Goal: Task Accomplishment & Management: Use online tool/utility

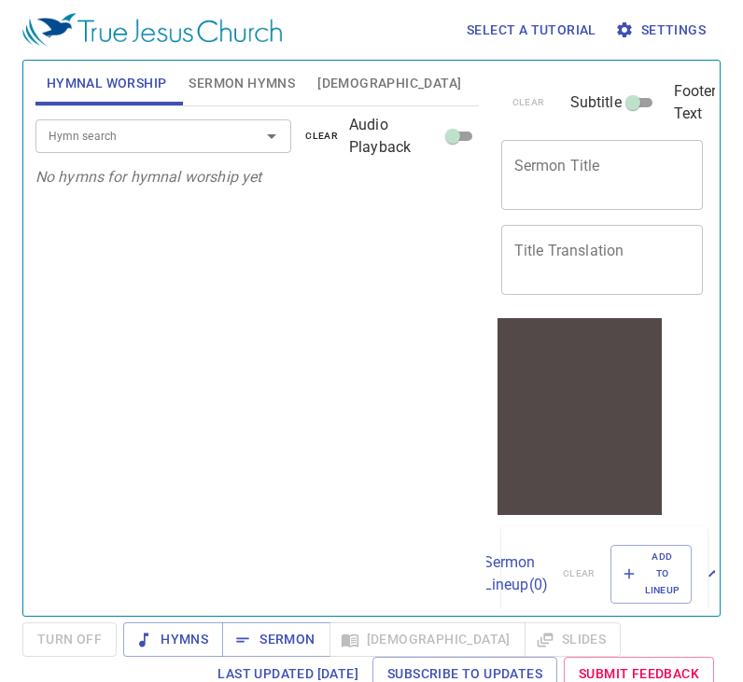
scroll to position [7, 0]
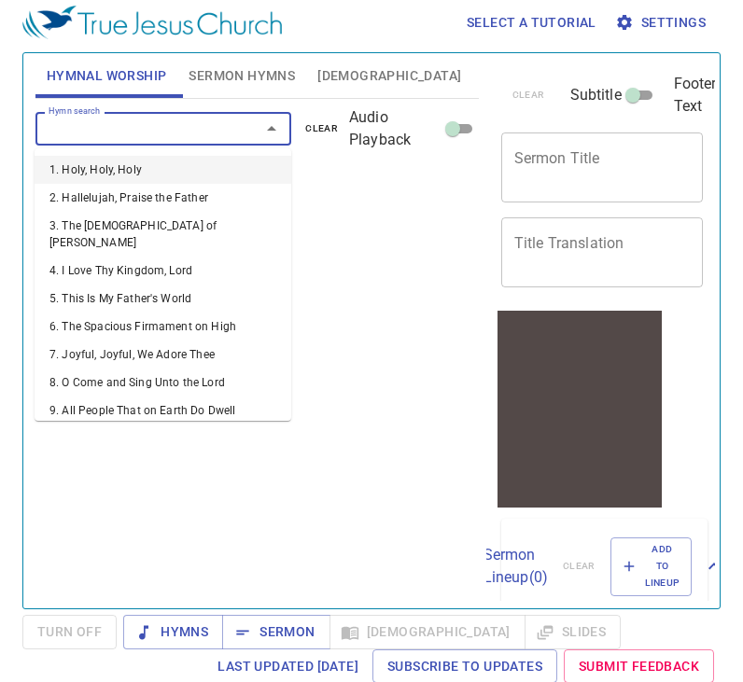
click at [135, 126] on input "Hymn search" at bounding box center [135, 128] width 189 height 21
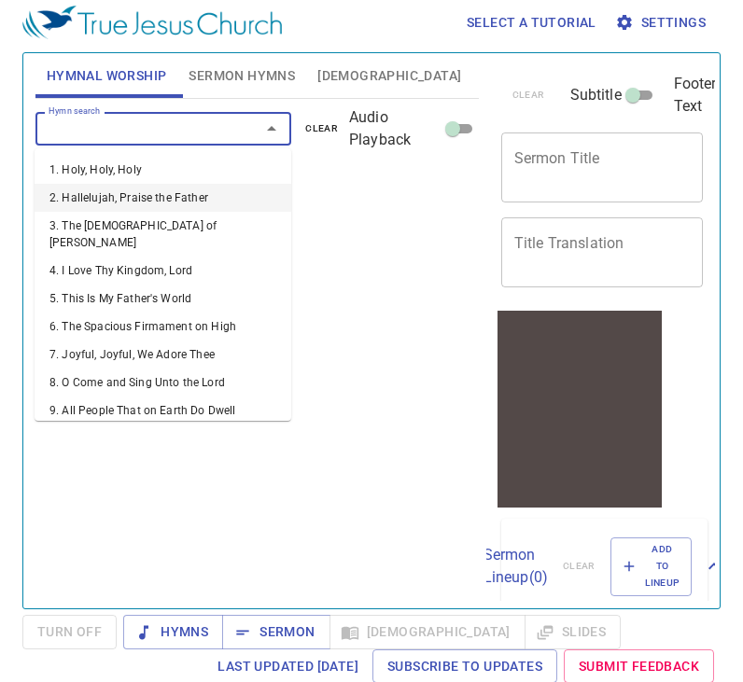
click at [184, 206] on li "2. Hallelujah, Praise the Father" at bounding box center [163, 198] width 257 height 28
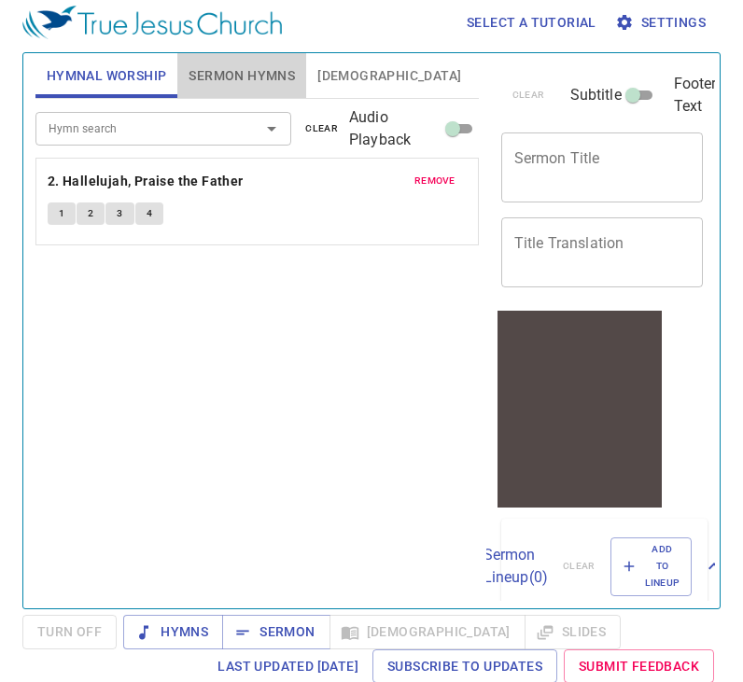
click at [269, 68] on span "Sermon Hymns" at bounding box center [242, 75] width 106 height 23
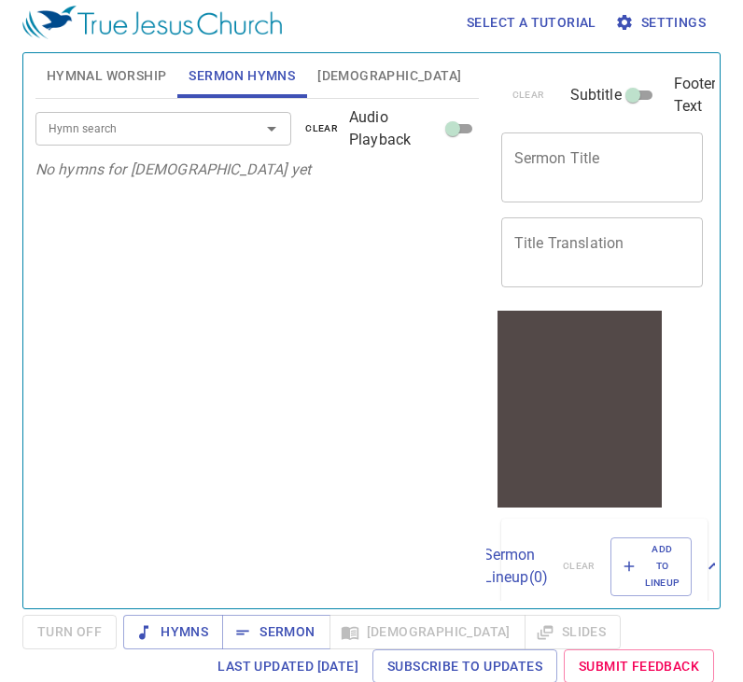
click at [228, 118] on input "Hymn search" at bounding box center [135, 128] width 189 height 21
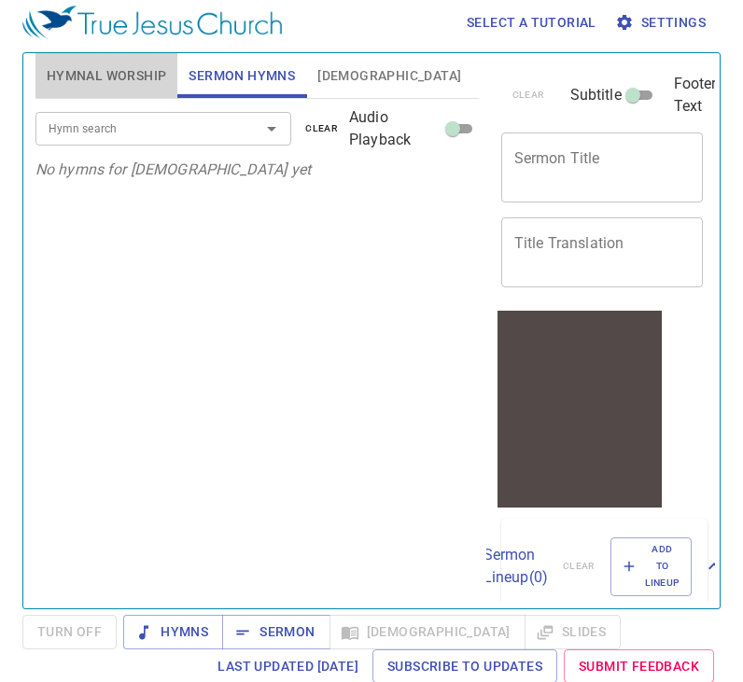
click at [90, 61] on button "Hymnal Worship" at bounding box center [106, 75] width 143 height 45
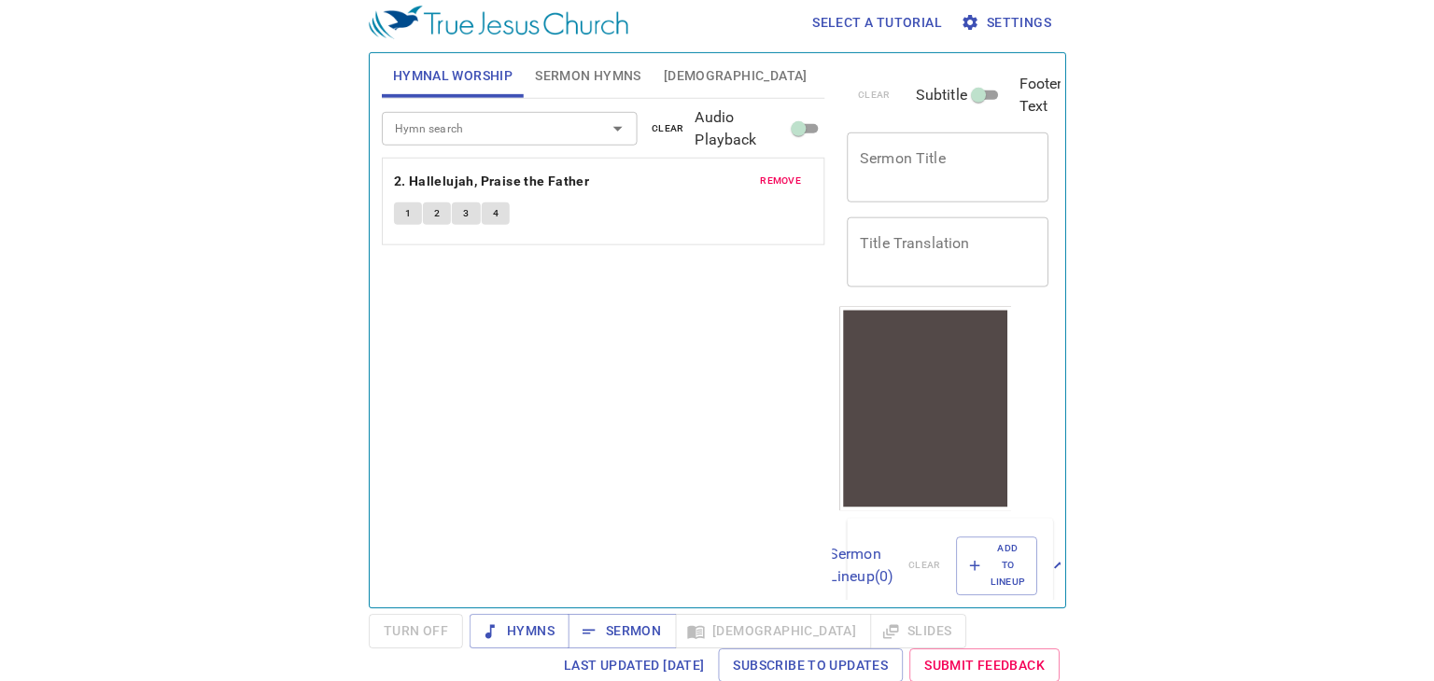
scroll to position [0, 0]
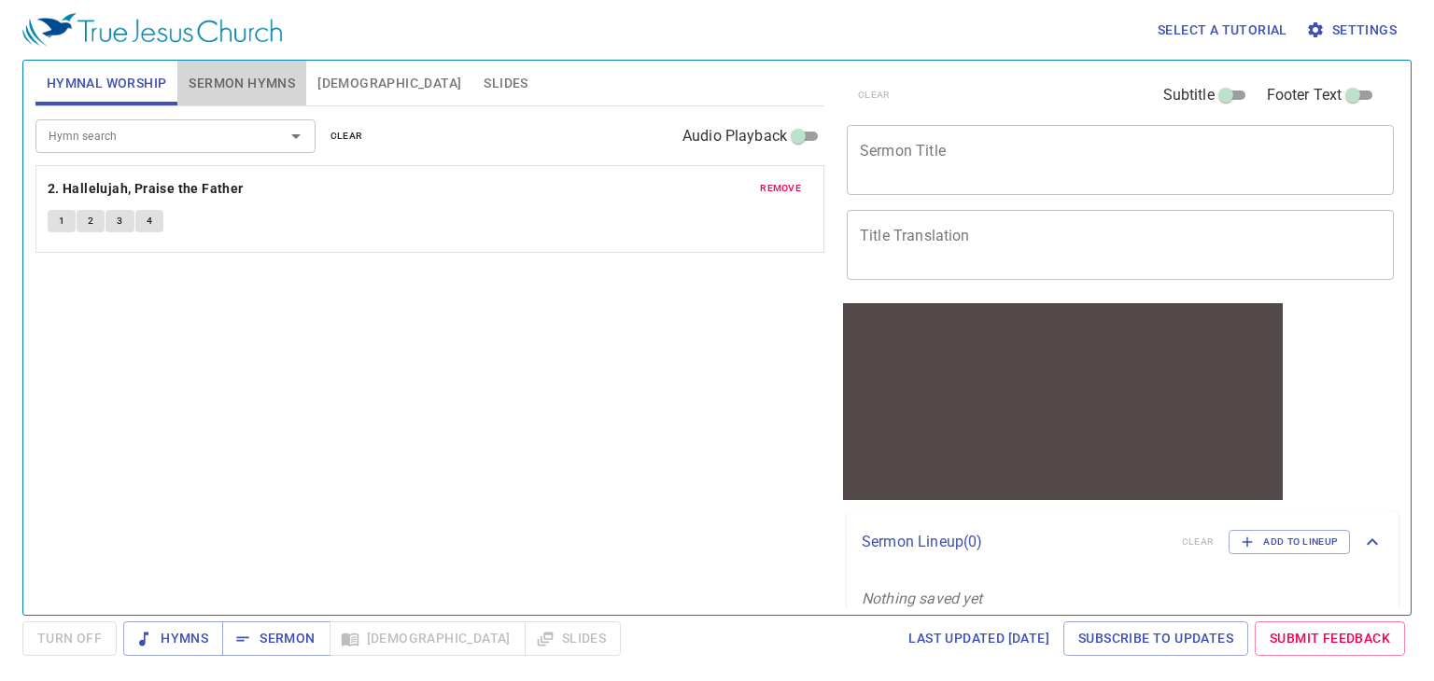
click at [267, 91] on span "Sermon Hymns" at bounding box center [242, 83] width 106 height 23
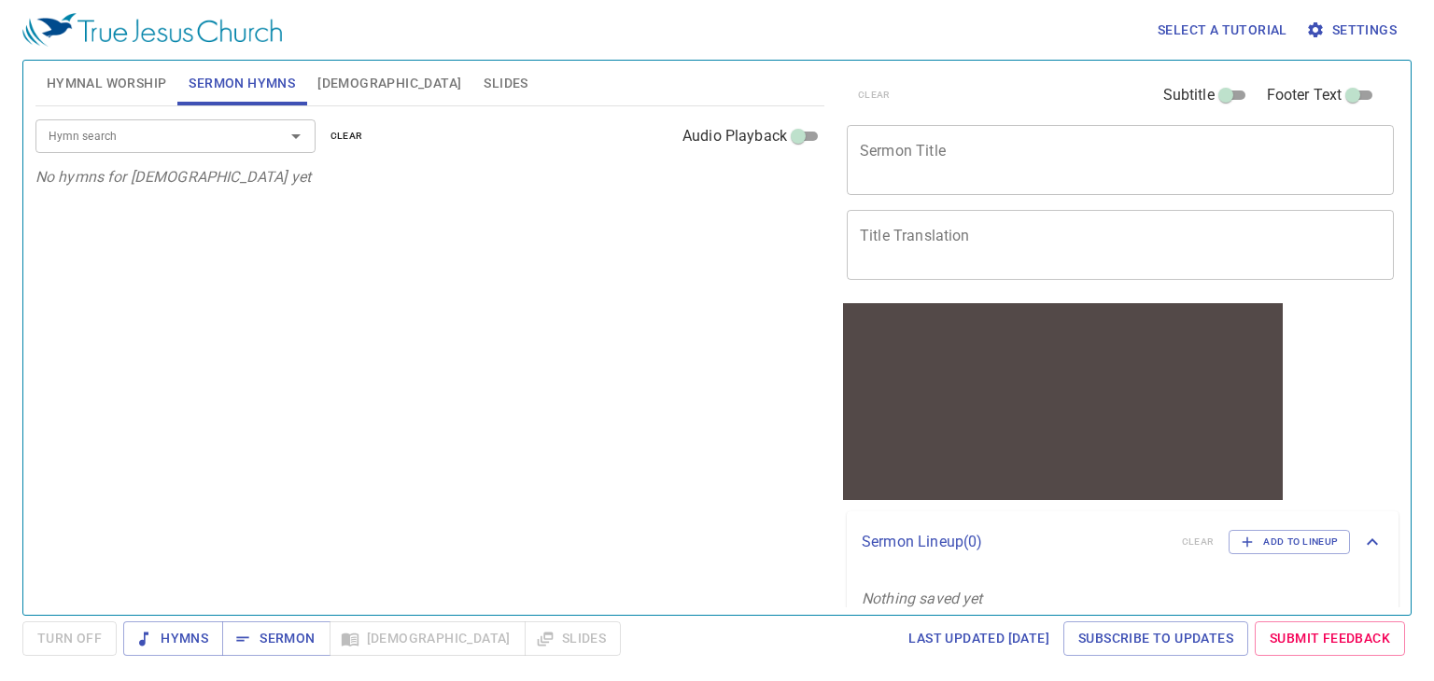
click at [350, 87] on span "[DEMOGRAPHIC_DATA]" at bounding box center [389, 83] width 144 height 23
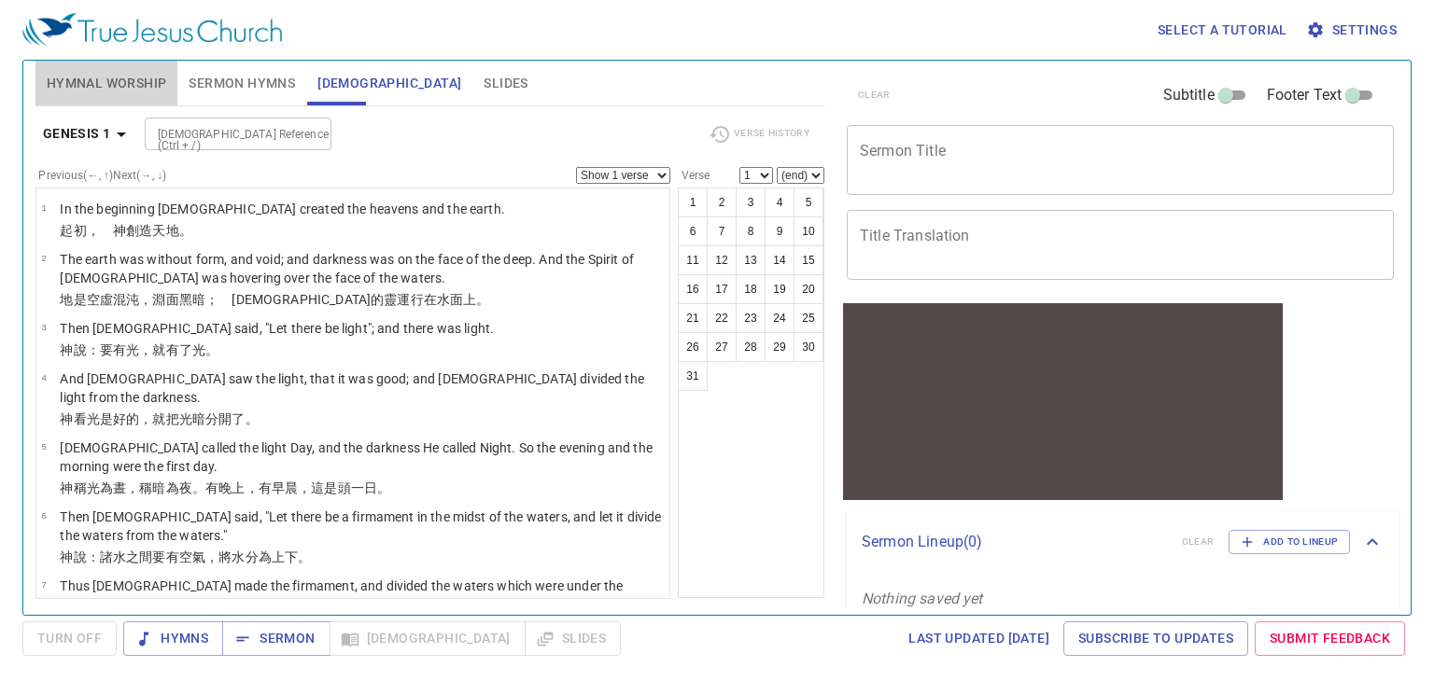
click at [123, 84] on span "Hymnal Worship" at bounding box center [107, 83] width 120 height 23
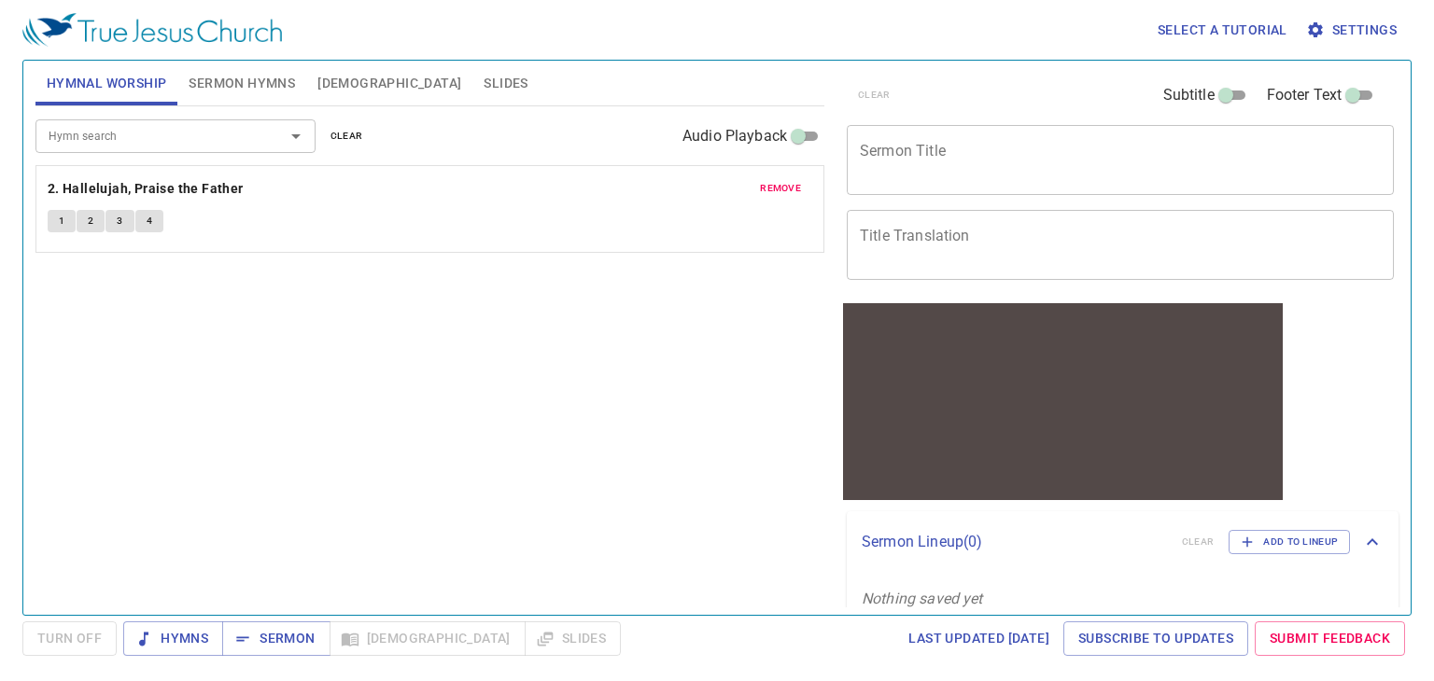
click at [297, 133] on icon "Open" at bounding box center [296, 136] width 22 height 22
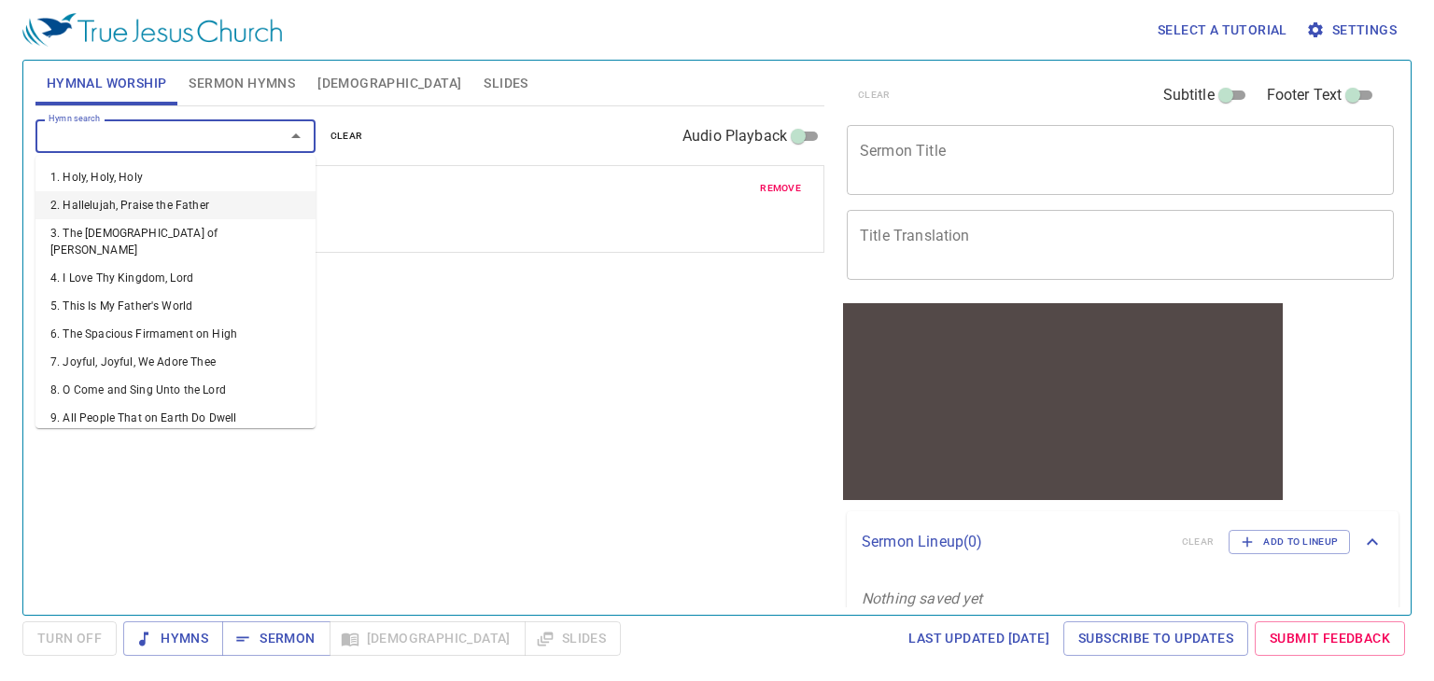
click at [217, 213] on li "2. Hallelujah, Praise the Father" at bounding box center [175, 205] width 280 height 28
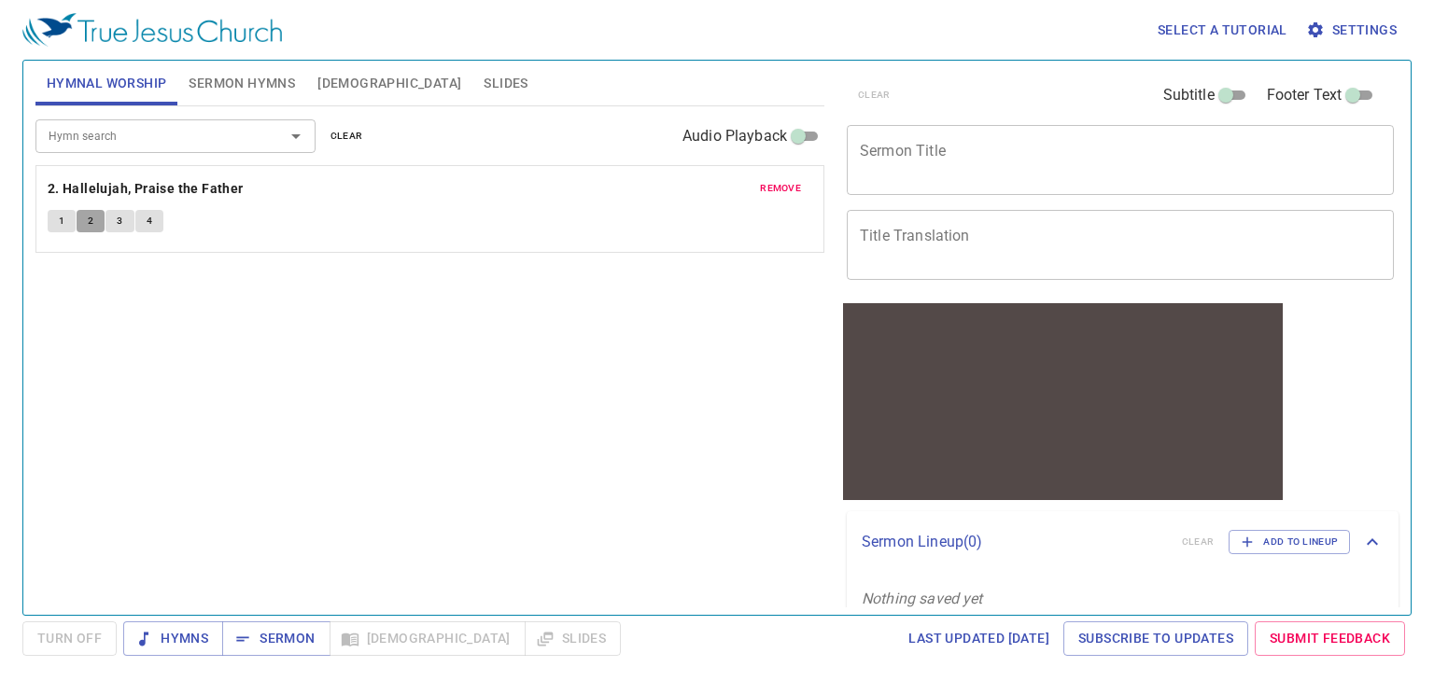
click at [83, 221] on button "2" at bounding box center [91, 221] width 28 height 22
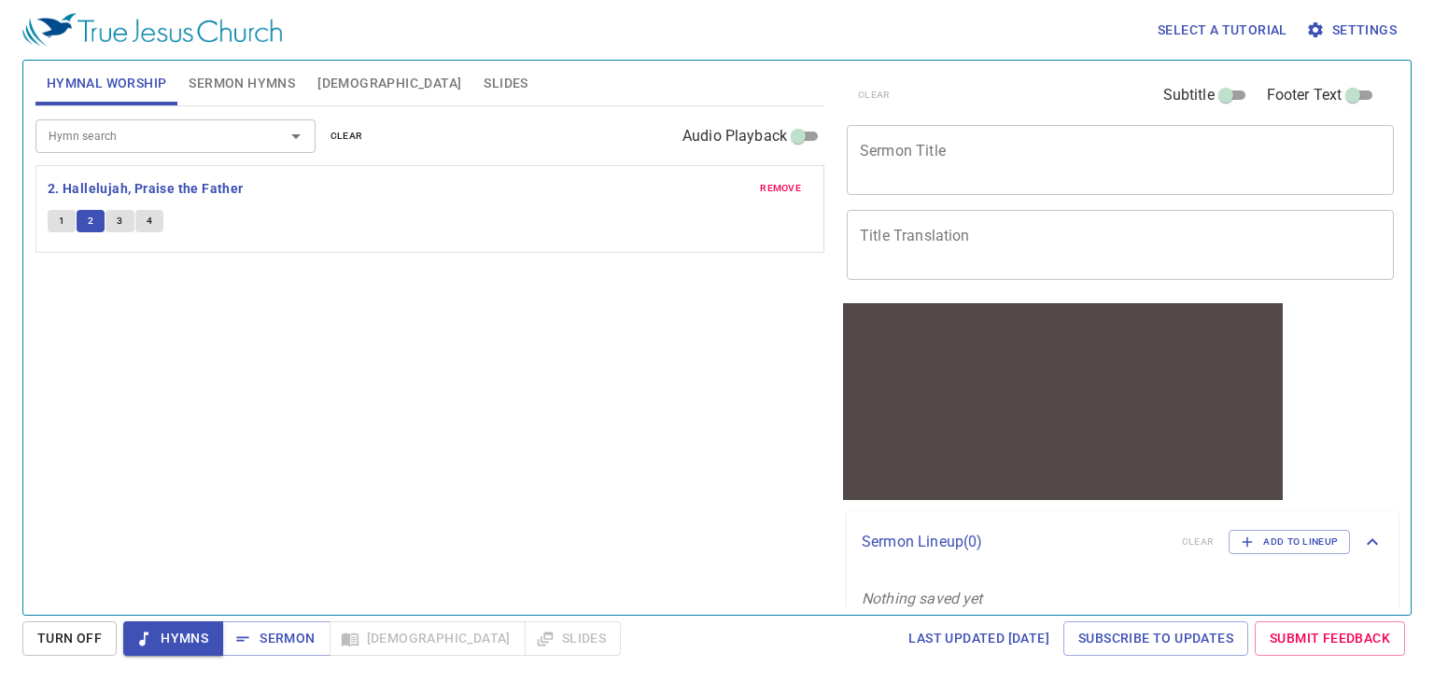
click at [65, 213] on button "1" at bounding box center [62, 221] width 28 height 22
click at [210, 355] on div "Hymn search Hymn search clear Audio Playback remove 2. Hallelujah, Praise the F…" at bounding box center [429, 352] width 789 height 493
click at [91, 220] on span "2" at bounding box center [91, 221] width 6 height 17
click at [75, 227] on button "1" at bounding box center [62, 221] width 28 height 22
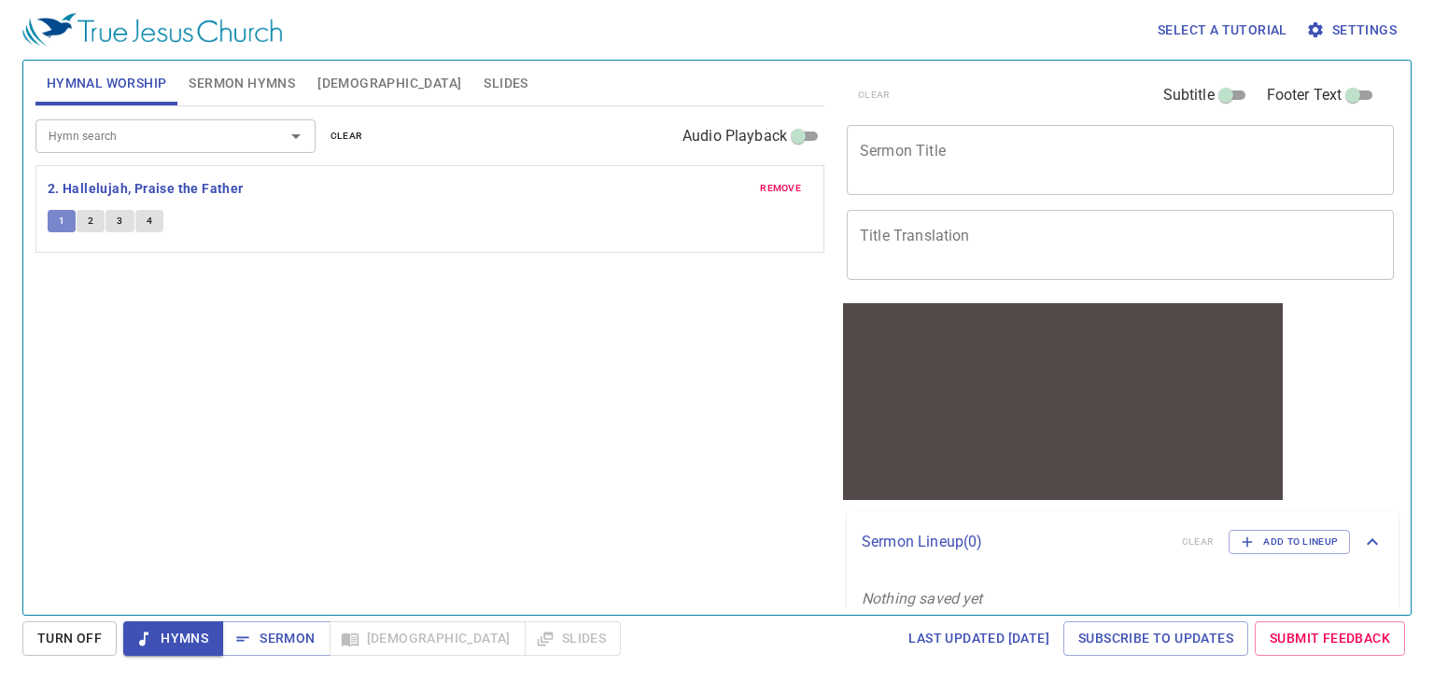
click at [75, 227] on button "1" at bounding box center [62, 221] width 28 height 22
click at [280, 83] on span "Sermon Hymns" at bounding box center [242, 83] width 106 height 23
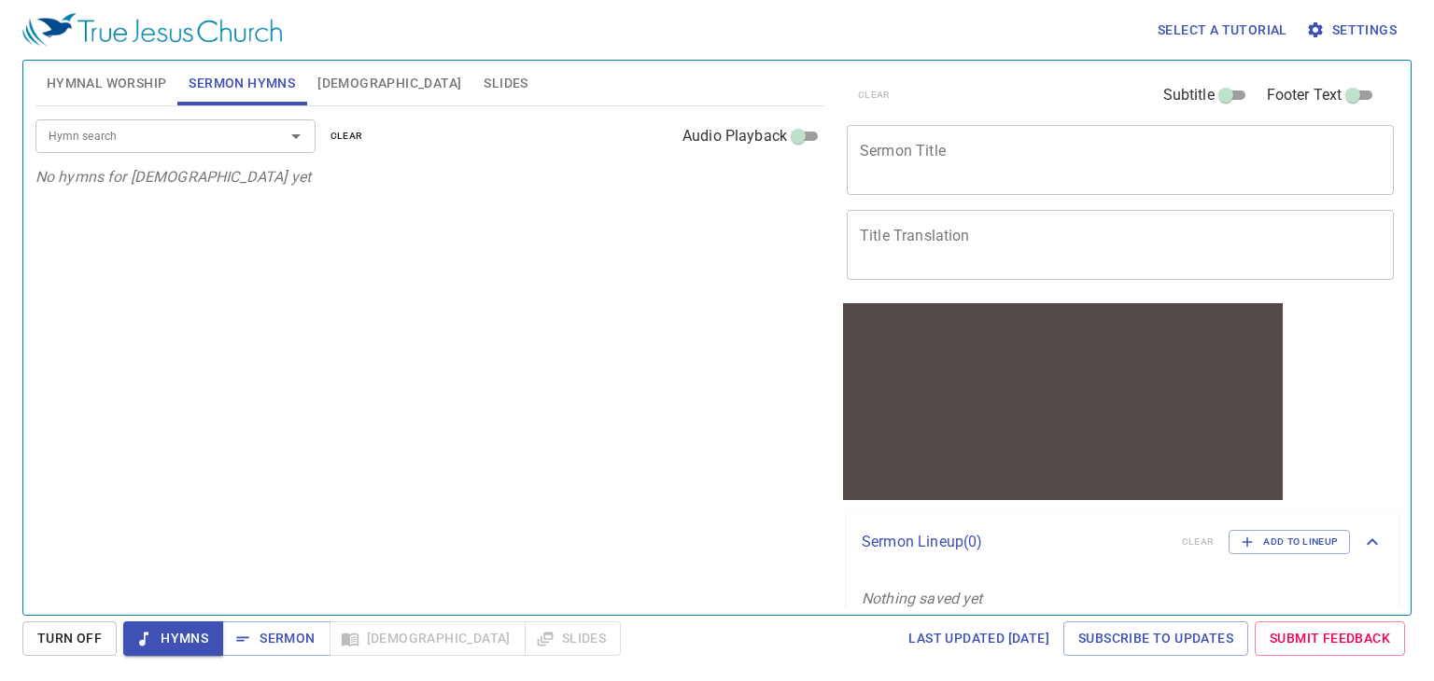
click at [127, 80] on span "Hymnal Worship" at bounding box center [107, 83] width 120 height 23
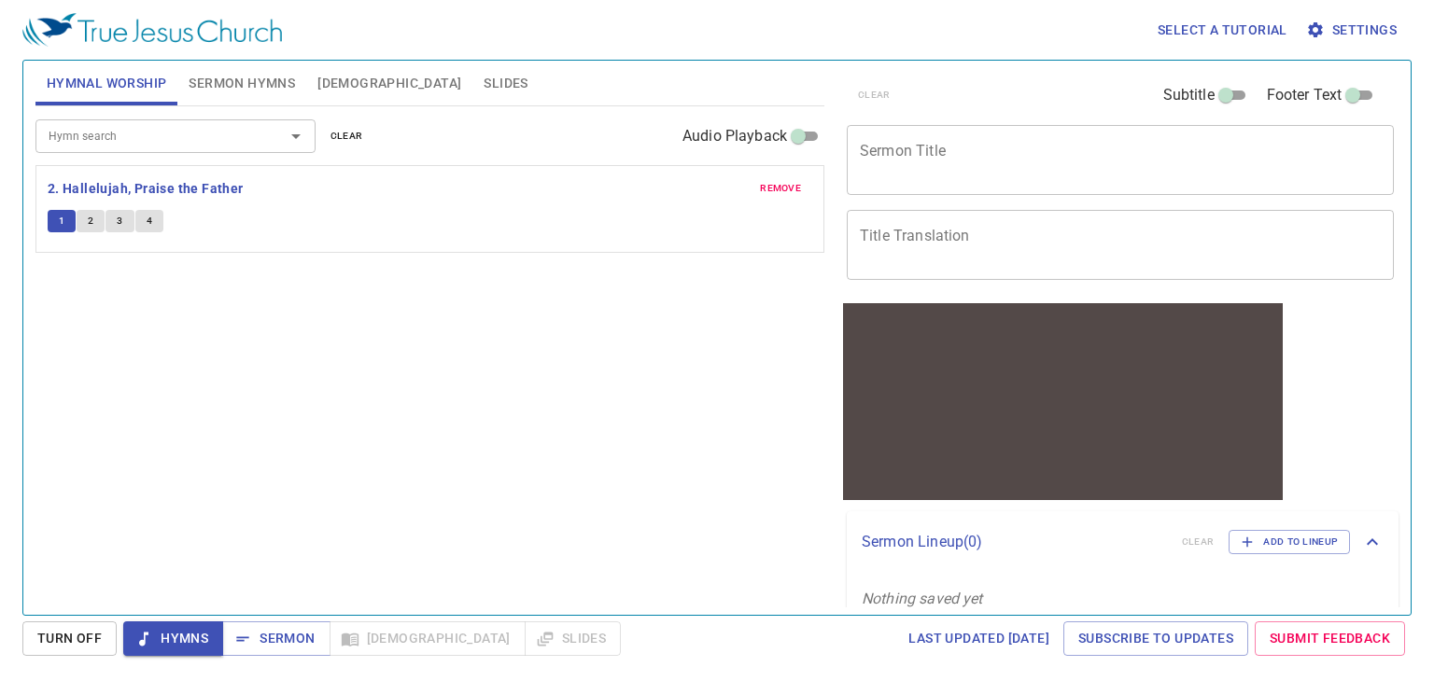
click at [188, 632] on span "Hymns" at bounding box center [173, 638] width 70 height 23
click at [48, 644] on span "Turn Off" at bounding box center [69, 638] width 64 height 23
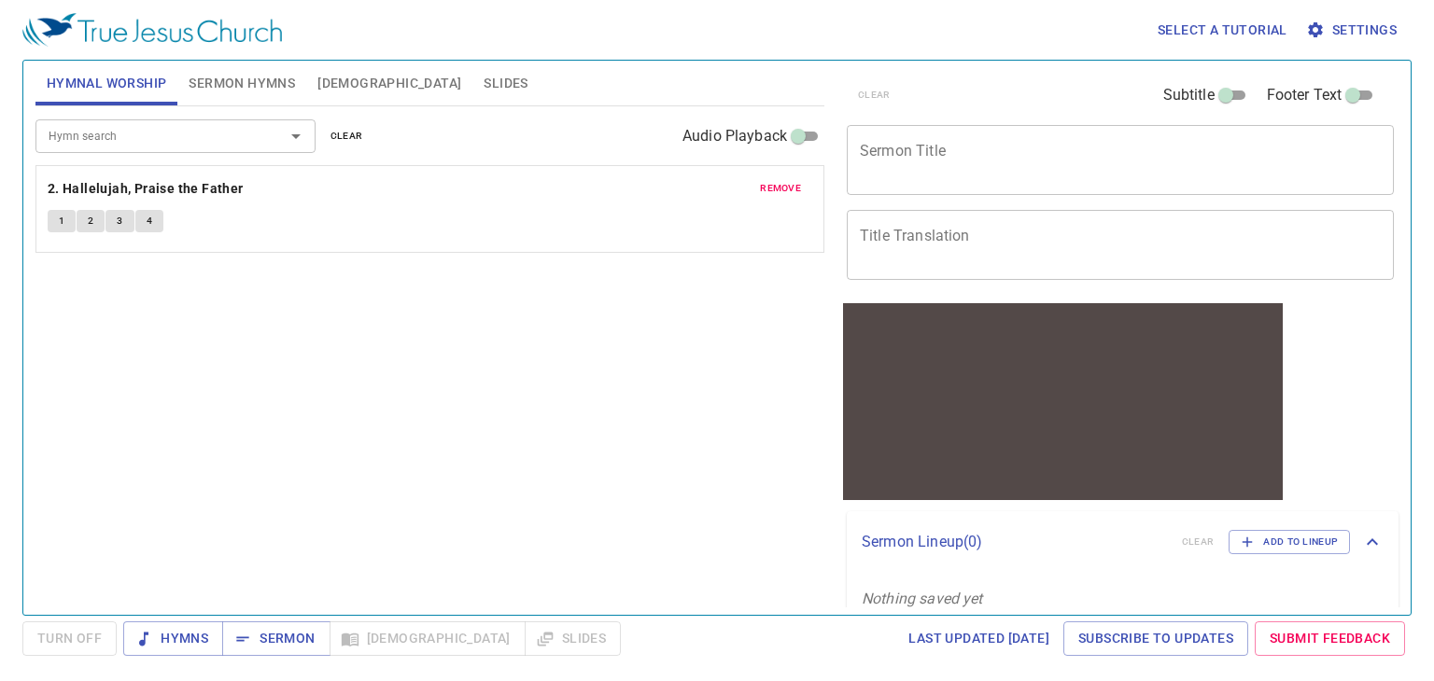
click at [86, 644] on span "Turn Off" at bounding box center [69, 639] width 94 height 35
click at [142, 645] on icon "button" at bounding box center [143, 639] width 19 height 19
click at [63, 227] on span "1" at bounding box center [62, 221] width 6 height 17
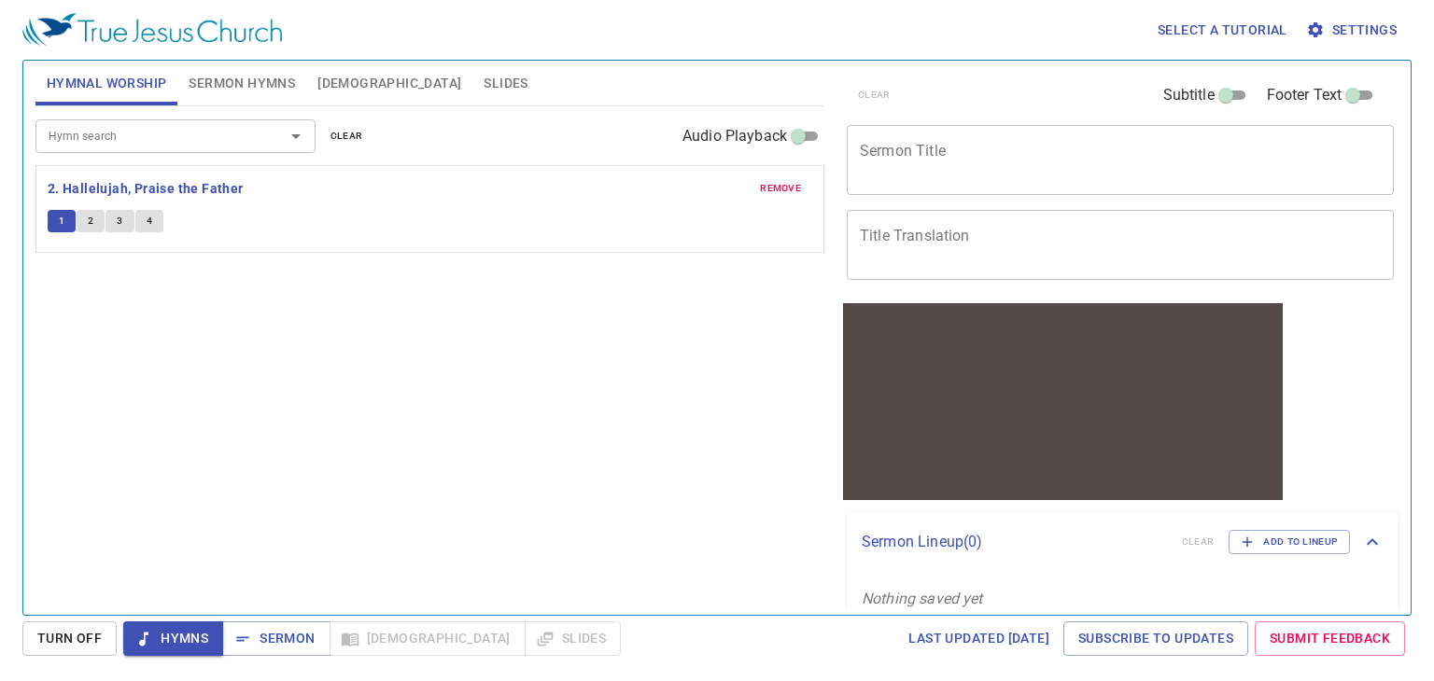
click at [63, 227] on span "1" at bounding box center [62, 221] width 6 height 17
click at [193, 627] on span "Hymns" at bounding box center [173, 638] width 70 height 23
click at [742, 25] on span "Settings" at bounding box center [1352, 30] width 87 height 23
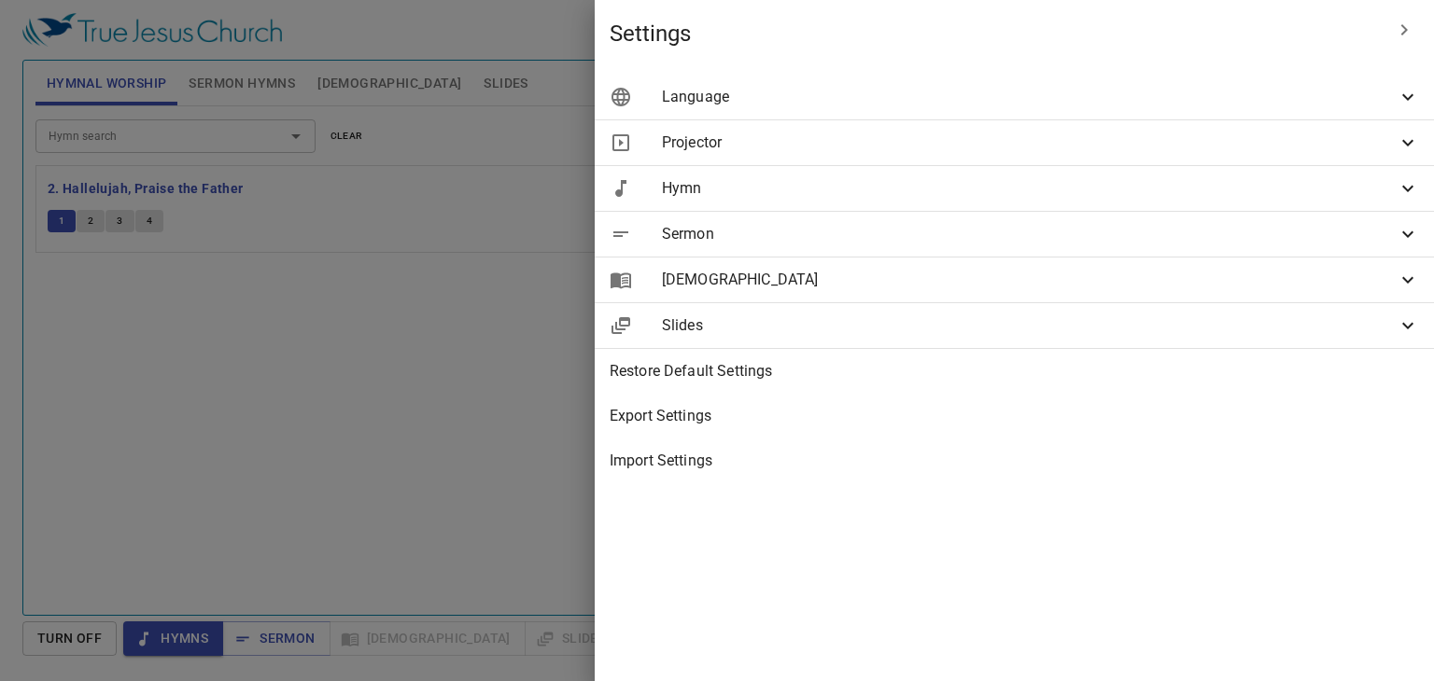
click at [742, 91] on span "Language" at bounding box center [1029, 97] width 735 height 22
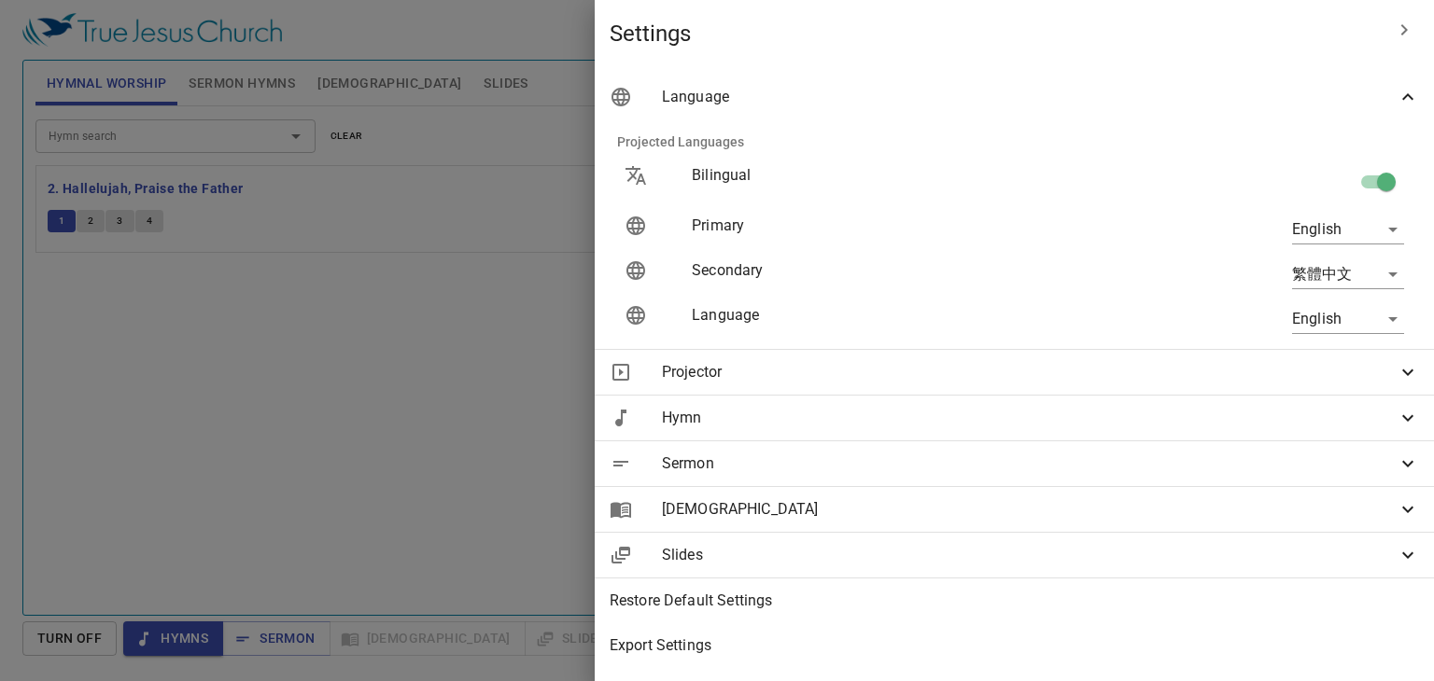
click at [742, 232] on body "Select a tutorial Settings Hymnal Worship Sermon Hymns [DEMOGRAPHIC_DATA] Slide…" at bounding box center [717, 340] width 1434 height 681
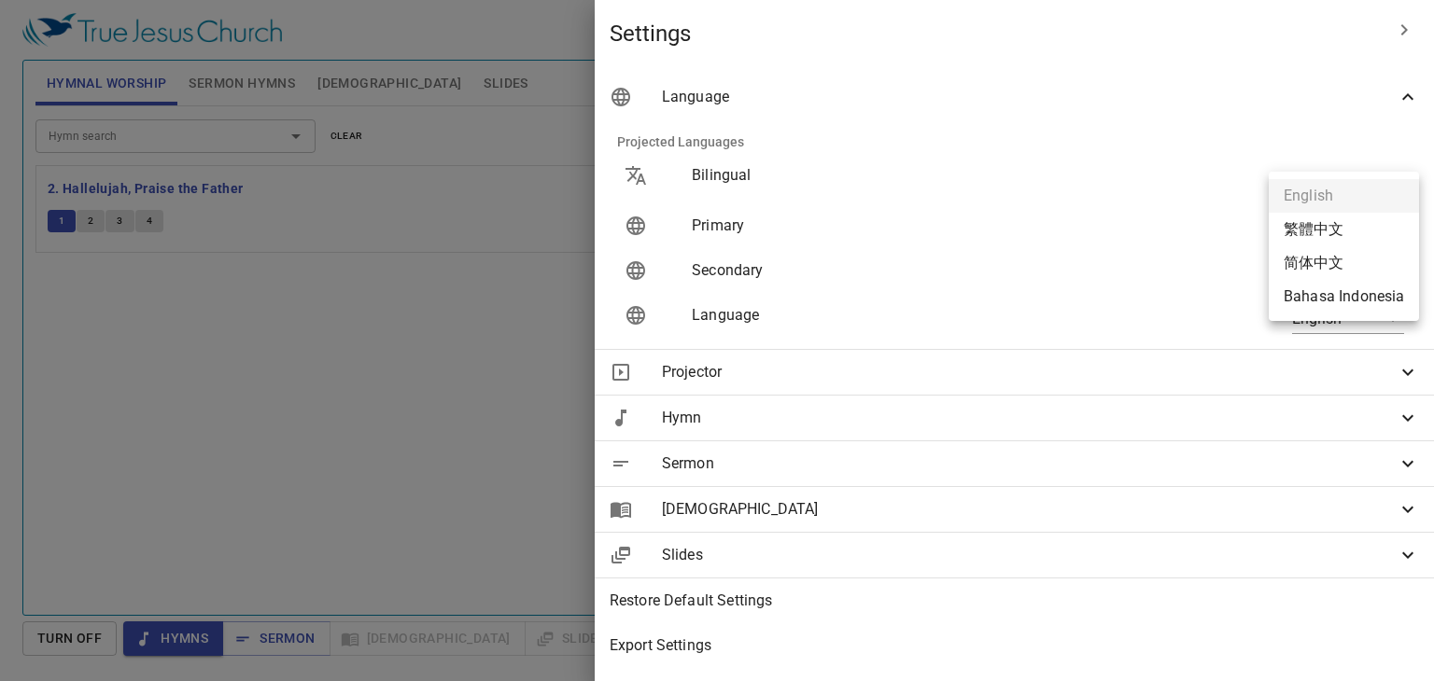
click at [742, 300] on li "Bahasa Indonesia" at bounding box center [1343, 297] width 150 height 34
type input "id"
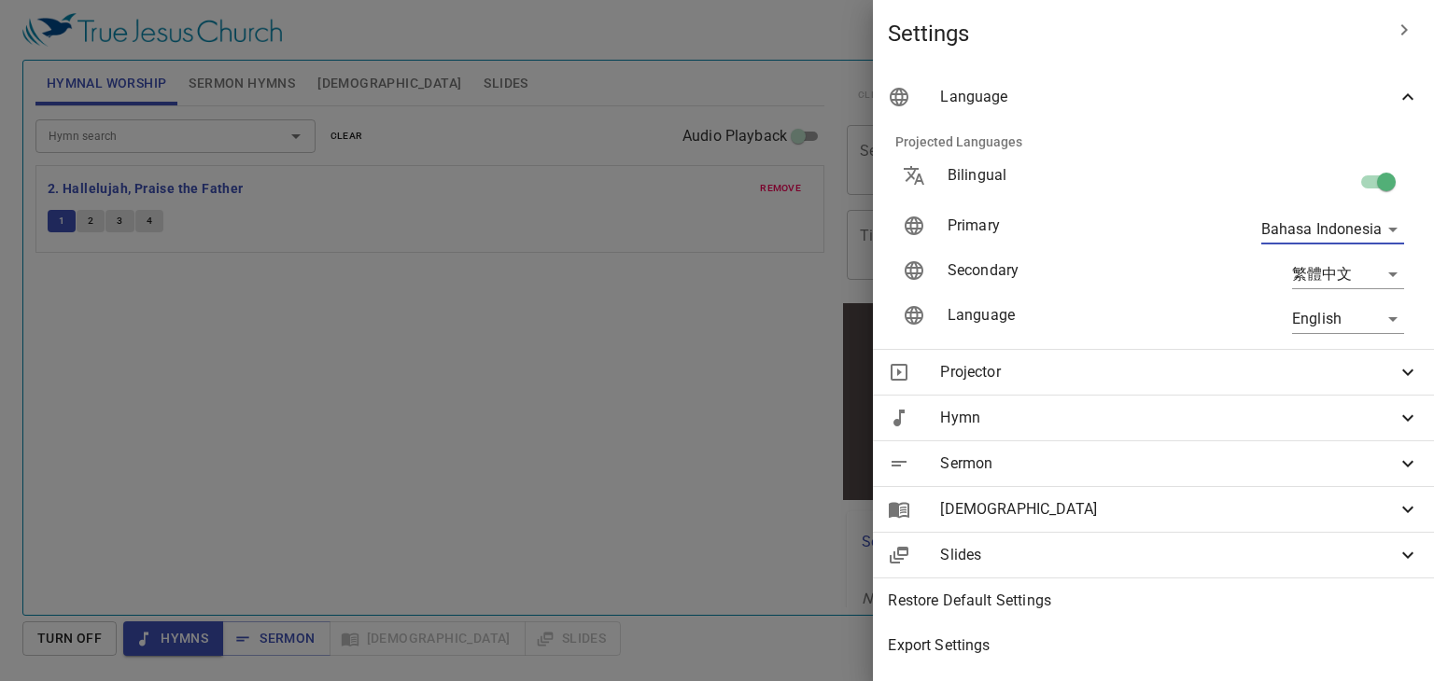
click at [742, 326] on body "Select a tutorial Settings Hymnal Worship Sermon Hymns [DEMOGRAPHIC_DATA] Slide…" at bounding box center [717, 340] width 1434 height 681
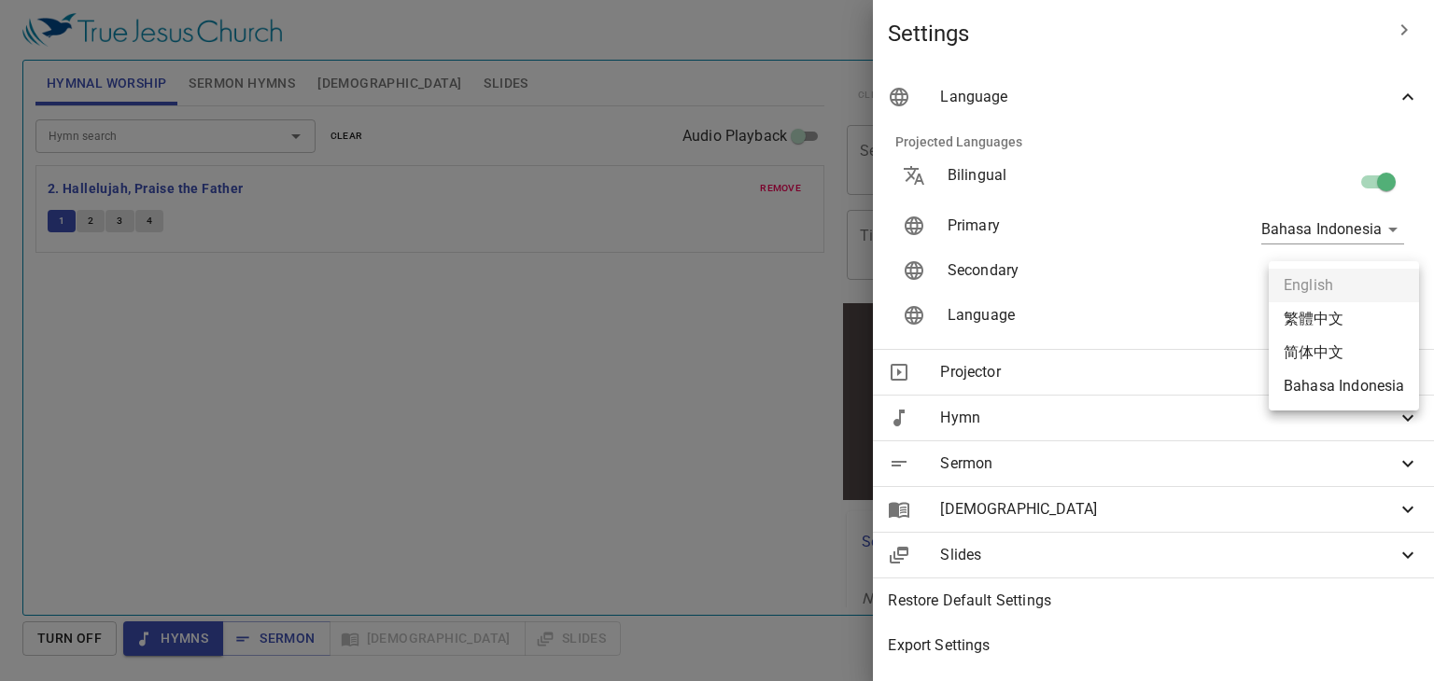
click at [742, 389] on li "Bahasa Indonesia" at bounding box center [1343, 387] width 150 height 34
type input "id"
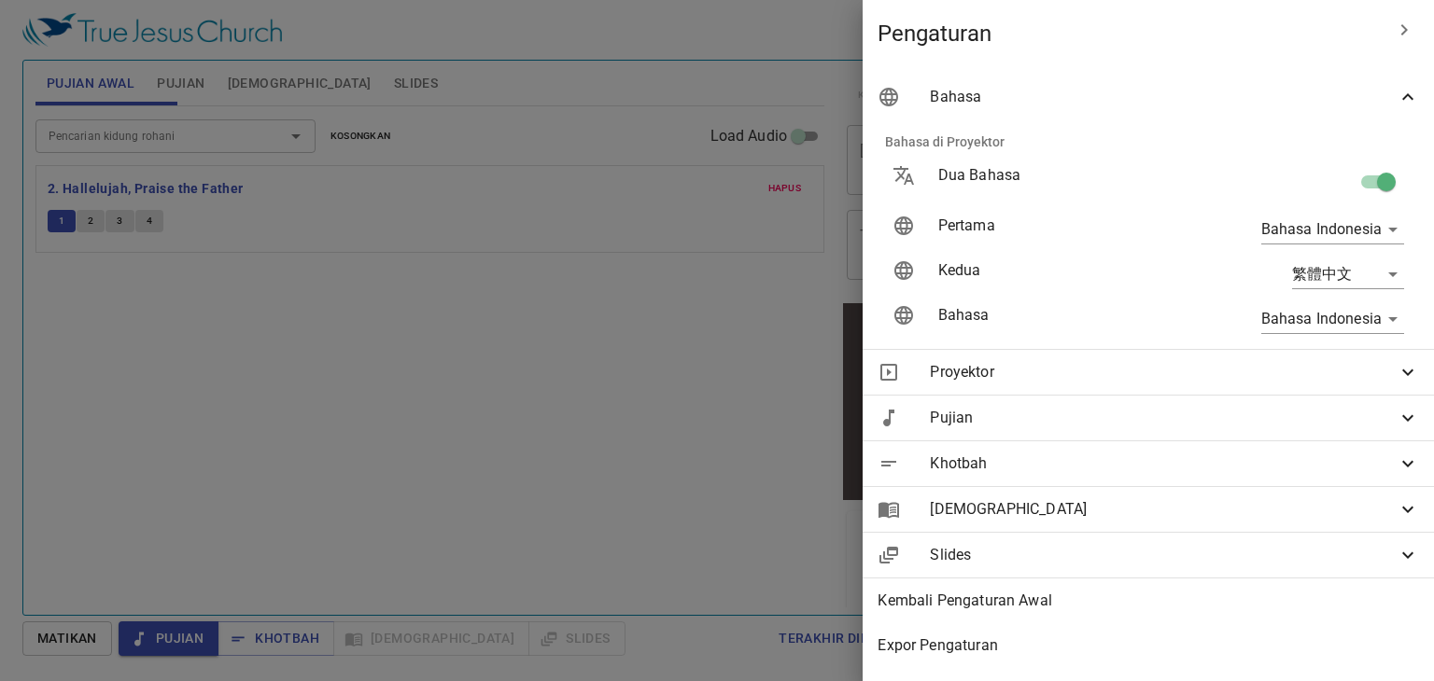
click at [367, 339] on div at bounding box center [717, 340] width 1434 height 681
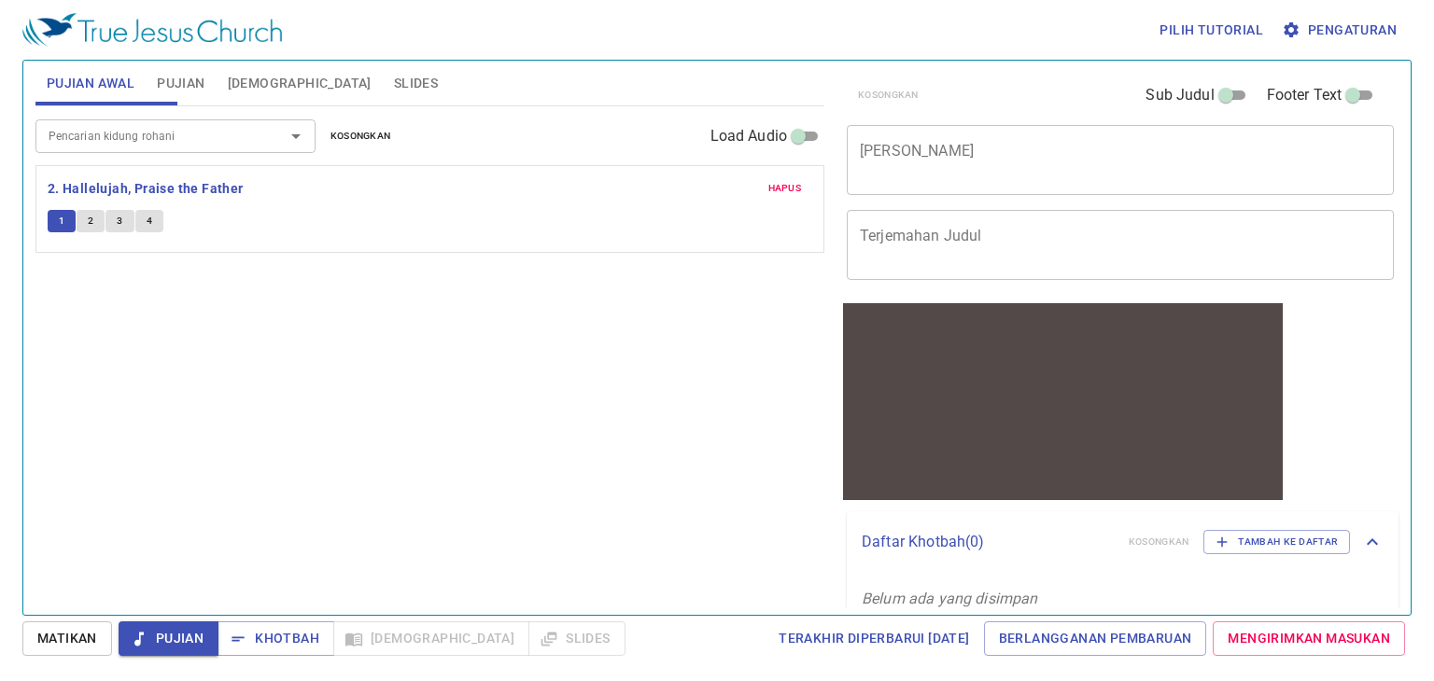
click at [191, 80] on span "Pujian" at bounding box center [181, 83] width 48 height 23
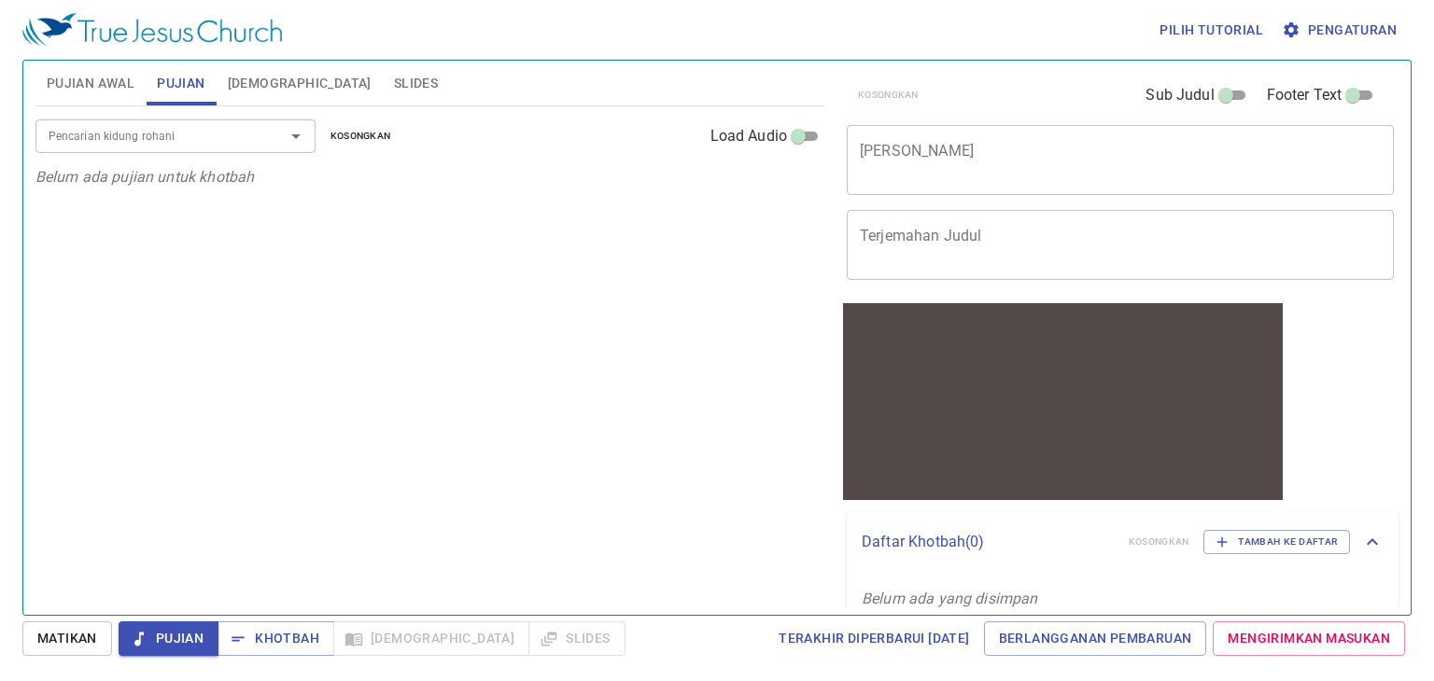
click at [81, 74] on span "Pujian Awal" at bounding box center [91, 83] width 88 height 23
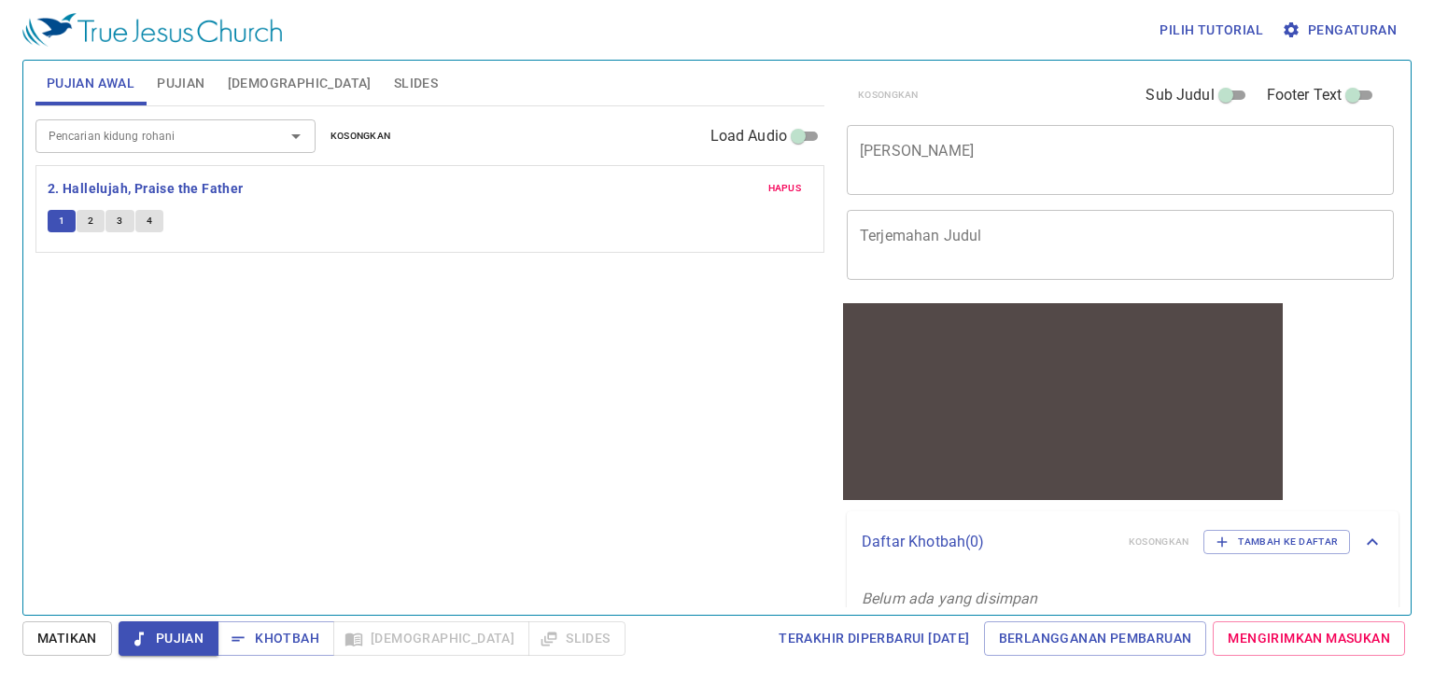
drag, startPoint x: 148, startPoint y: 159, endPoint x: 154, endPoint y: 150, distance: 10.1
click at [149, 152] on div "Pencarian kidung rohani Pencarian kidung rohani Kosongkan Load Audio" at bounding box center [429, 136] width 789 height 60
click at [168, 130] on input "Pencarian kidung rohani" at bounding box center [148, 135] width 214 height 21
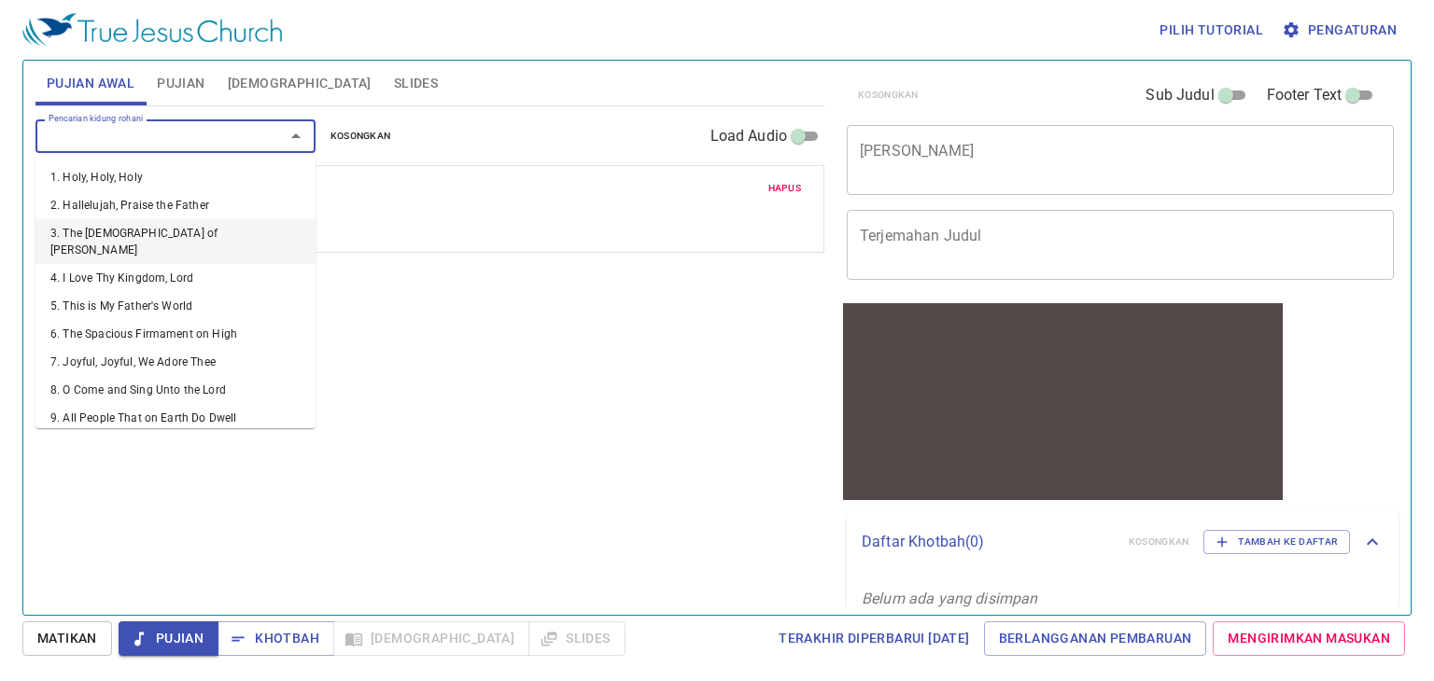
click at [151, 220] on ul "1. Holy, Holy, Holy 2. Hallelujah, Praise the Father [DEMOGRAPHIC_DATA]. The [D…" at bounding box center [175, 292] width 280 height 273
click at [254, 217] on li "2. Hallelujah, Praise the Father" at bounding box center [175, 205] width 280 height 28
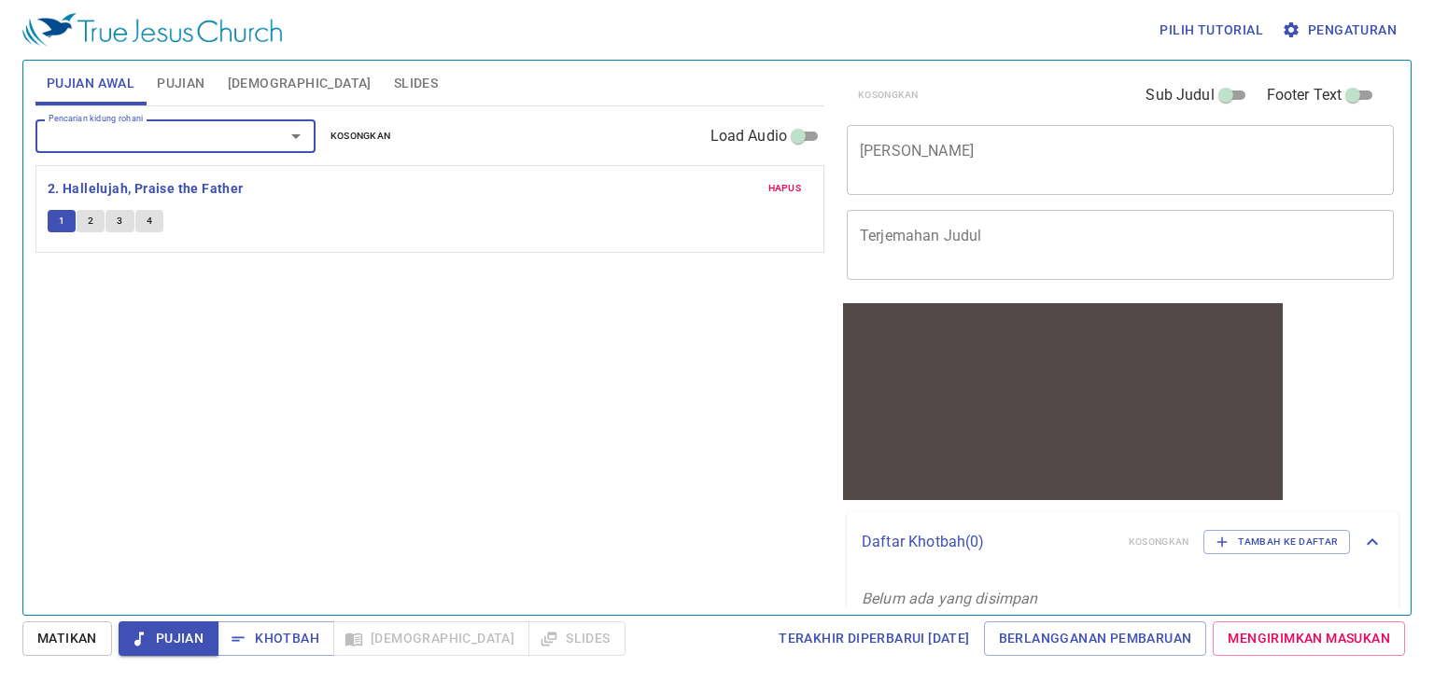
click at [254, 217] on div "1 2 3 4" at bounding box center [430, 223] width 764 height 27
click at [67, 215] on button "1" at bounding box center [62, 221] width 28 height 22
click at [138, 191] on b "2. Hallelujah, Praise the Father" at bounding box center [146, 188] width 196 height 23
click at [157, 624] on button "Pujian" at bounding box center [169, 639] width 100 height 35
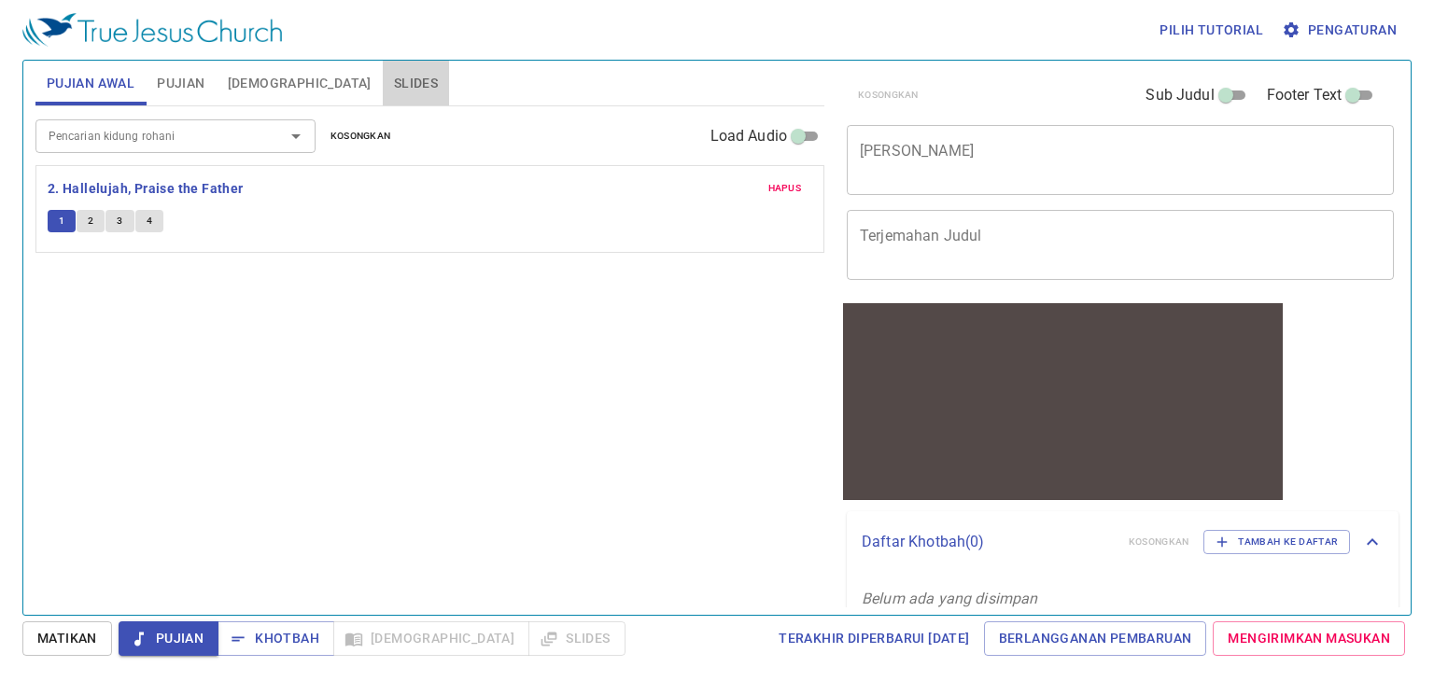
click at [394, 72] on span "Slides" at bounding box center [416, 83] width 44 height 23
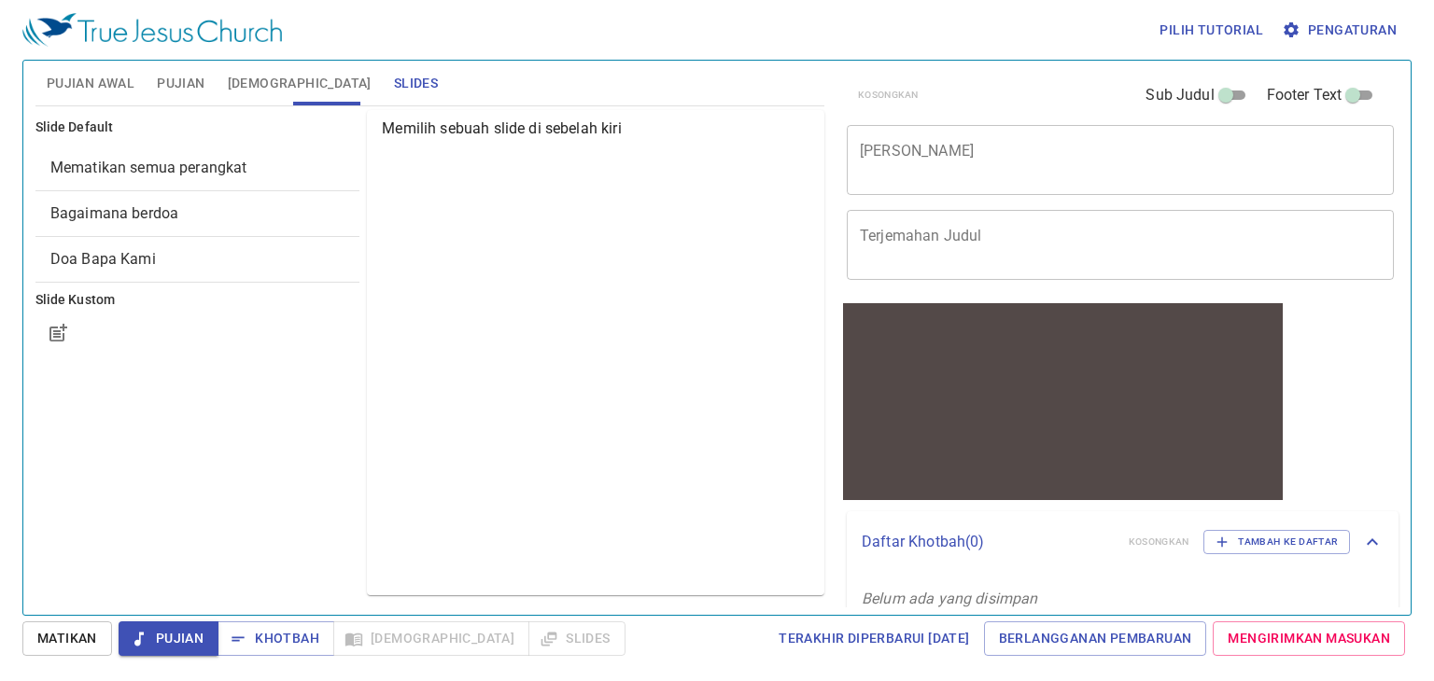
click at [174, 82] on span "Pujian" at bounding box center [181, 83] width 48 height 23
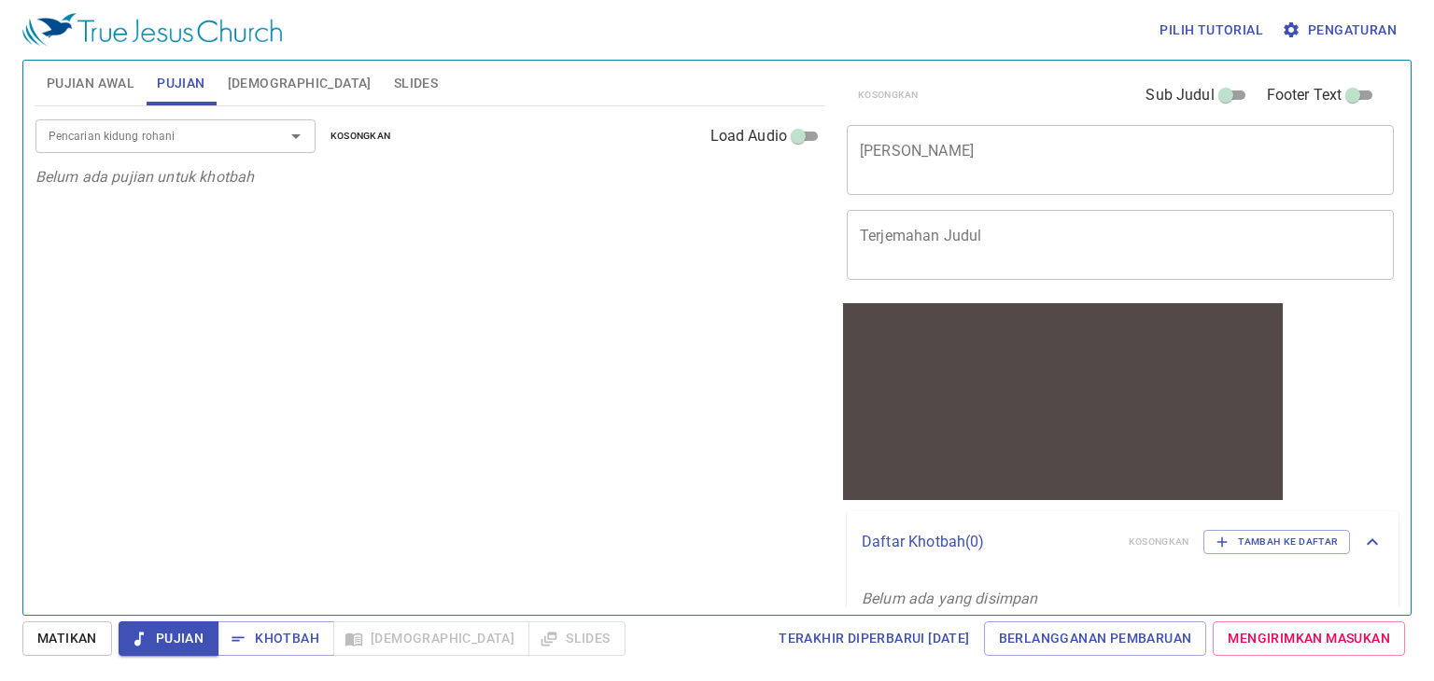
click at [172, 137] on input "Pencarian kidung rohani" at bounding box center [148, 135] width 214 height 21
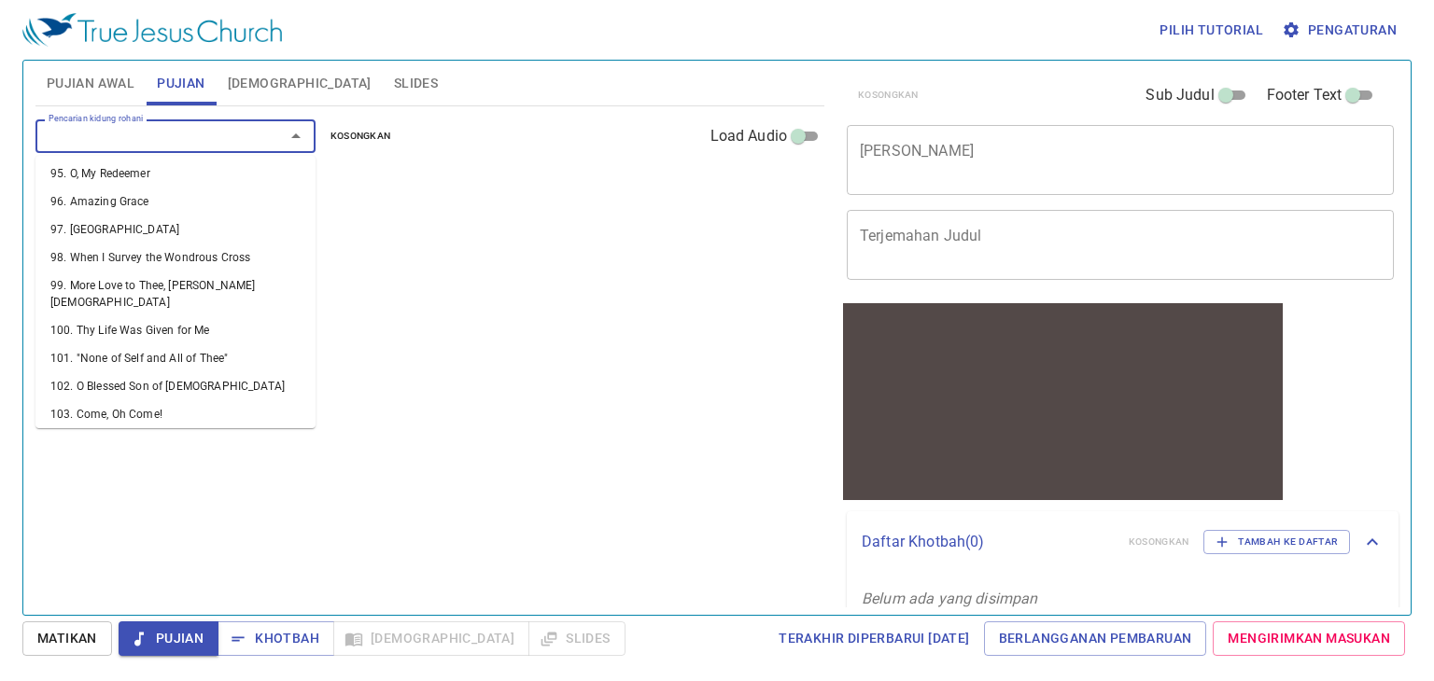
scroll to position [2800, 0]
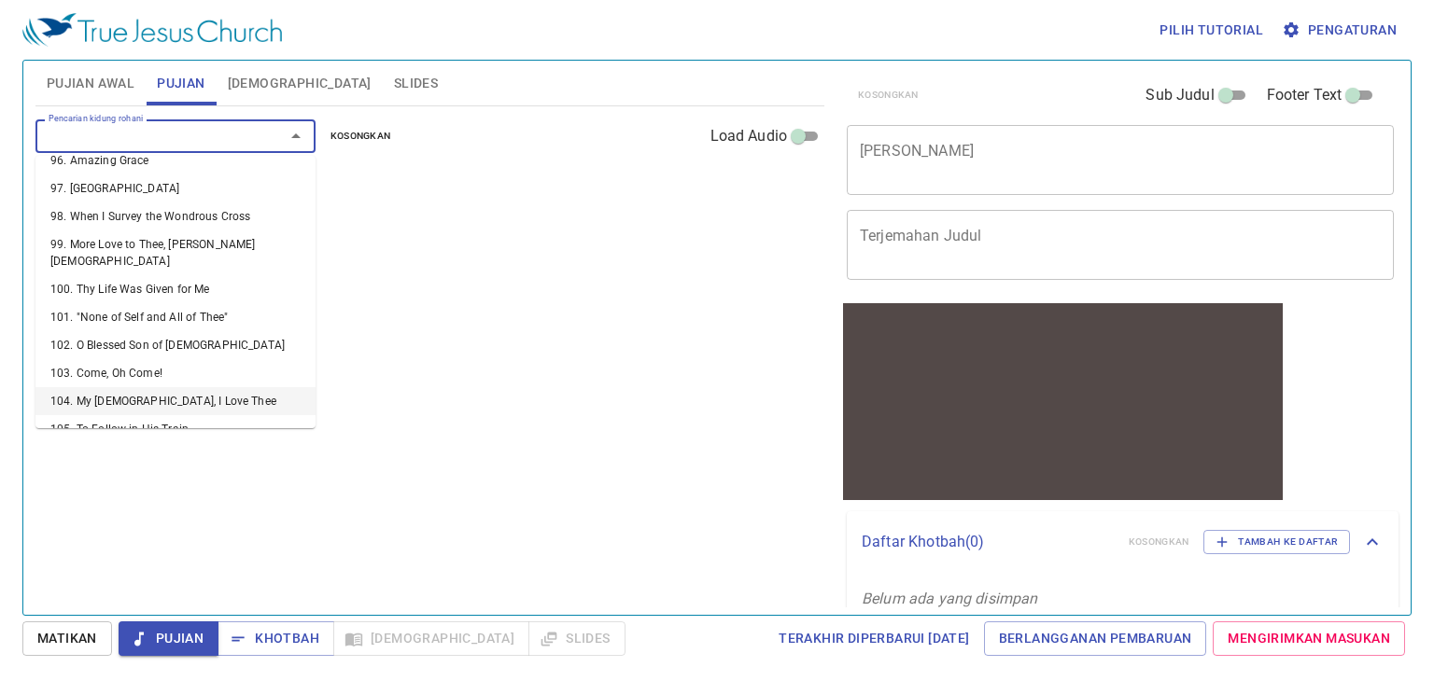
click at [189, 387] on li "104. My [DEMOGRAPHIC_DATA], I Love Thee" at bounding box center [175, 401] width 280 height 28
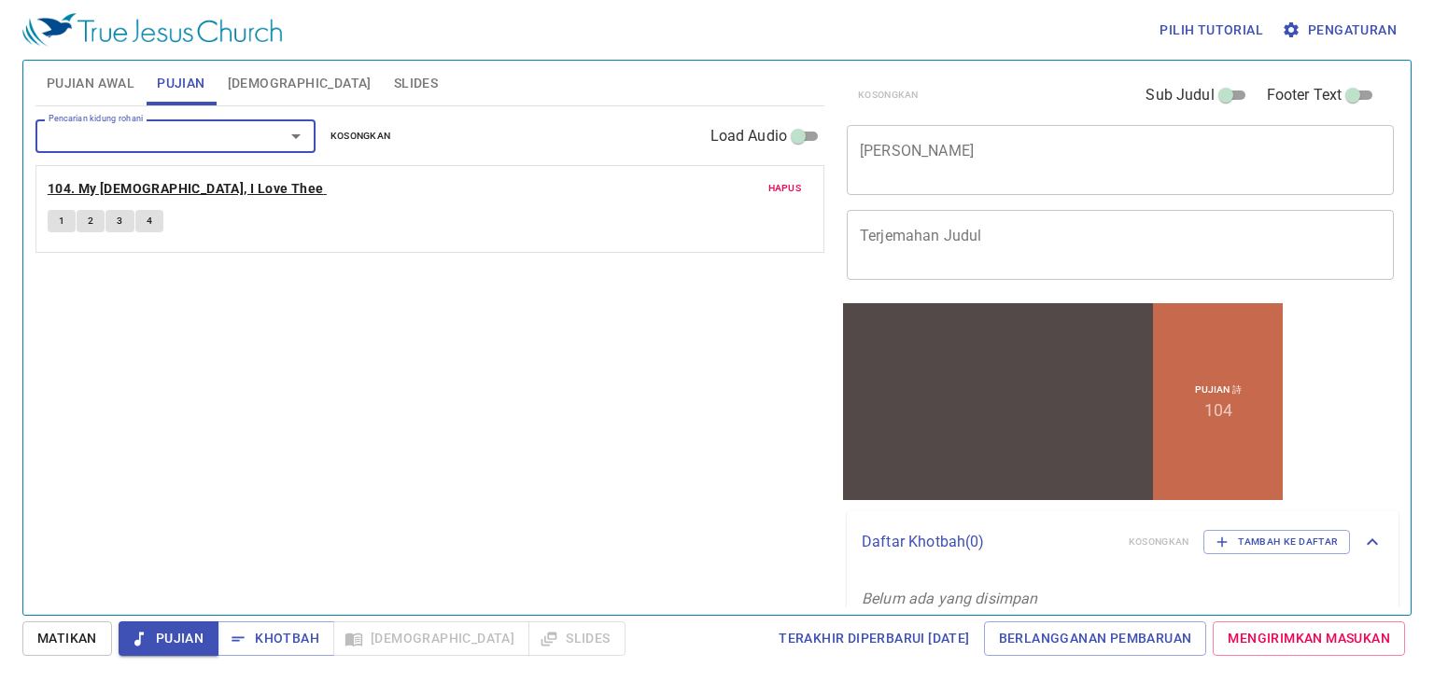
click at [178, 191] on b "104. My [DEMOGRAPHIC_DATA], I Love Thee" at bounding box center [186, 188] width 276 height 23
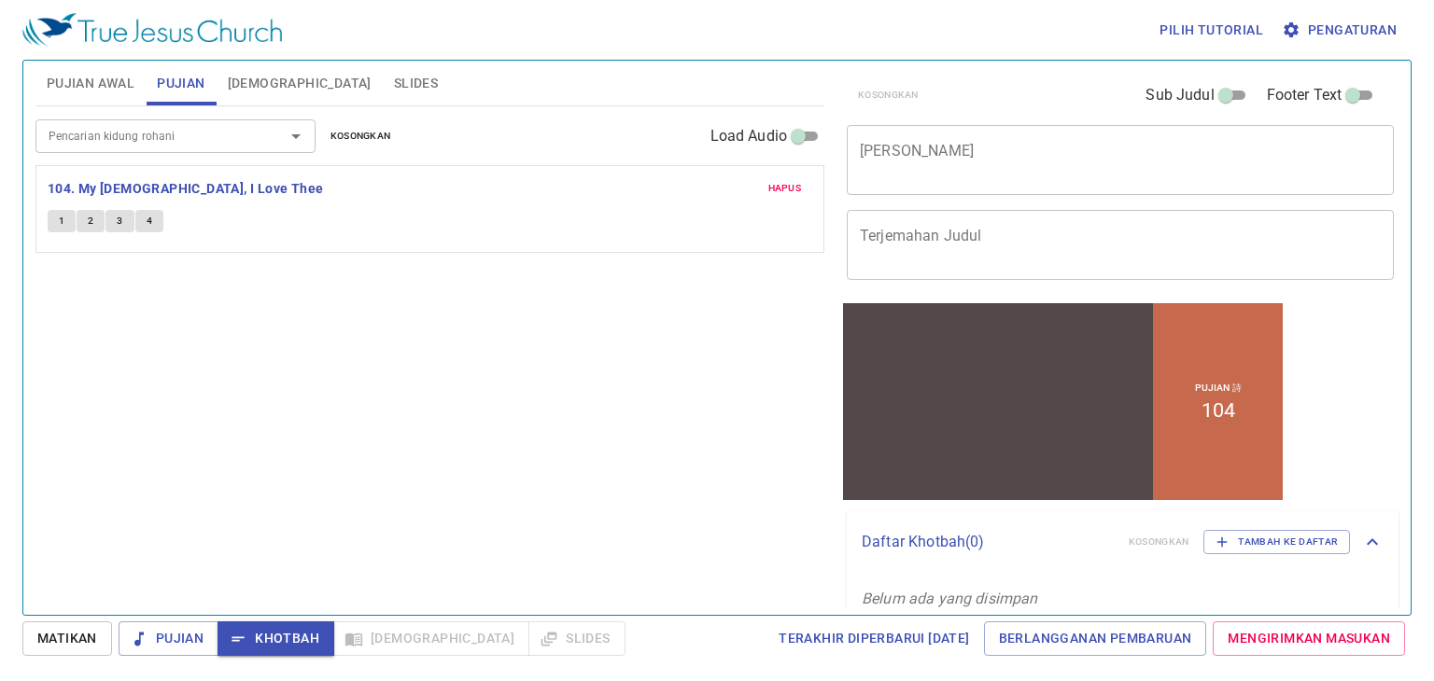
click at [63, 220] on span "1" at bounding box center [62, 221] width 6 height 17
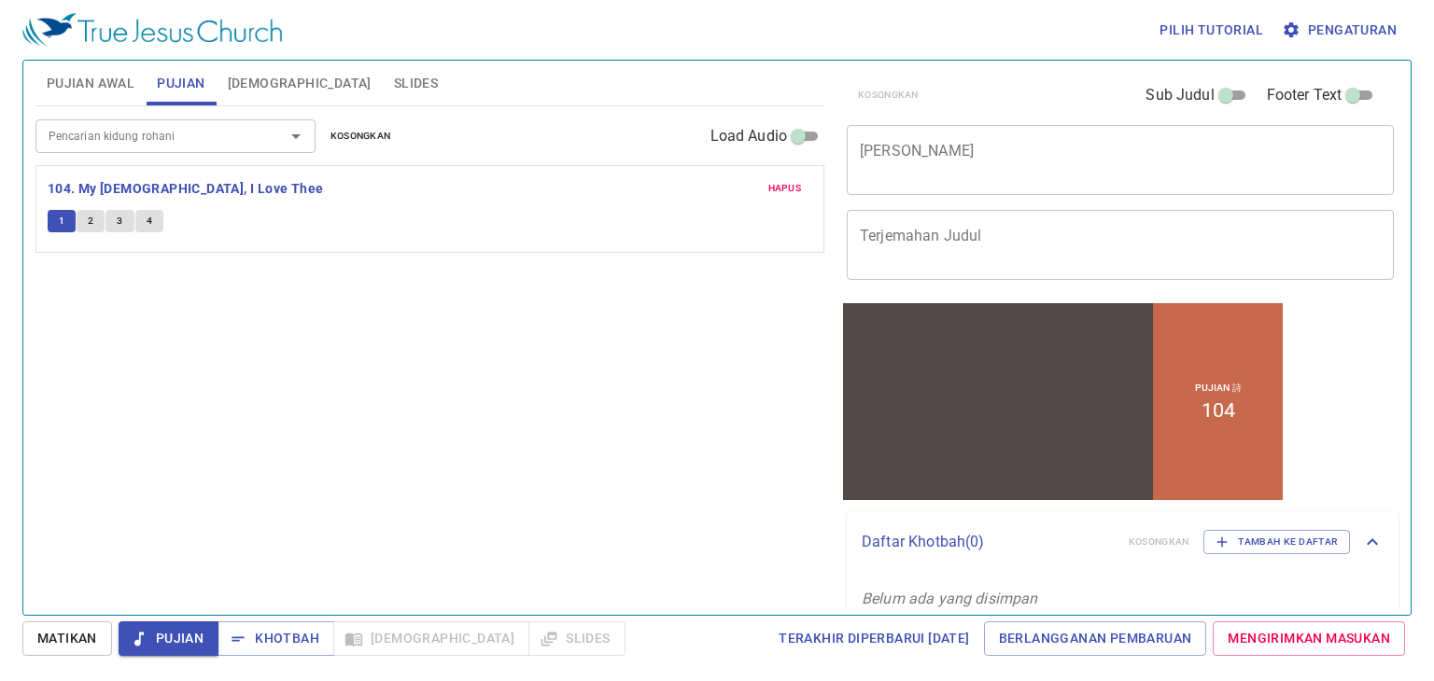
click at [742, 390] on div "Pujian 詩 104" at bounding box center [1218, 400] width 130 height 197
click at [742, 428] on div "Pujian 詩 104" at bounding box center [1218, 400] width 130 height 197
click at [742, 355] on div at bounding box center [998, 386] width 310 height 128
click at [742, 161] on textarea "[PERSON_NAME]" at bounding box center [1120, 159] width 521 height 35
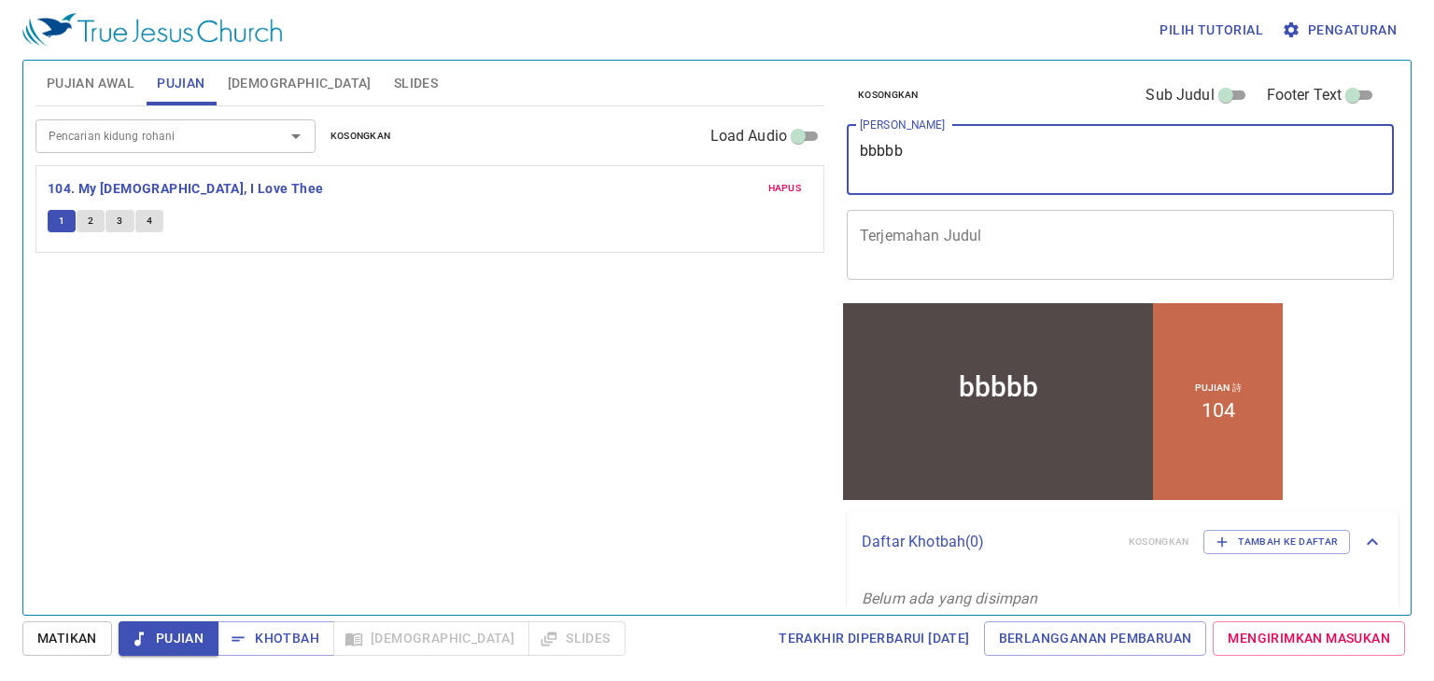
type textarea "bbbbb"
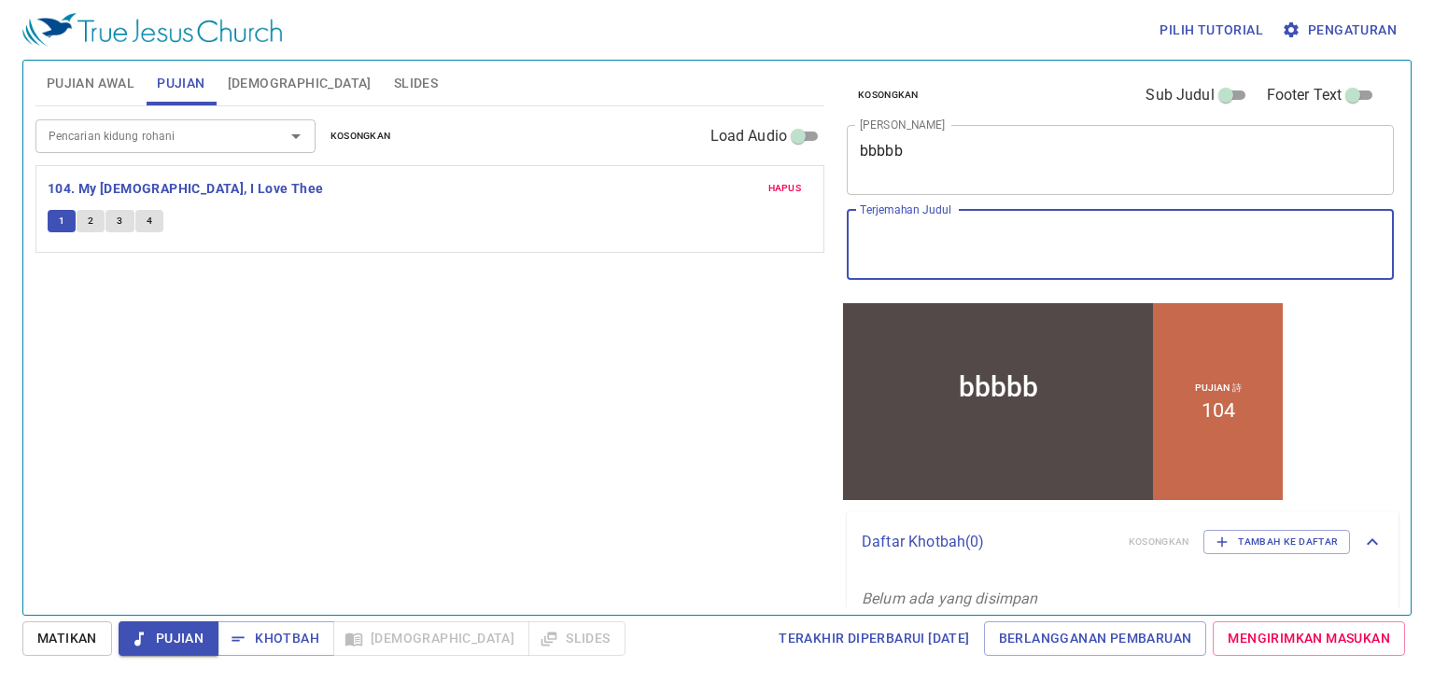
click at [742, 236] on textarea "Terjemahan Judul" at bounding box center [1120, 244] width 521 height 35
type textarea "j"
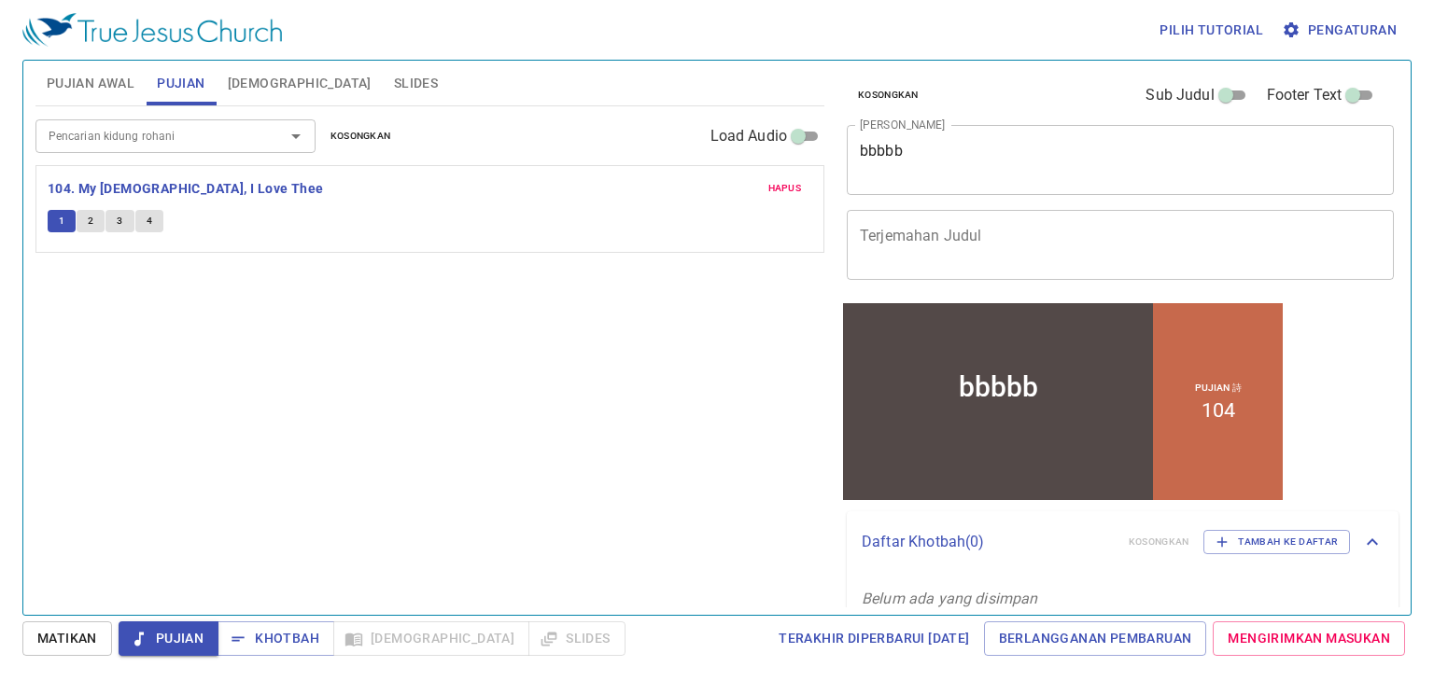
click at [742, 457] on div "Pujian 詩 104" at bounding box center [1218, 400] width 130 height 197
click at [184, 640] on span "Pujian" at bounding box center [168, 638] width 70 height 23
click at [742, 651] on link "Mengirimkan Masukan" at bounding box center [1308, 639] width 192 height 35
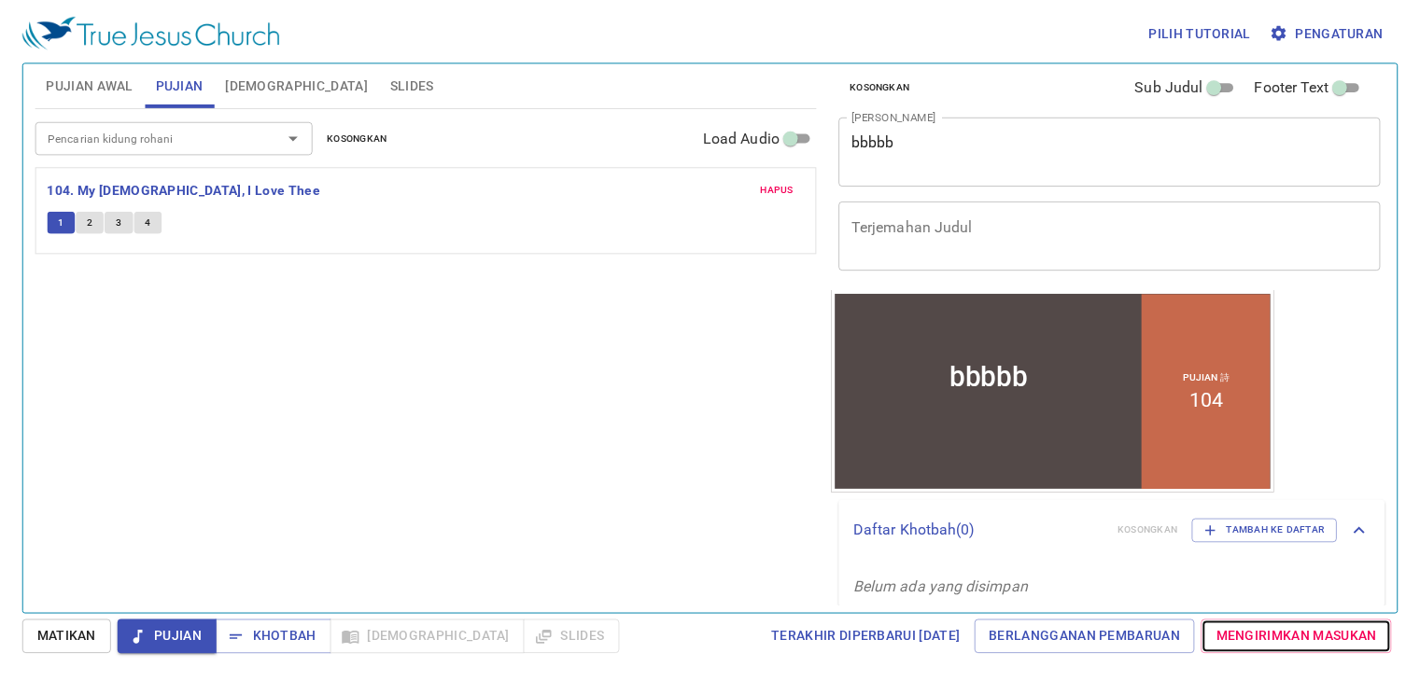
scroll to position [23, 0]
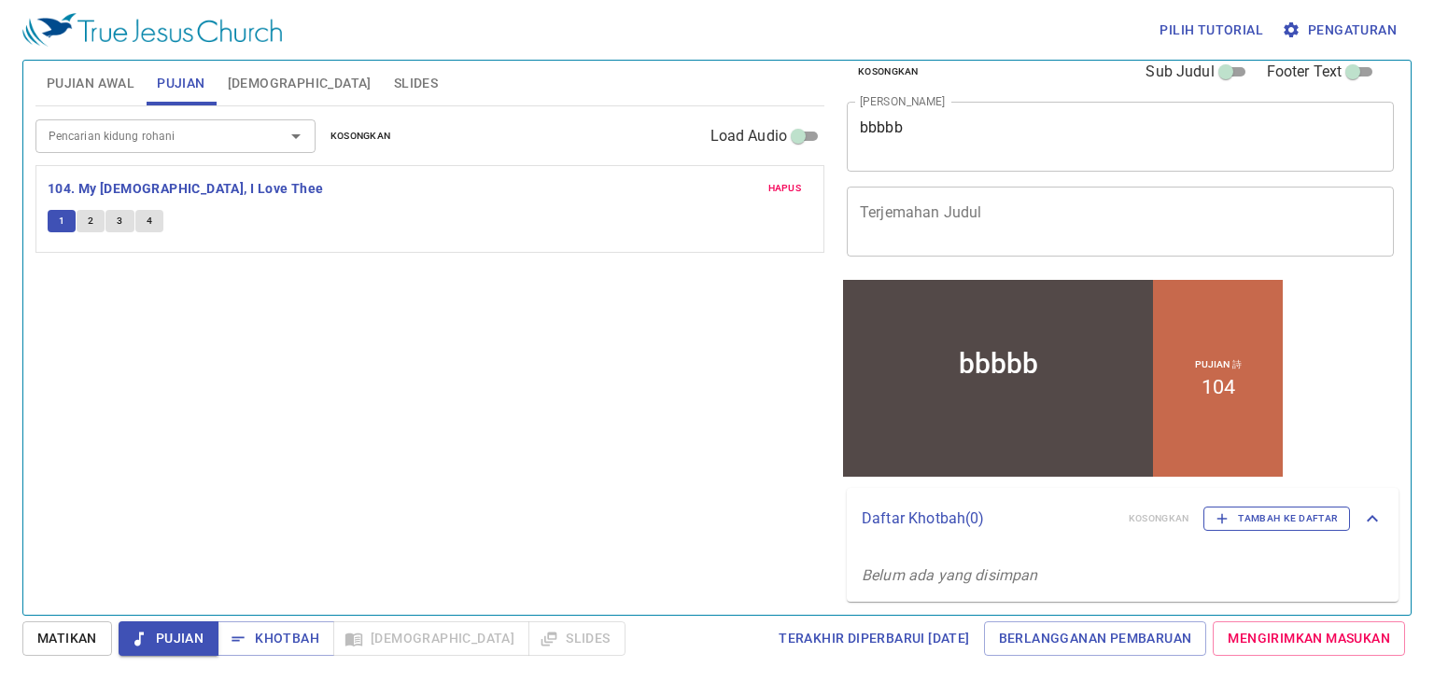
click at [742, 522] on span "Tambah ke Daftar" at bounding box center [1276, 519] width 122 height 17
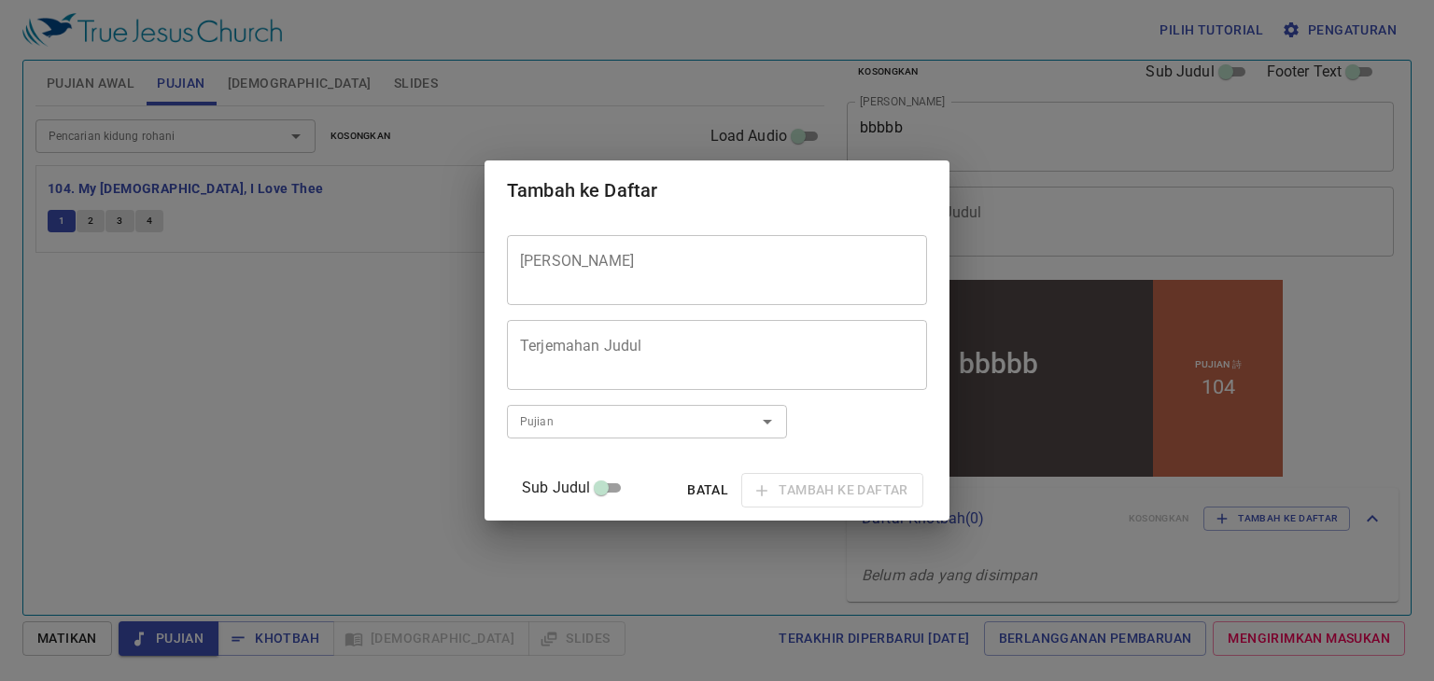
click at [742, 522] on div "Tambah ke Daftar Judul Khotbah Judul Khotbah Terjemahan Judul Terjemahan Judul …" at bounding box center [717, 340] width 1434 height 681
click at [742, 77] on div "Tambah ke Daftar Judul Khotbah Judul Khotbah Terjemahan Judul Terjemahan Judul …" at bounding box center [717, 340] width 1434 height 681
click at [693, 486] on span "Batal" at bounding box center [707, 490] width 45 height 23
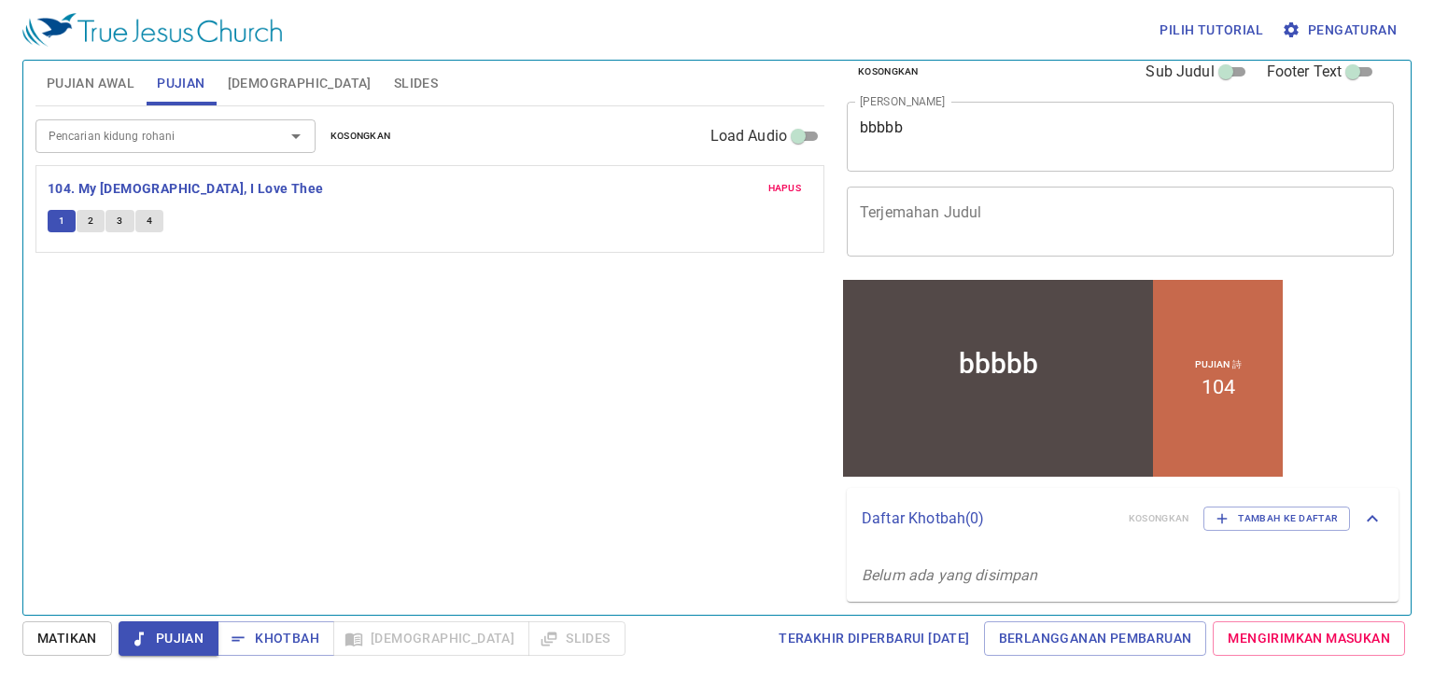
click at [742, 48] on div "Pilih tutorial Pengaturan" at bounding box center [712, 30] width 1381 height 60
click at [742, 36] on span "Pilih tutorial" at bounding box center [1211, 30] width 104 height 23
click at [742, 68] on li "Dasar" at bounding box center [1190, 64] width 70 height 34
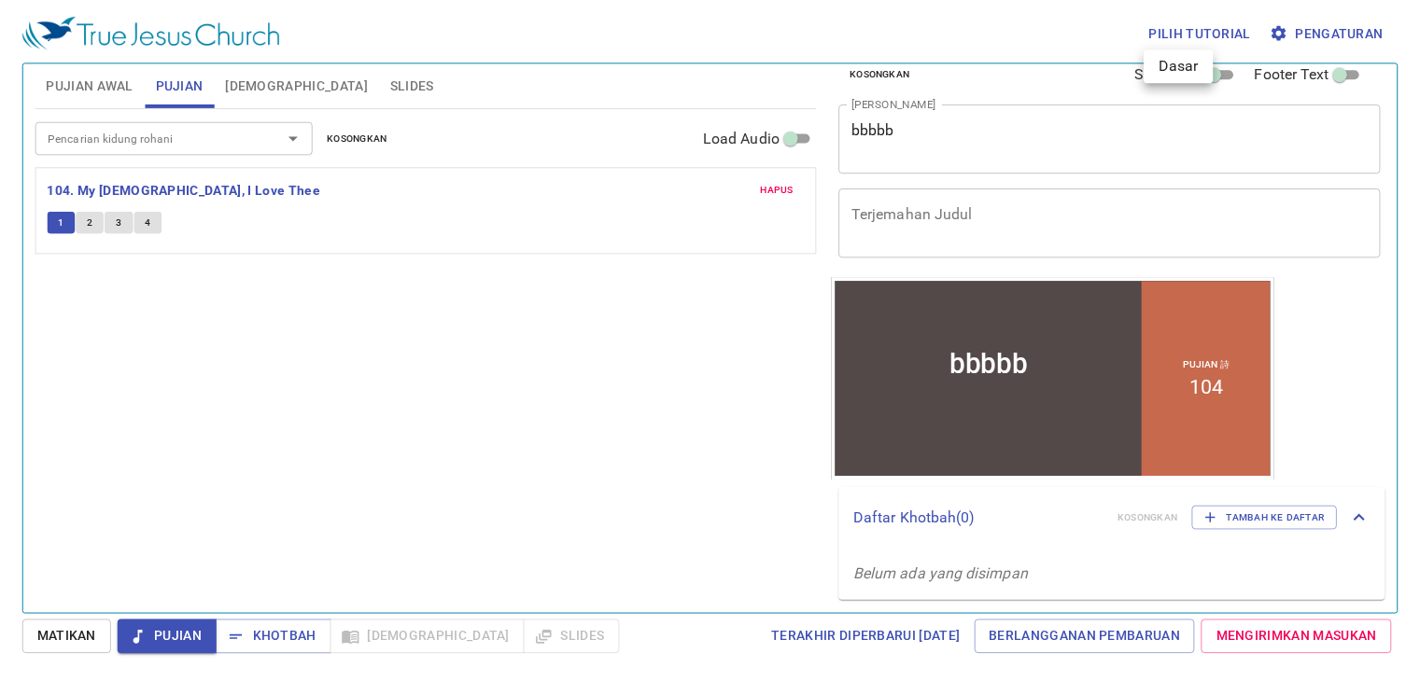
scroll to position [0, 0]
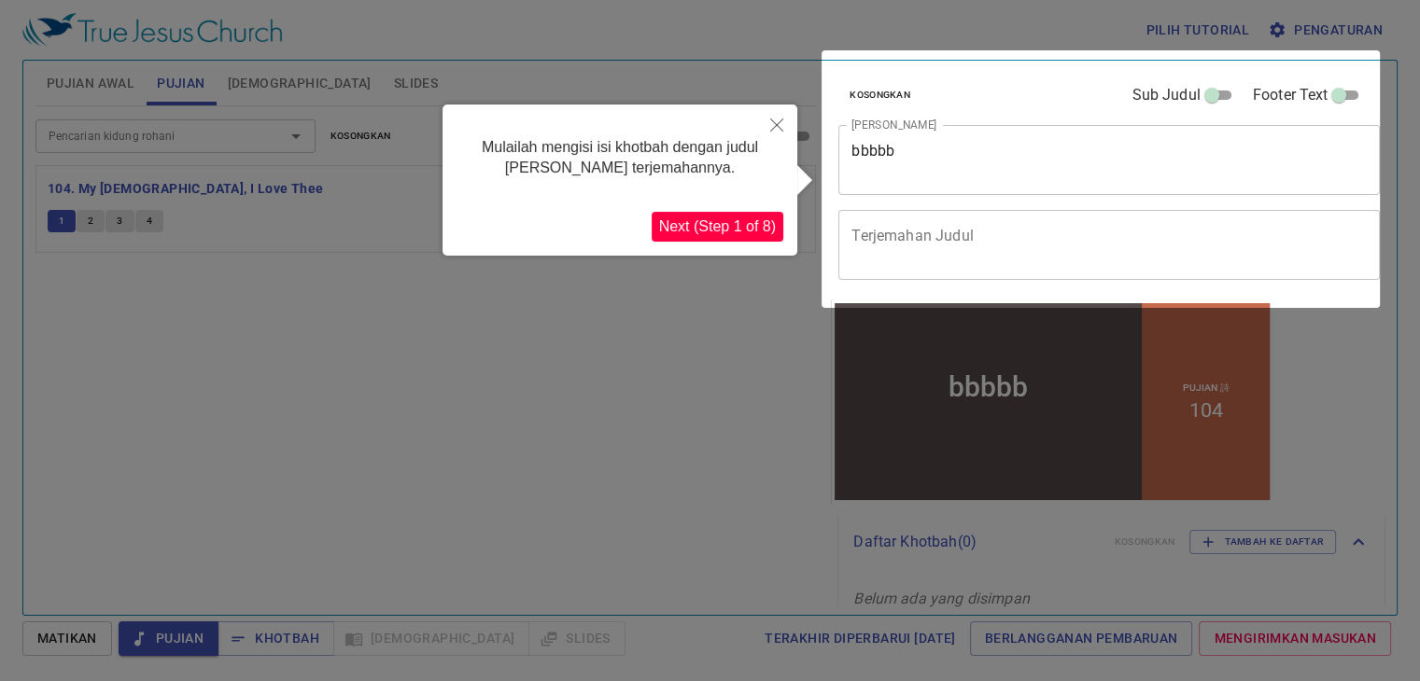
click at [716, 232] on button "Next (Step 1 of 8)" at bounding box center [717, 227] width 132 height 30
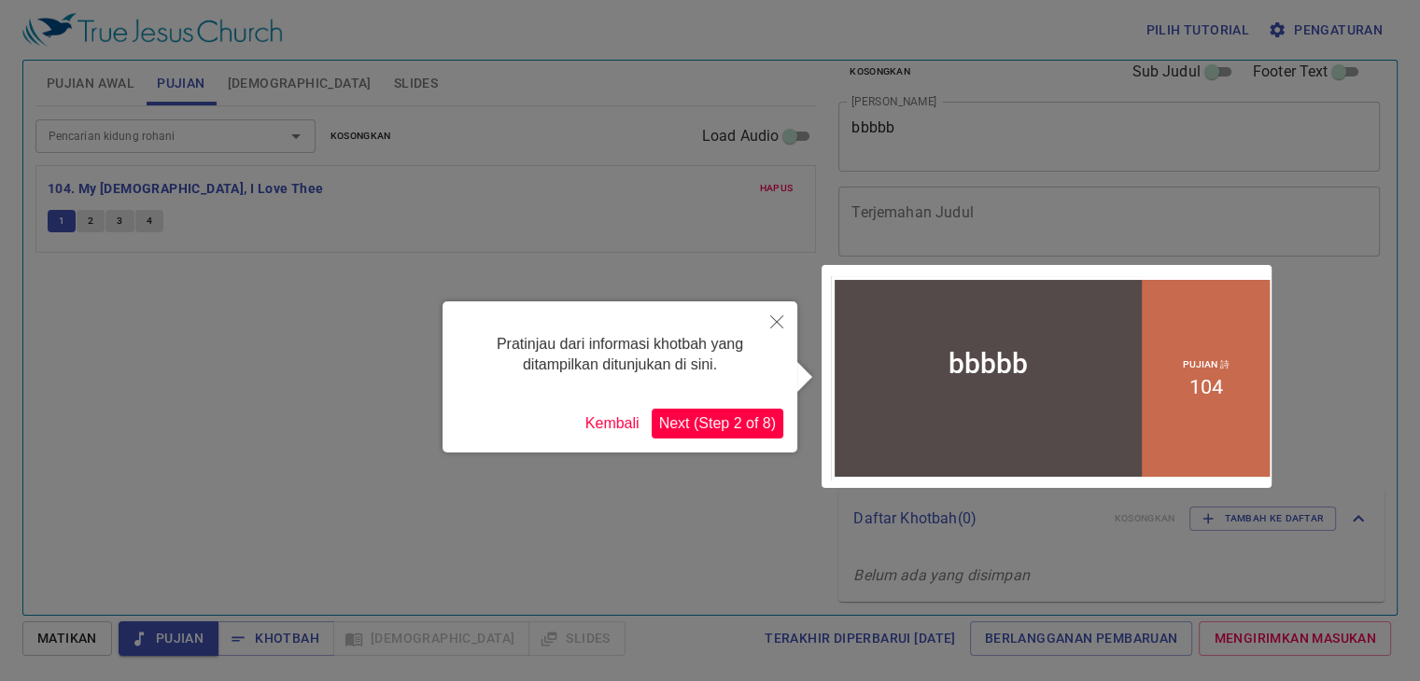
click at [682, 420] on button "Next (Step 2 of 8)" at bounding box center [717, 424] width 132 height 30
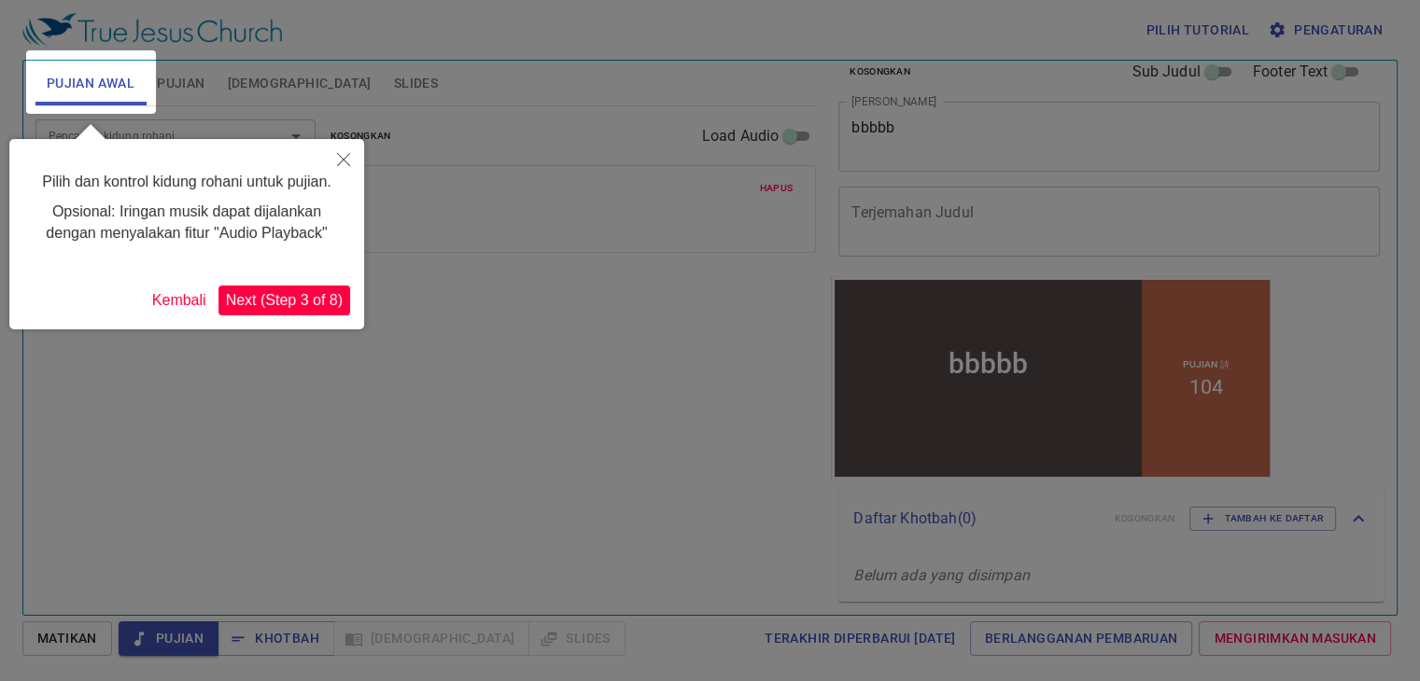
click at [276, 303] on button "Next (Step 3 of 8)" at bounding box center [284, 301] width 132 height 30
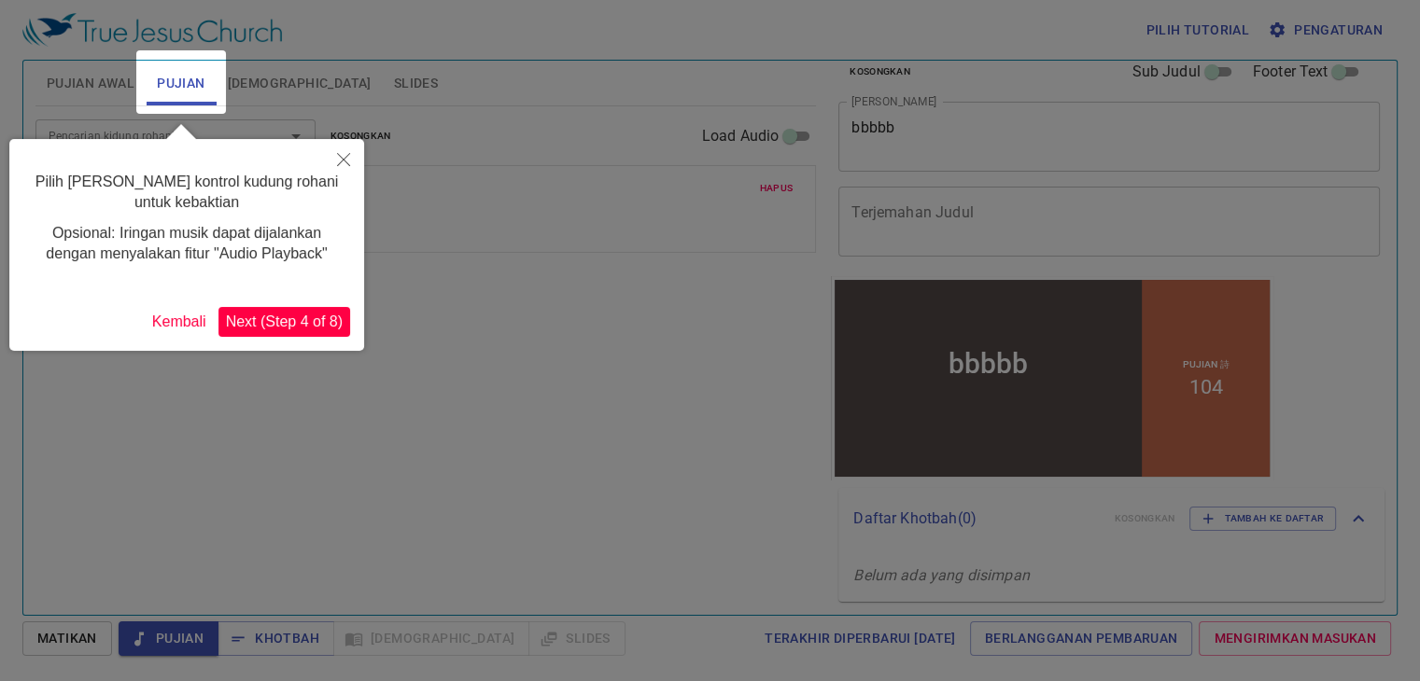
click at [270, 315] on button "Next (Step 4 of 8)" at bounding box center [284, 322] width 132 height 30
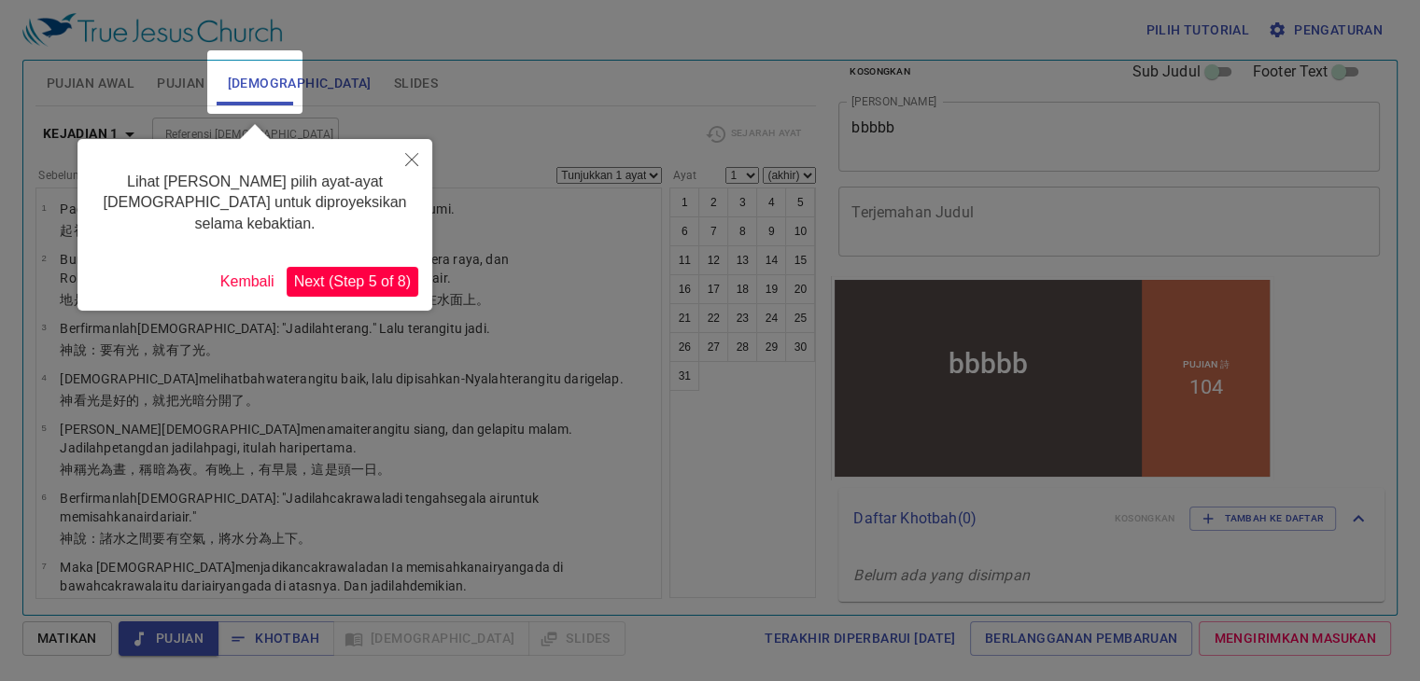
click at [343, 267] on button "Next (Step 5 of 8)" at bounding box center [353, 282] width 132 height 30
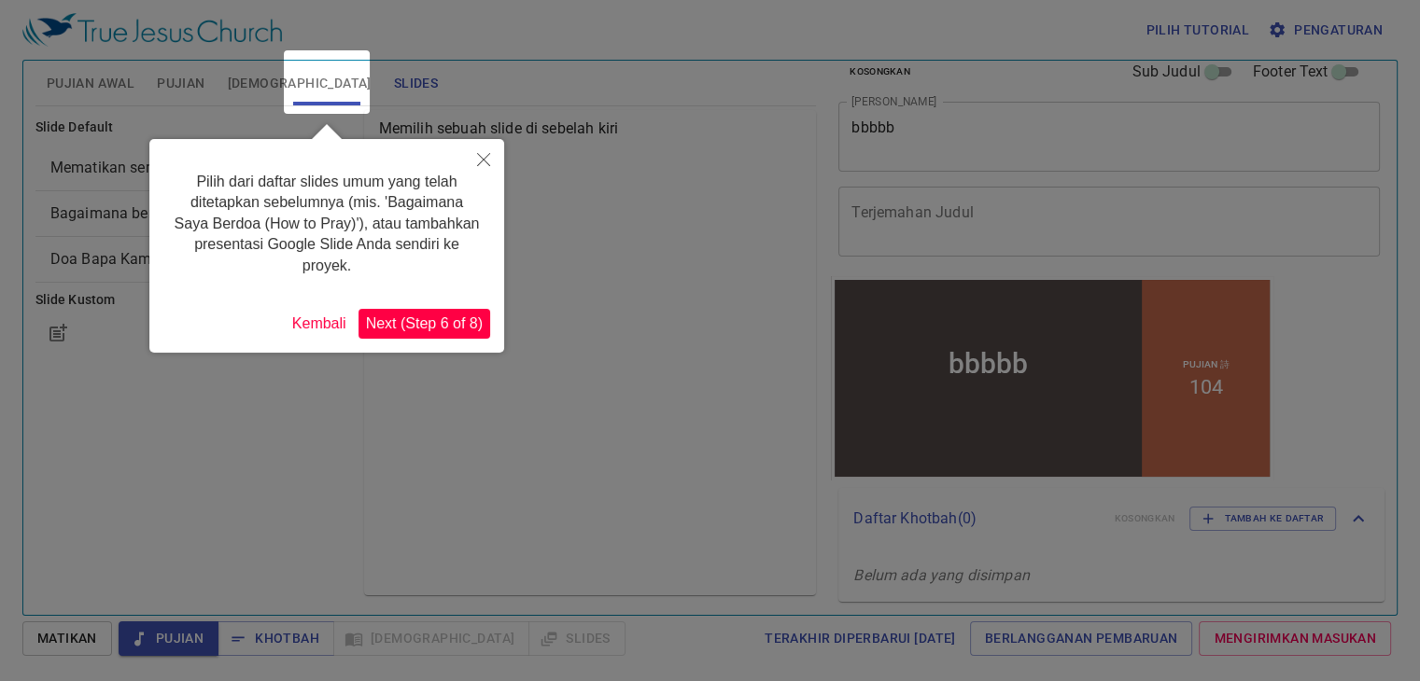
click at [454, 329] on button "Next (Step 6 of 8)" at bounding box center [424, 324] width 132 height 30
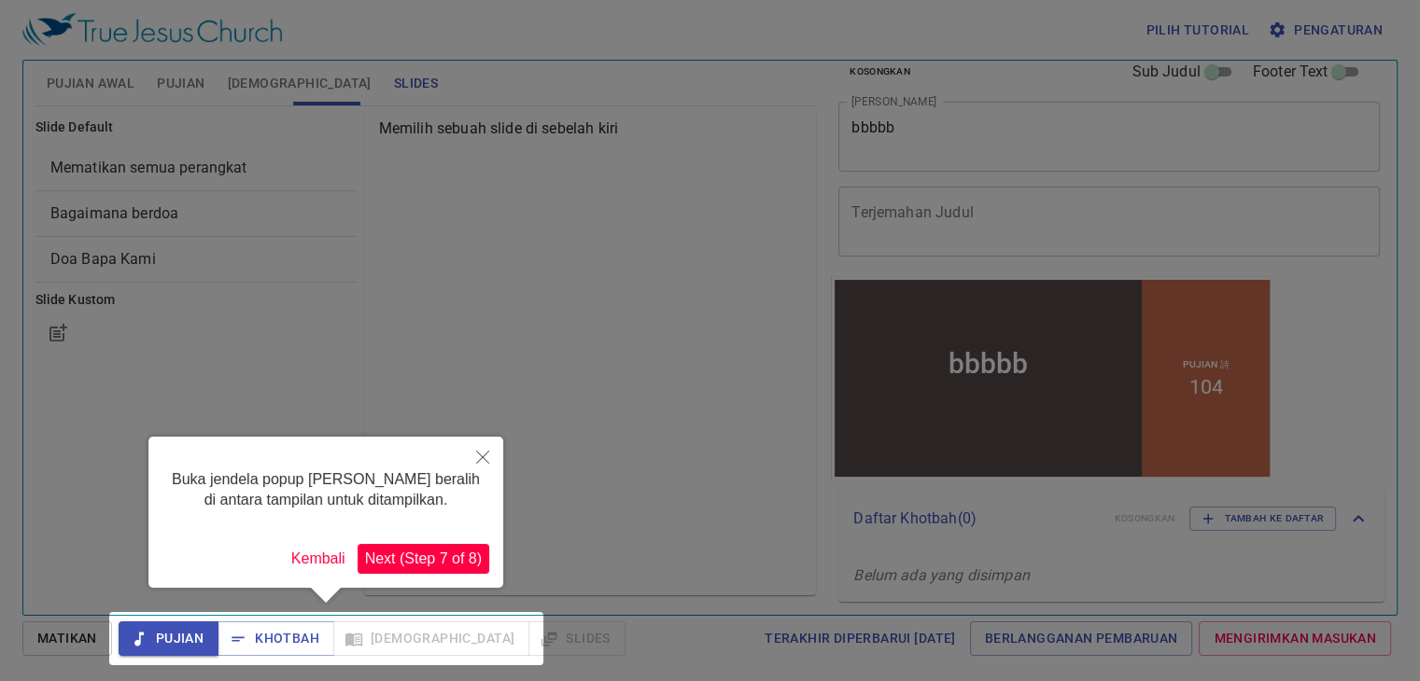
click at [426, 555] on button "Next (Step 7 of 8)" at bounding box center [423, 559] width 132 height 30
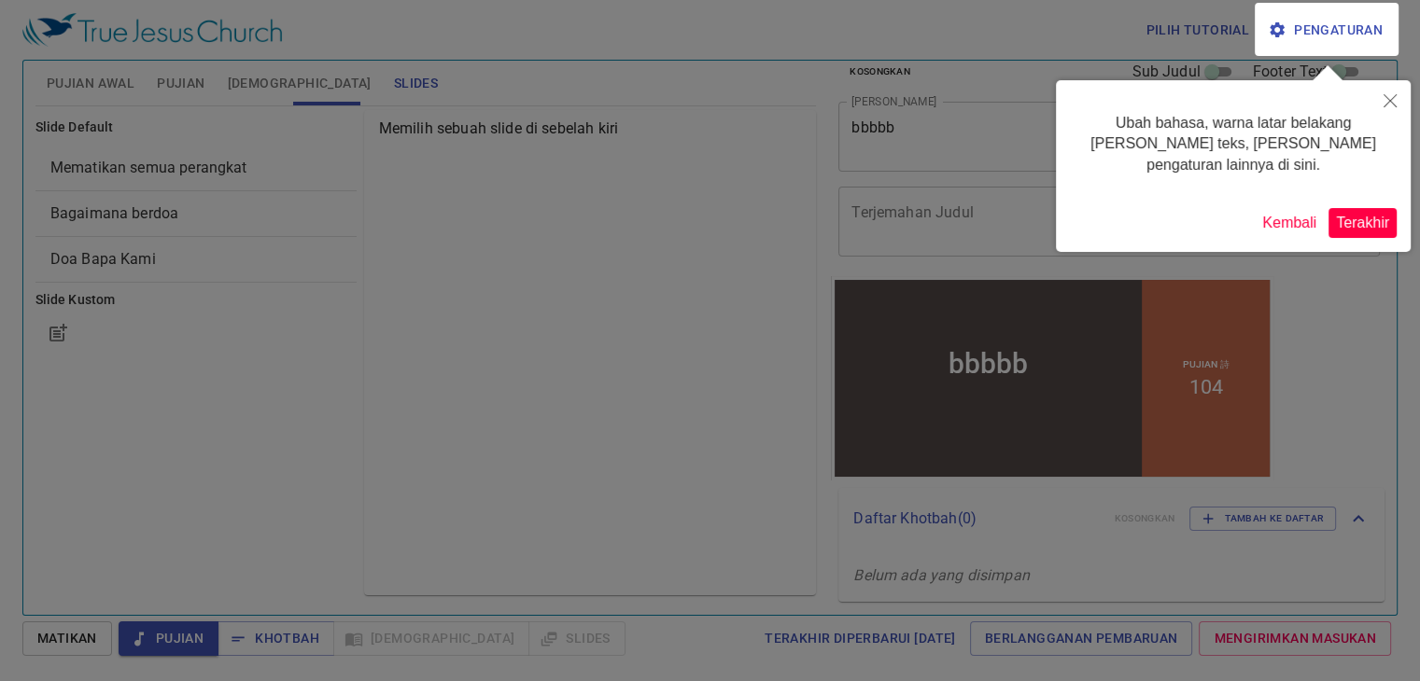
click at [742, 208] on button "Terakhir" at bounding box center [1362, 223] width 68 height 30
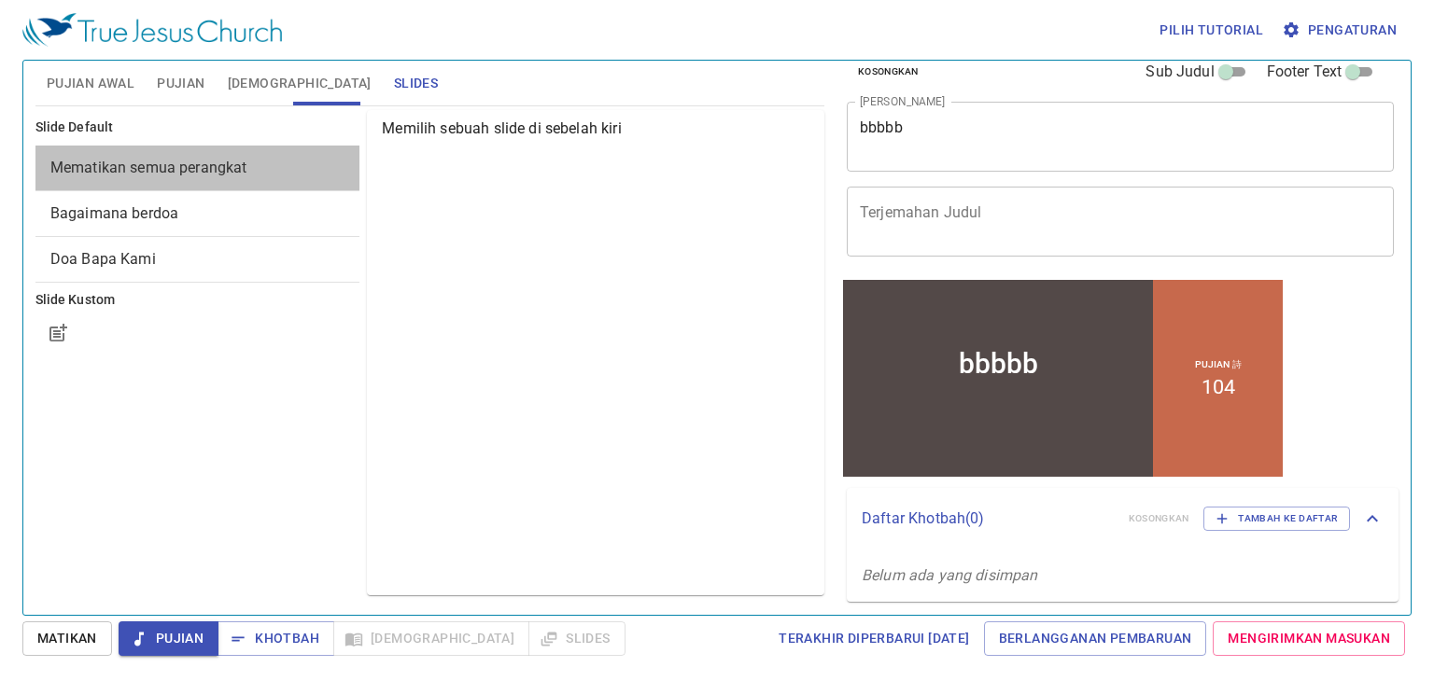
click at [92, 175] on span "Mematikan semua perangkat" at bounding box center [148, 168] width 197 height 18
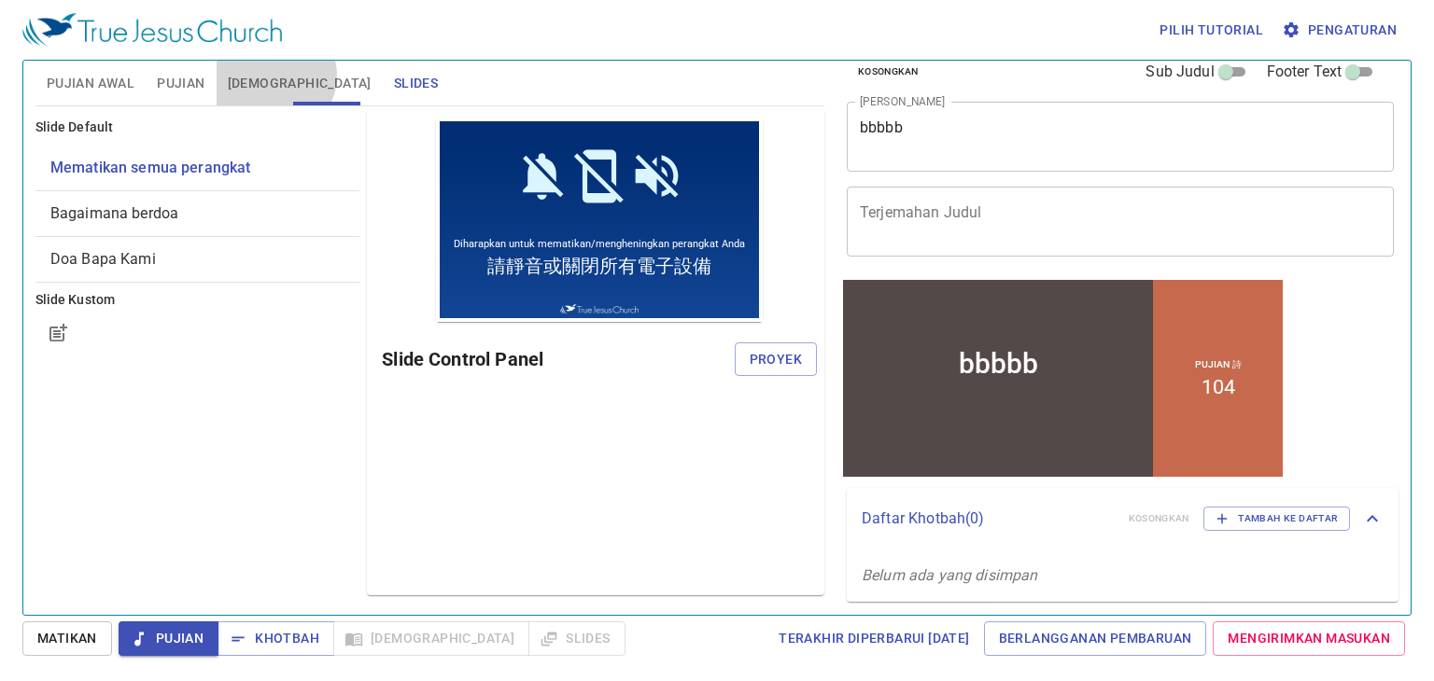
click at [273, 76] on span "[DEMOGRAPHIC_DATA]" at bounding box center [300, 83] width 144 height 23
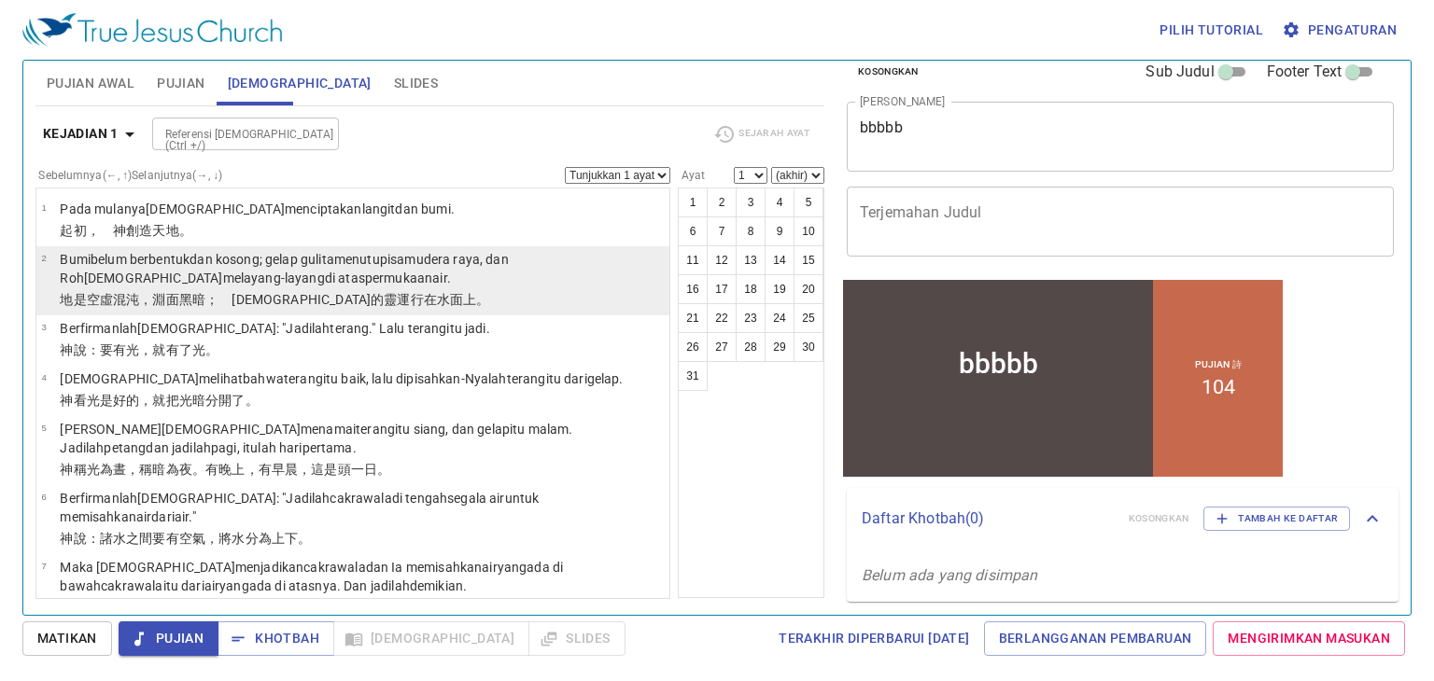
click at [365, 272] on wh5921 "permukaan air ." at bounding box center [408, 278] width 86 height 15
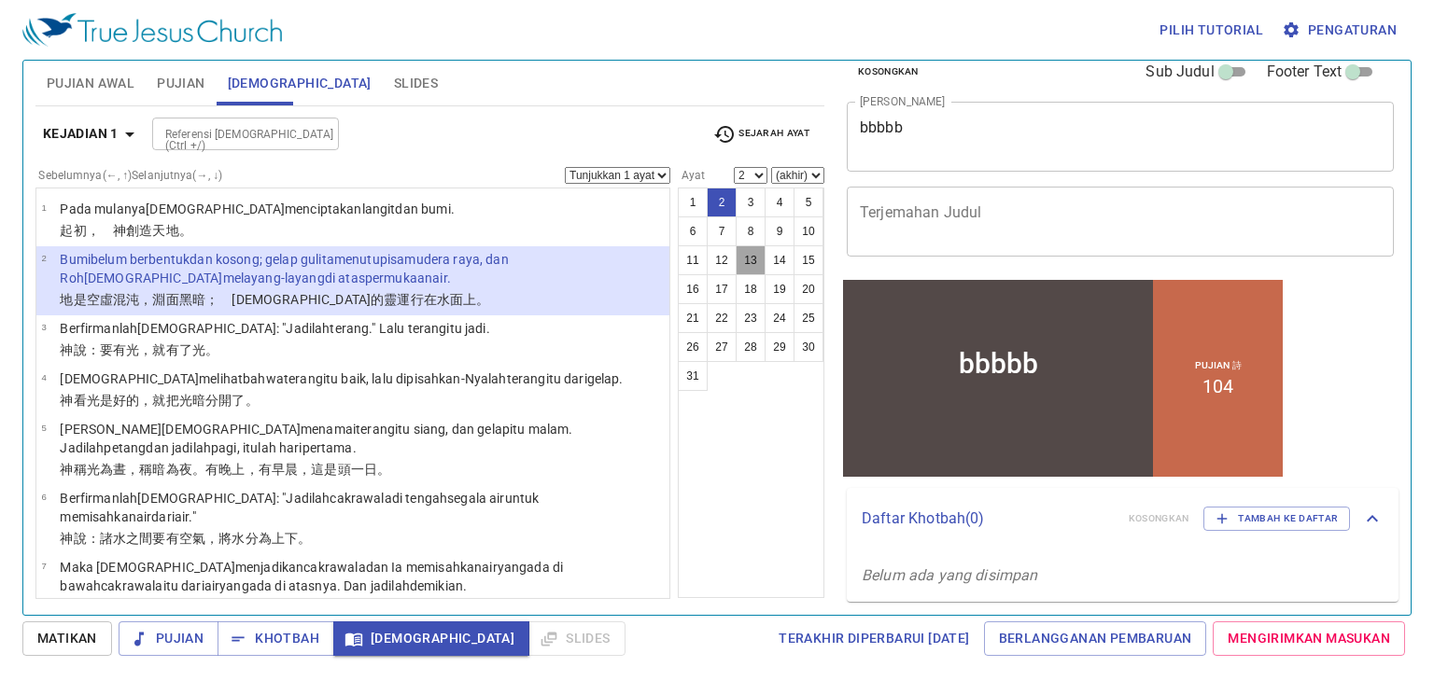
click at [737, 251] on button "13" at bounding box center [750, 260] width 30 height 30
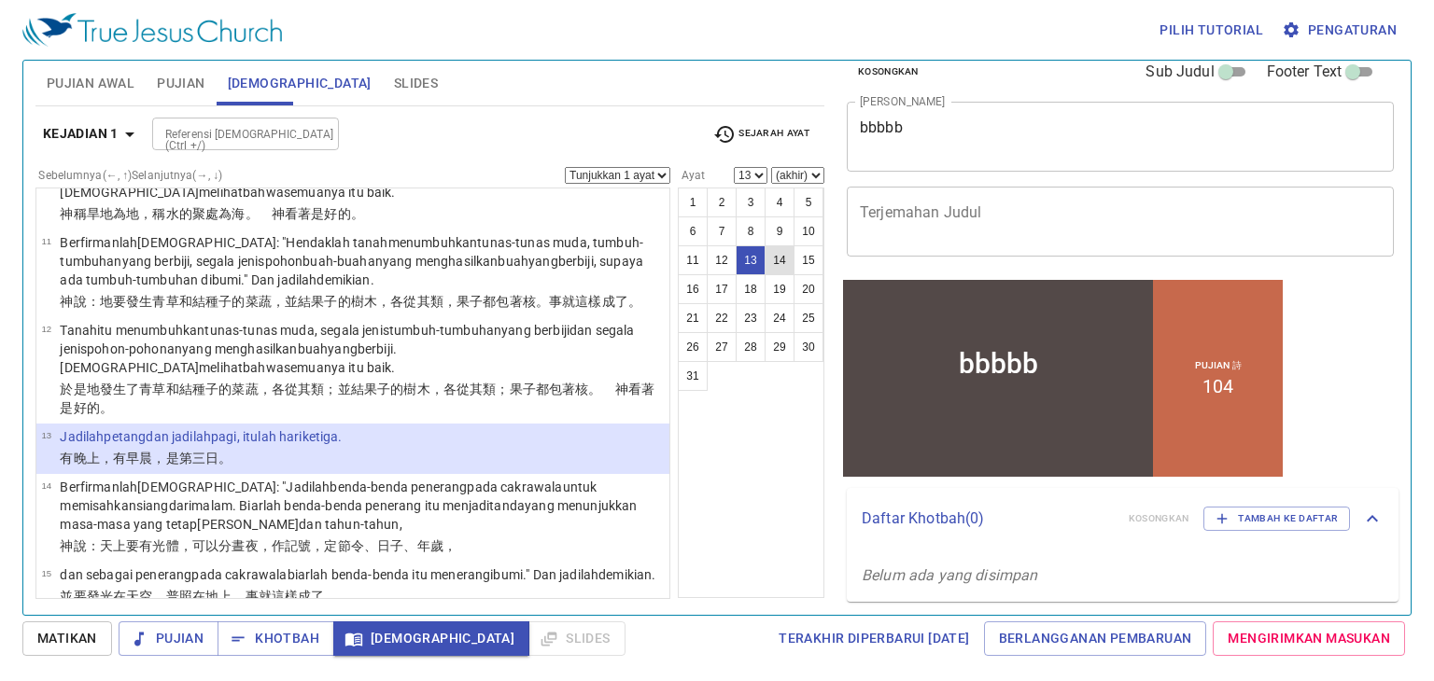
click at [742, 266] on button "14" at bounding box center [779, 260] width 30 height 30
select select "14"
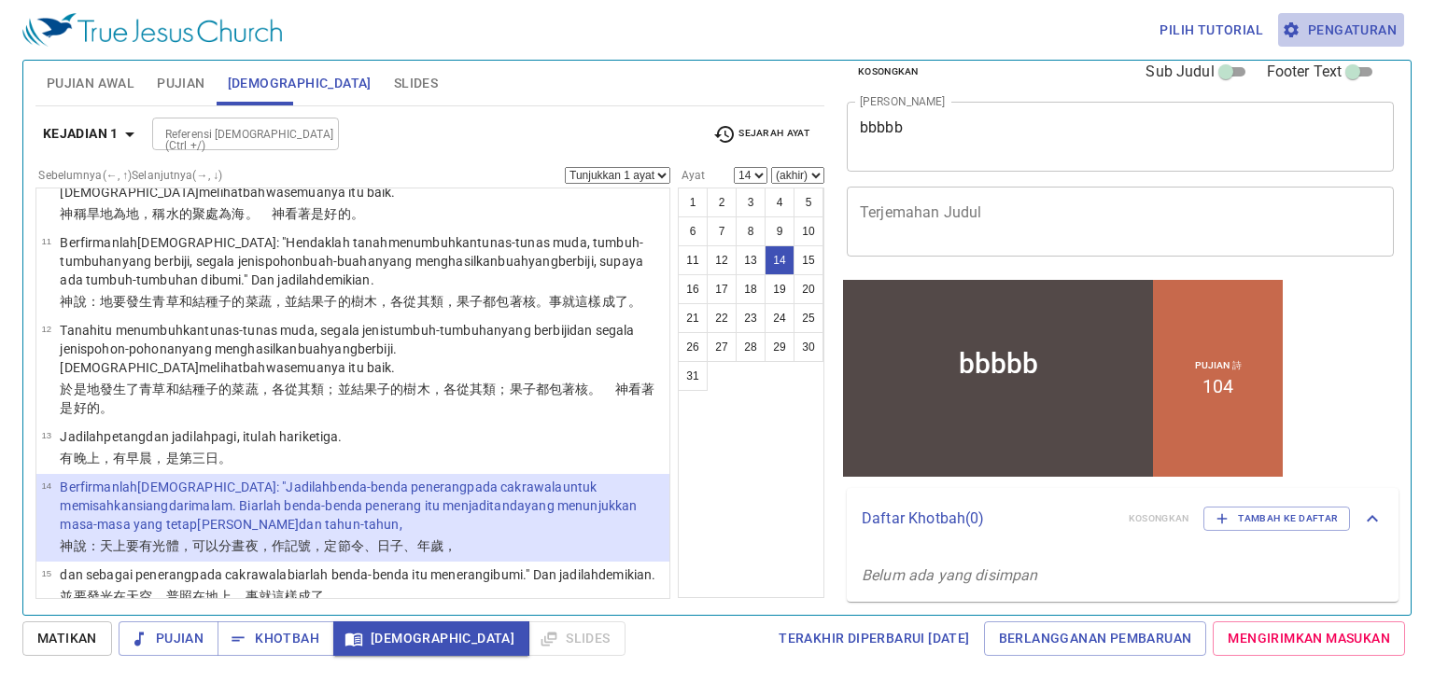
click at [742, 35] on span "Pengaturan" at bounding box center [1340, 30] width 111 height 23
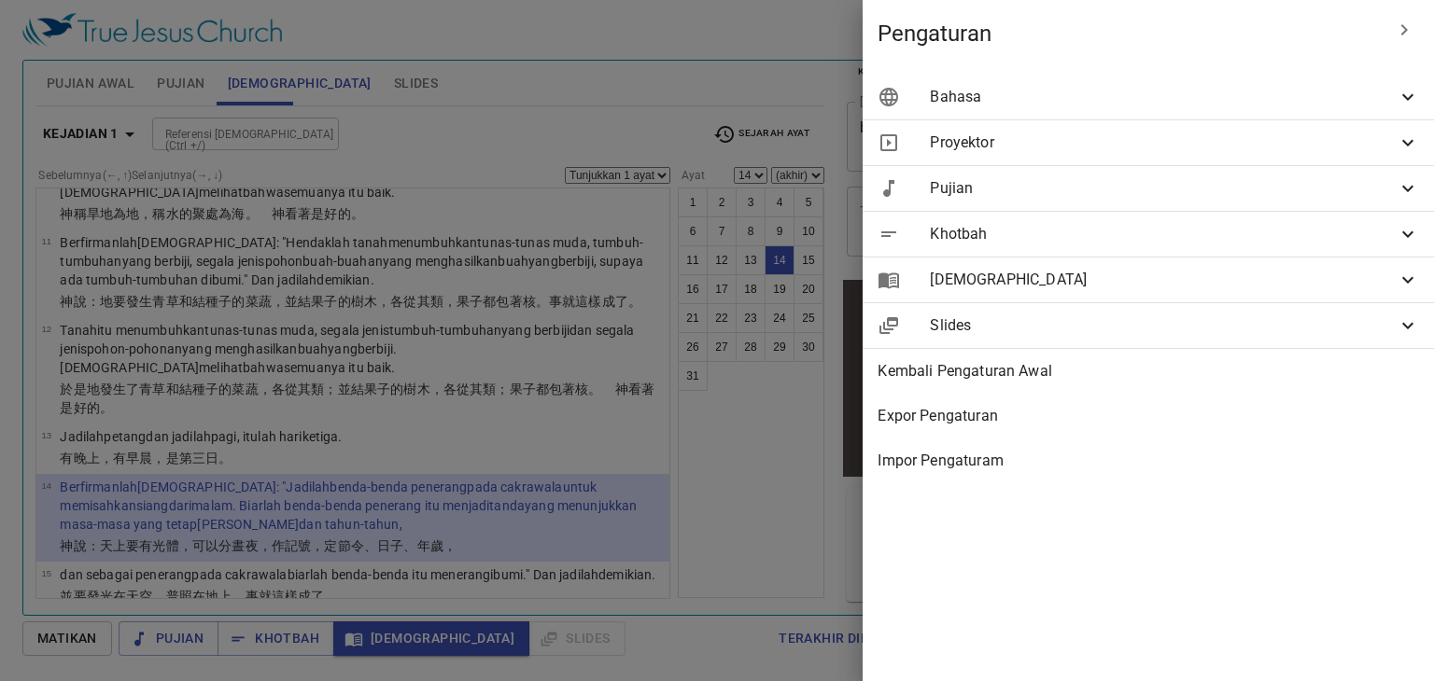
click at [742, 105] on span "Bahasa" at bounding box center [1163, 97] width 467 height 22
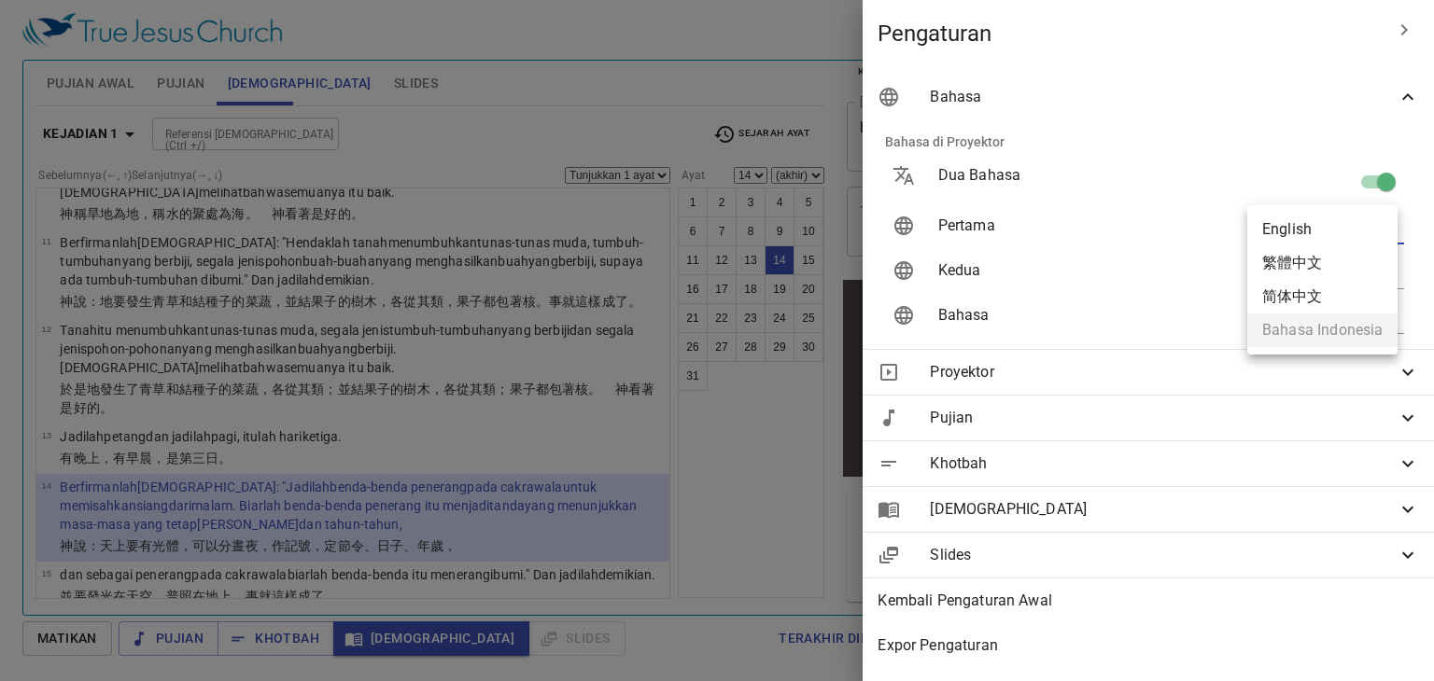
click at [742, 232] on body "Pilih tutorial Pengaturan Pujian Awal Pujian [DEMOGRAPHIC_DATA] Slides Pencaria…" at bounding box center [717, 340] width 1434 height 681
click at [742, 232] on li "English" at bounding box center [1322, 230] width 150 height 34
click at [742, 232] on ul "English 繁體中文 简体中文 Bahasa Indonesia" at bounding box center [1322, 279] width 150 height 149
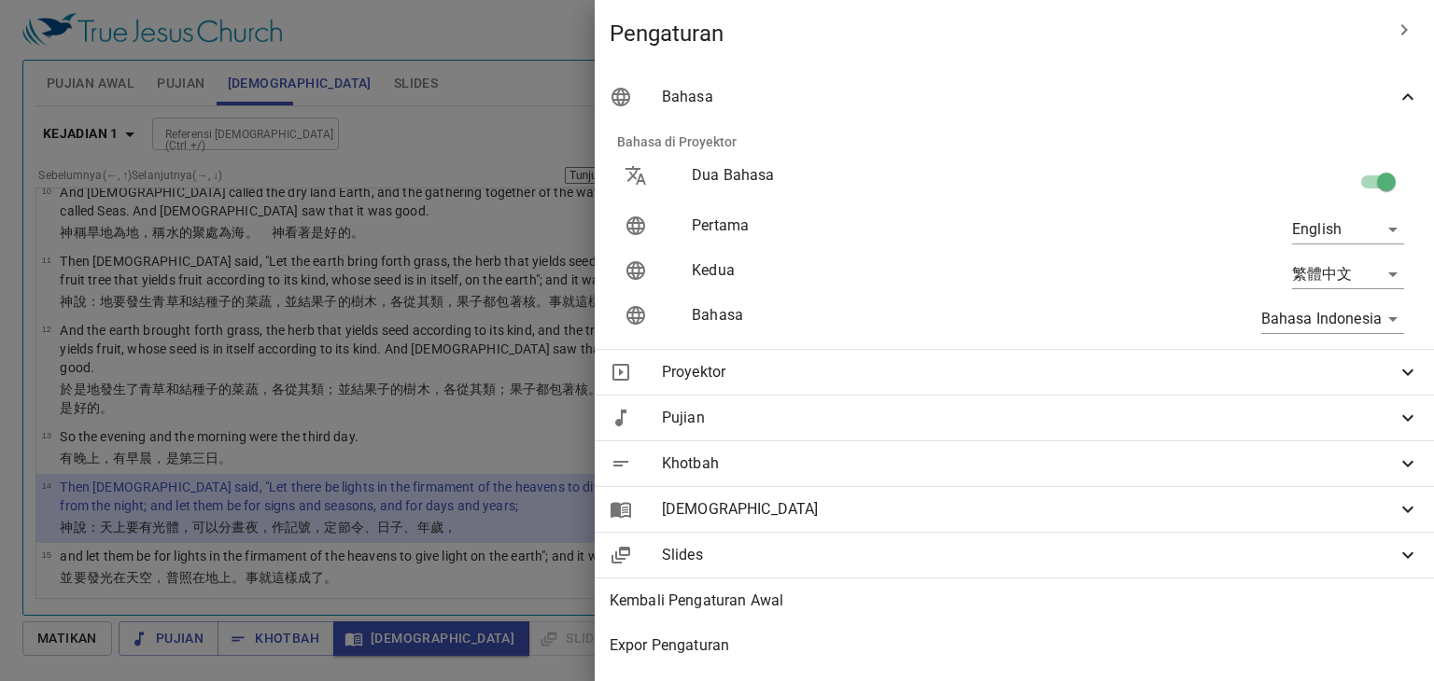
scroll to position [620, 0]
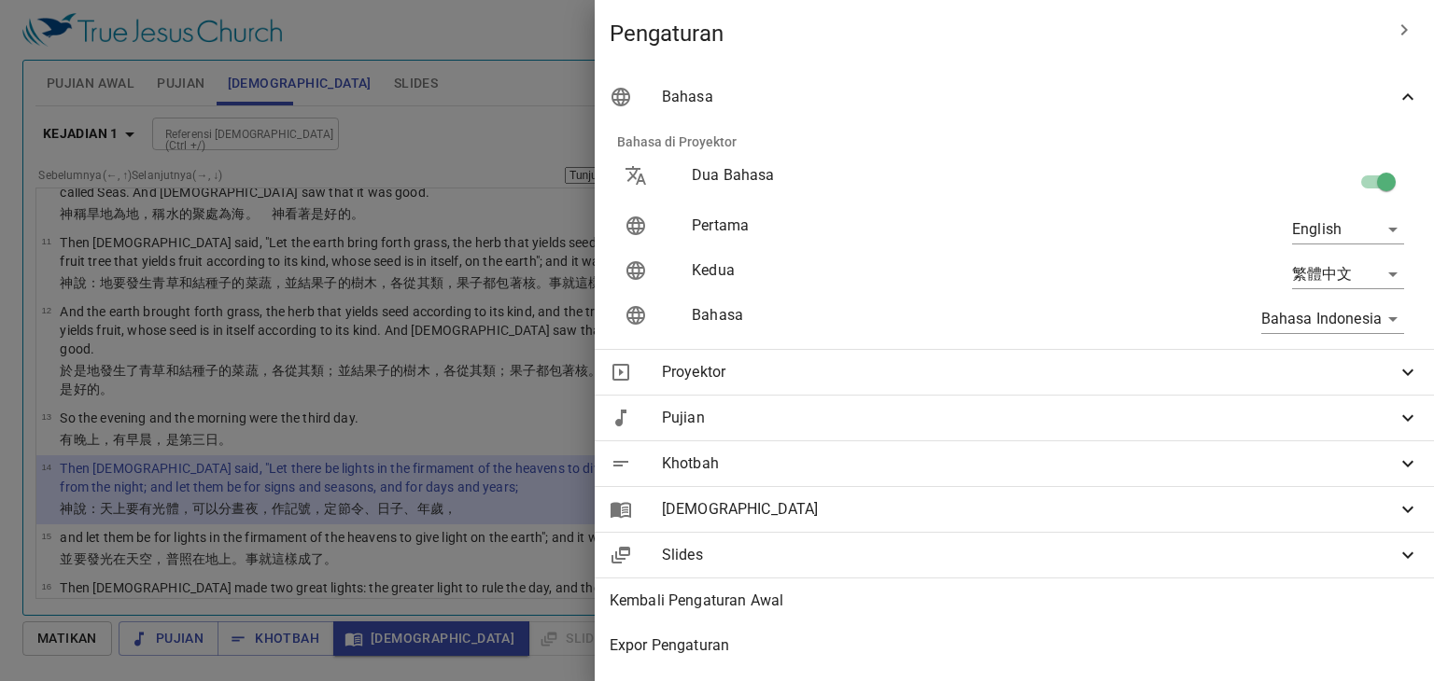
click at [742, 232] on body "Pilih tutorial Pengaturan Pujian Awal Pujian [DEMOGRAPHIC_DATA] Slides Pencaria…" at bounding box center [717, 340] width 1434 height 681
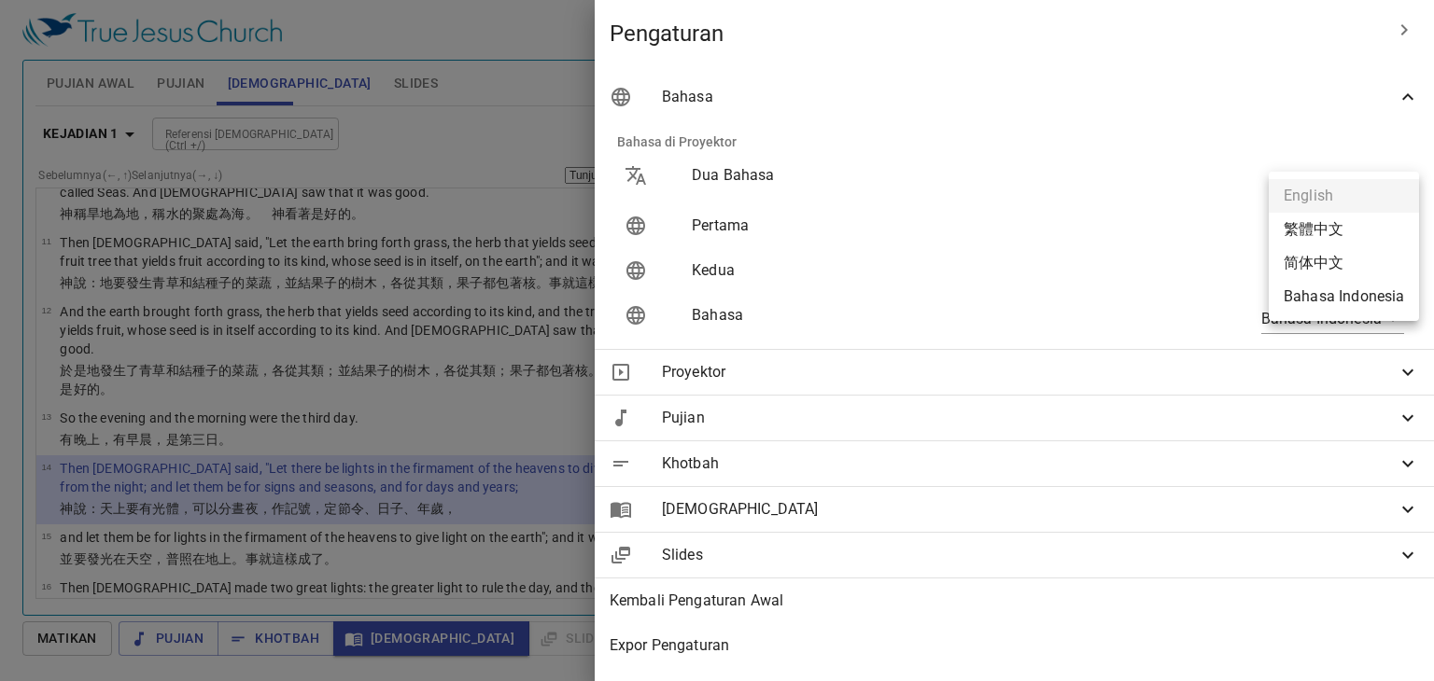
click at [742, 305] on li "Bahasa Indonesia" at bounding box center [1343, 297] width 150 height 34
type input "id"
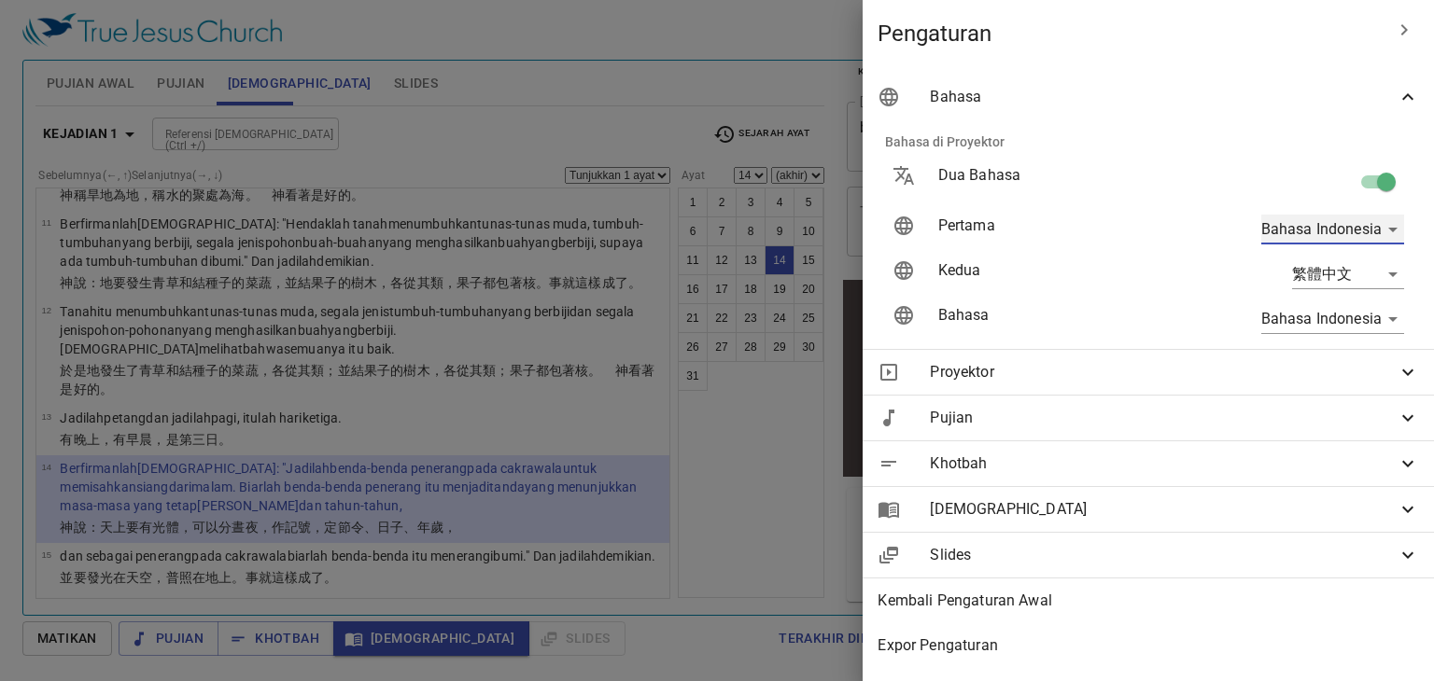
scroll to position [601, 0]
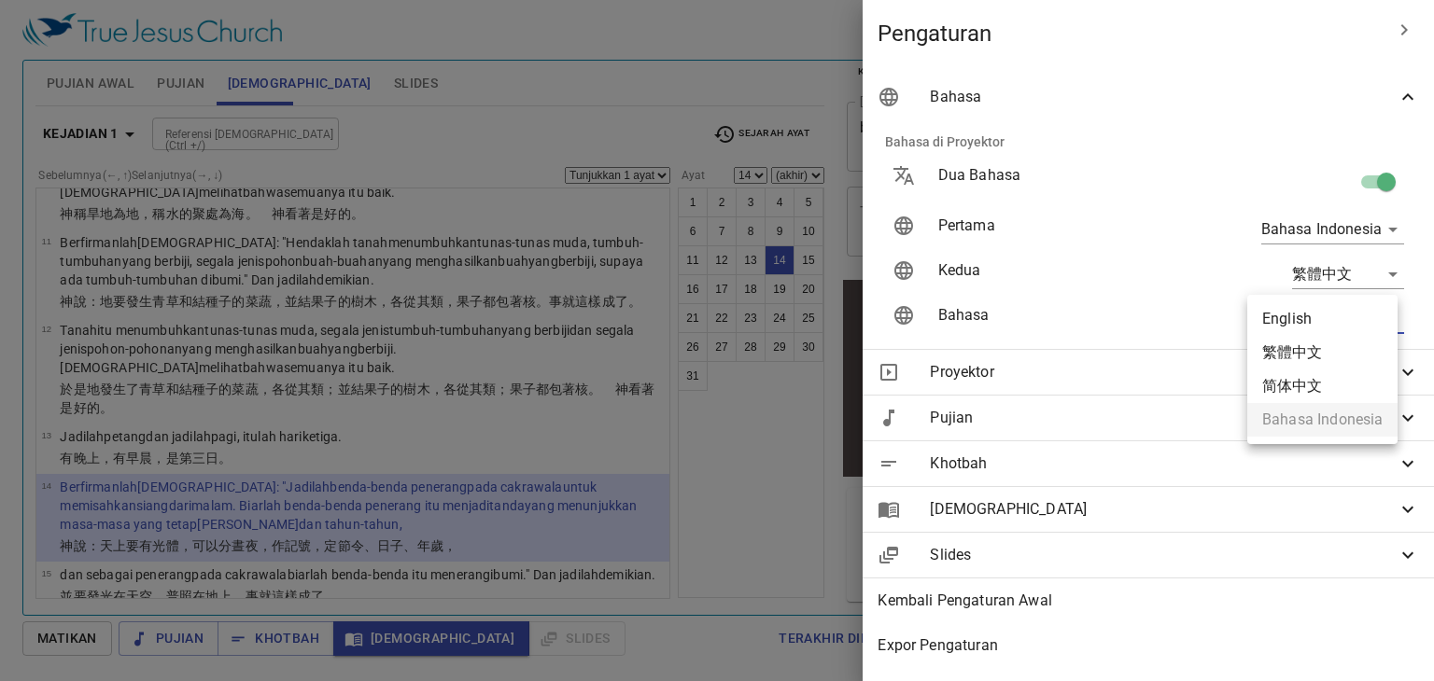
click at [742, 320] on body "Pilih tutorial Pengaturan Pujian Awal Pujian [DEMOGRAPHIC_DATA] Slides Pencaria…" at bounding box center [717, 340] width 1434 height 681
click at [742, 315] on li "English" at bounding box center [1322, 319] width 150 height 34
type input "en"
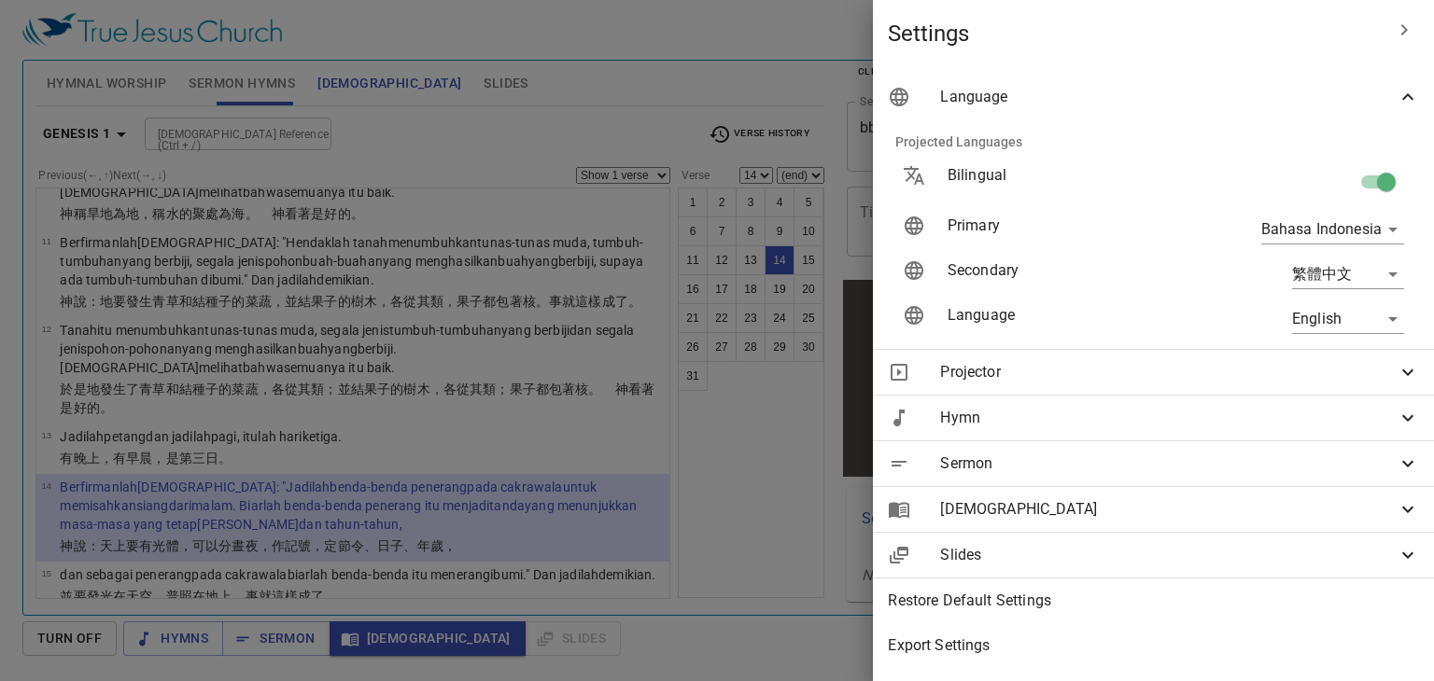
click at [343, 126] on div at bounding box center [717, 340] width 1434 height 681
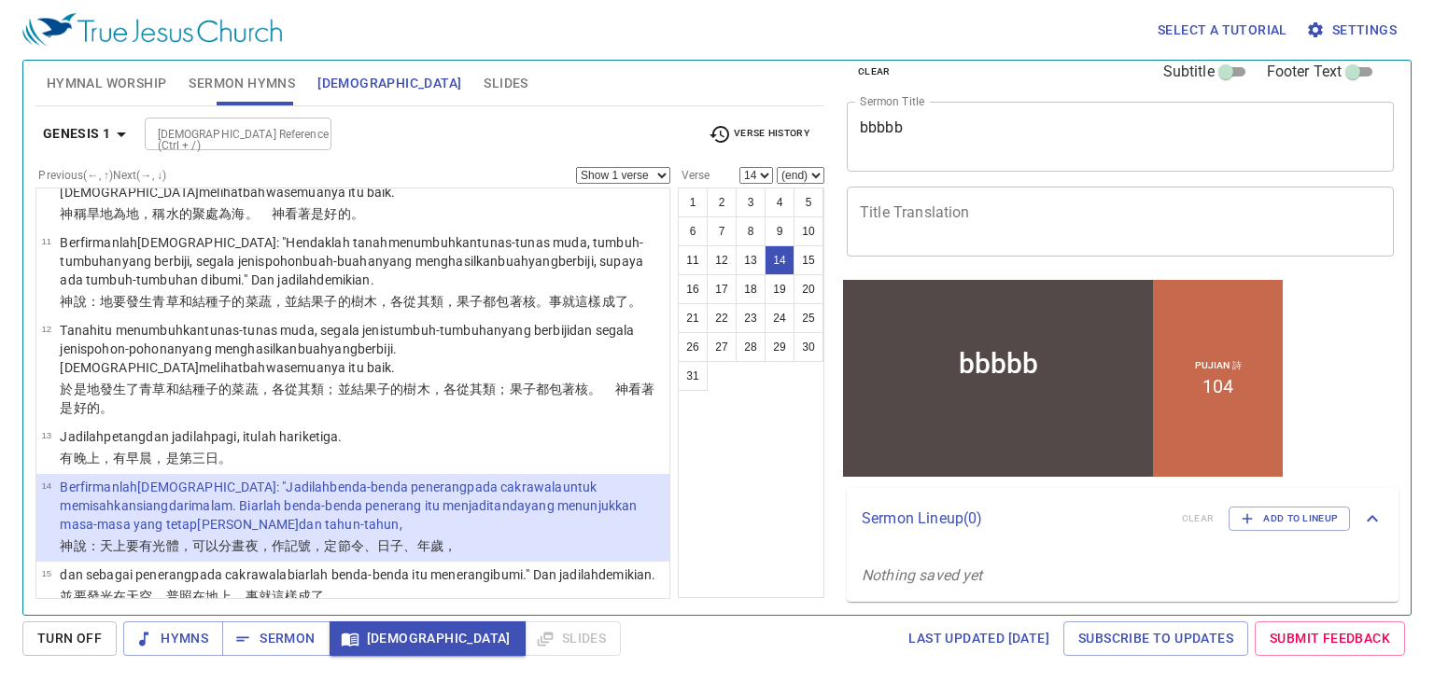
click at [483, 78] on span "Slides" at bounding box center [505, 83] width 44 height 23
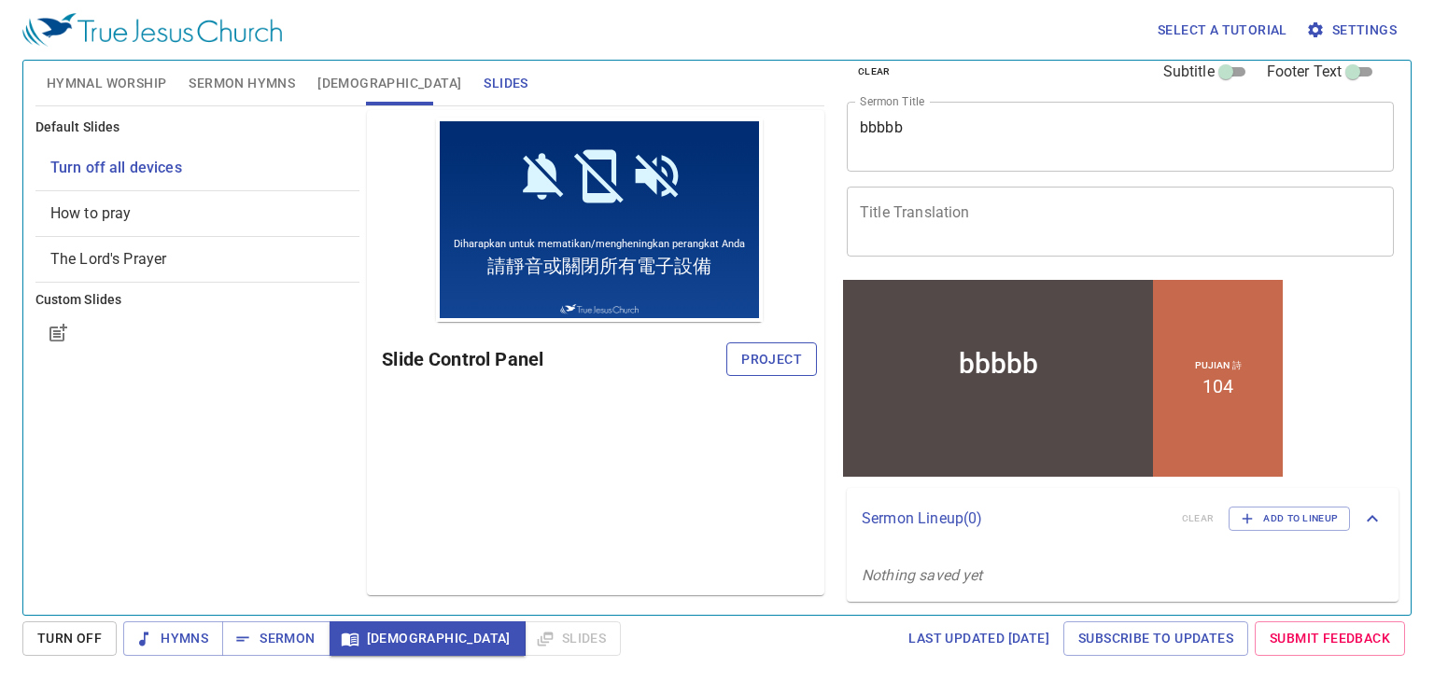
click at [742, 359] on span "Project" at bounding box center [771, 359] width 61 height 23
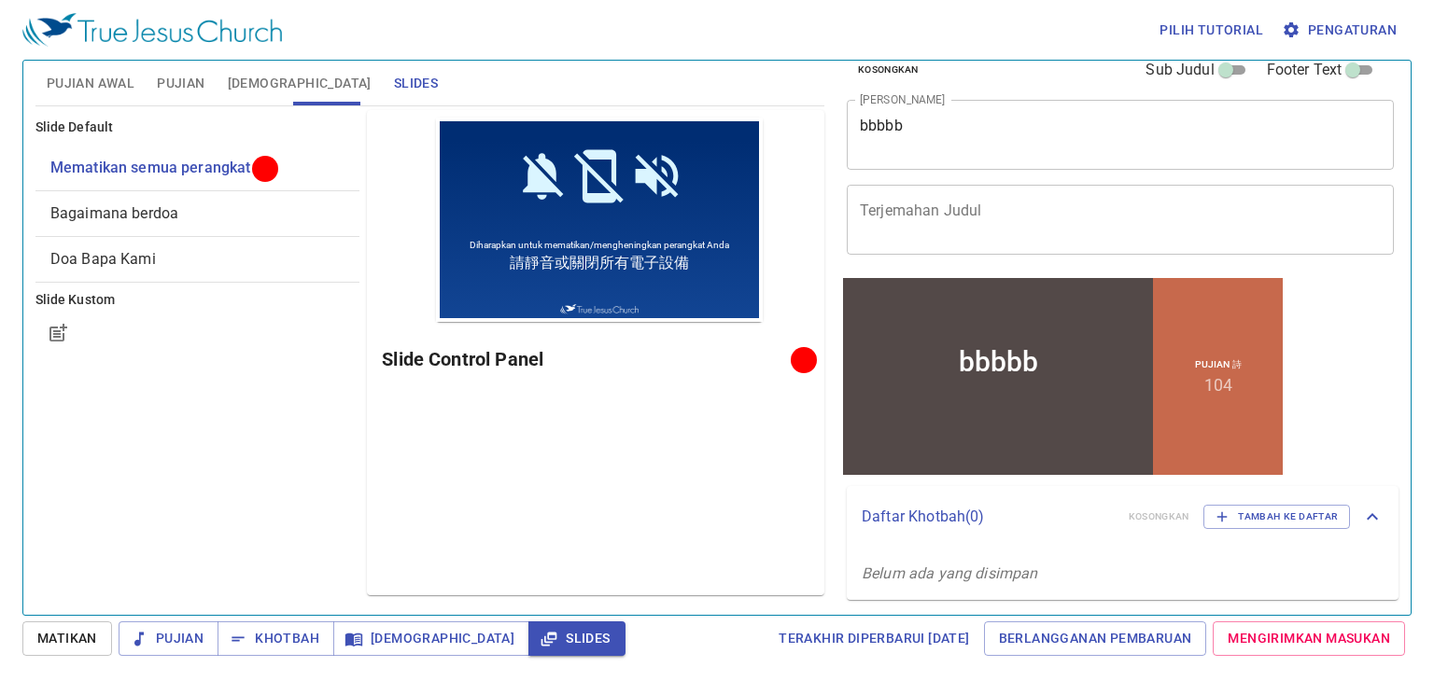
scroll to position [23, 0]
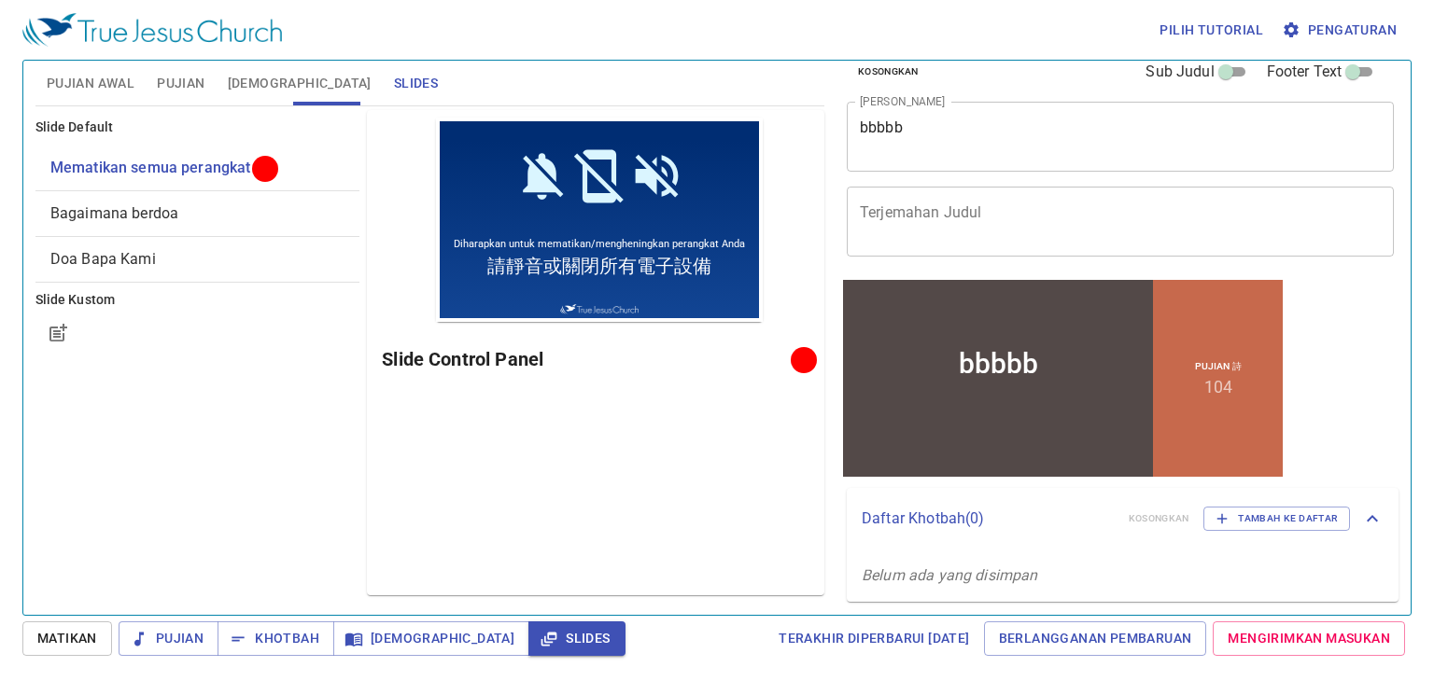
drag, startPoint x: 580, startPoint y: 230, endPoint x: 52, endPoint y: 276, distance: 529.4
click at [52, 276] on div "Doa Bapa Kami" at bounding box center [197, 259] width 325 height 45
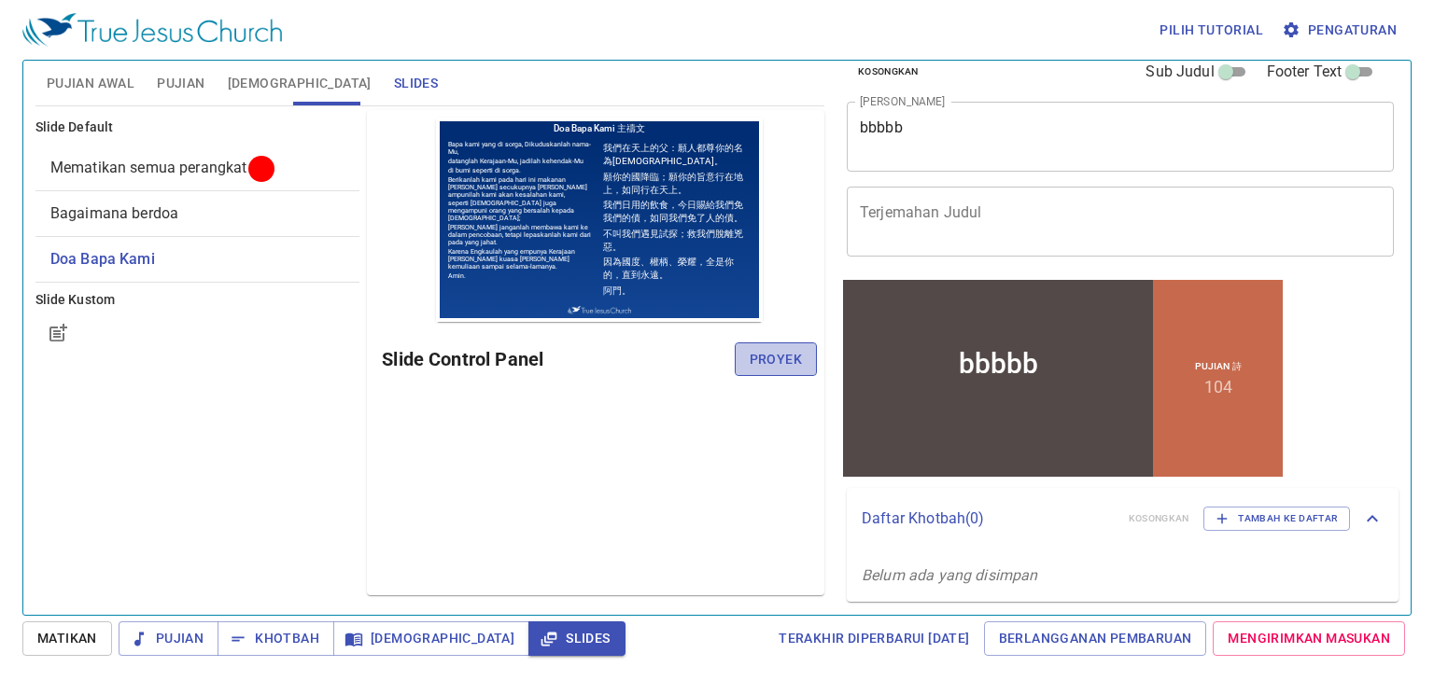
click at [779, 352] on span "Proyek" at bounding box center [775, 359] width 52 height 23
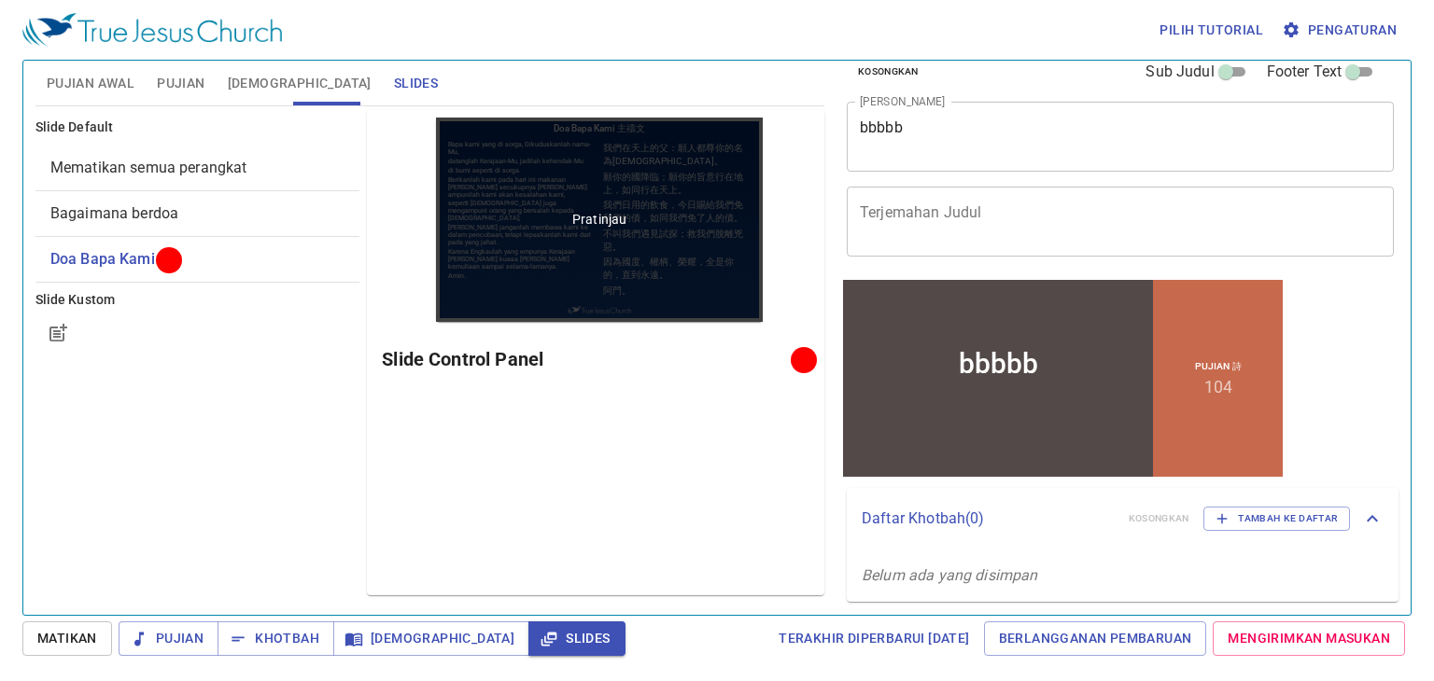
click at [600, 216] on p "Pratinjau" at bounding box center [599, 219] width 54 height 19
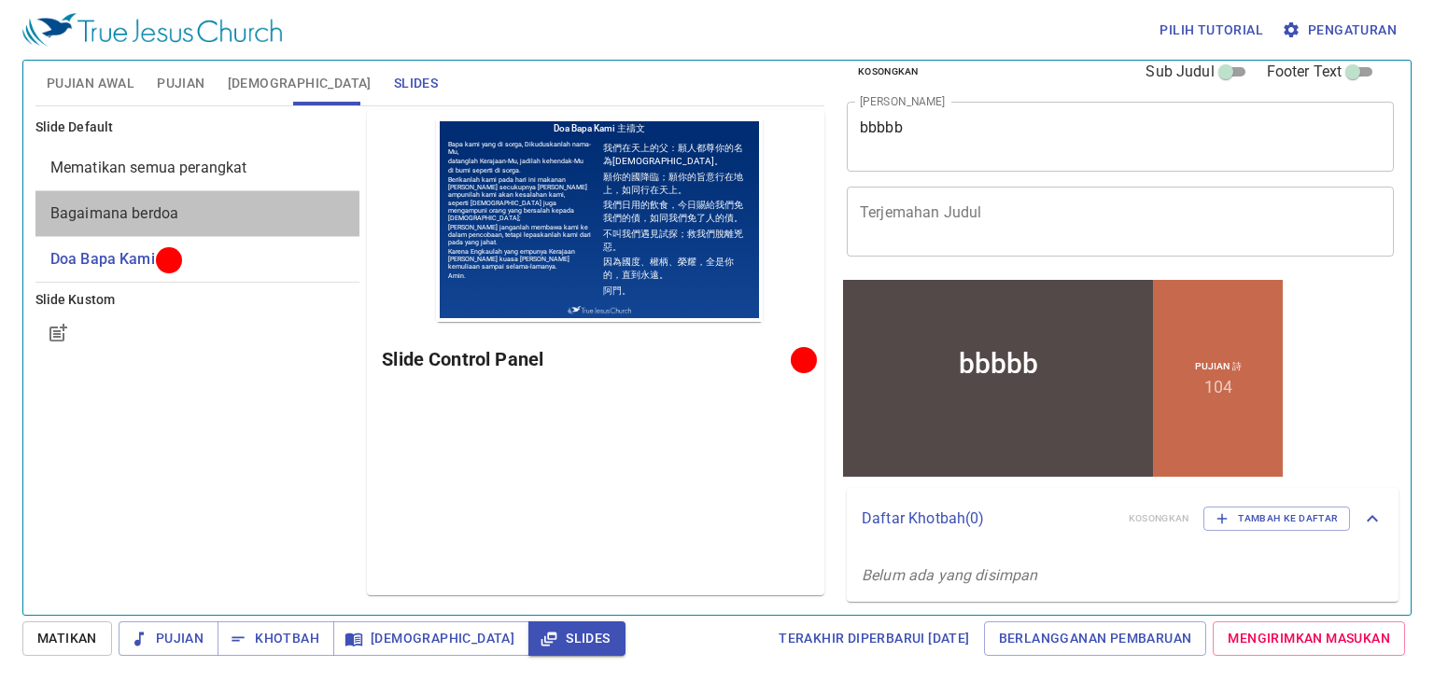
click at [175, 208] on span "Bagaimana berdoa" at bounding box center [114, 213] width 128 height 18
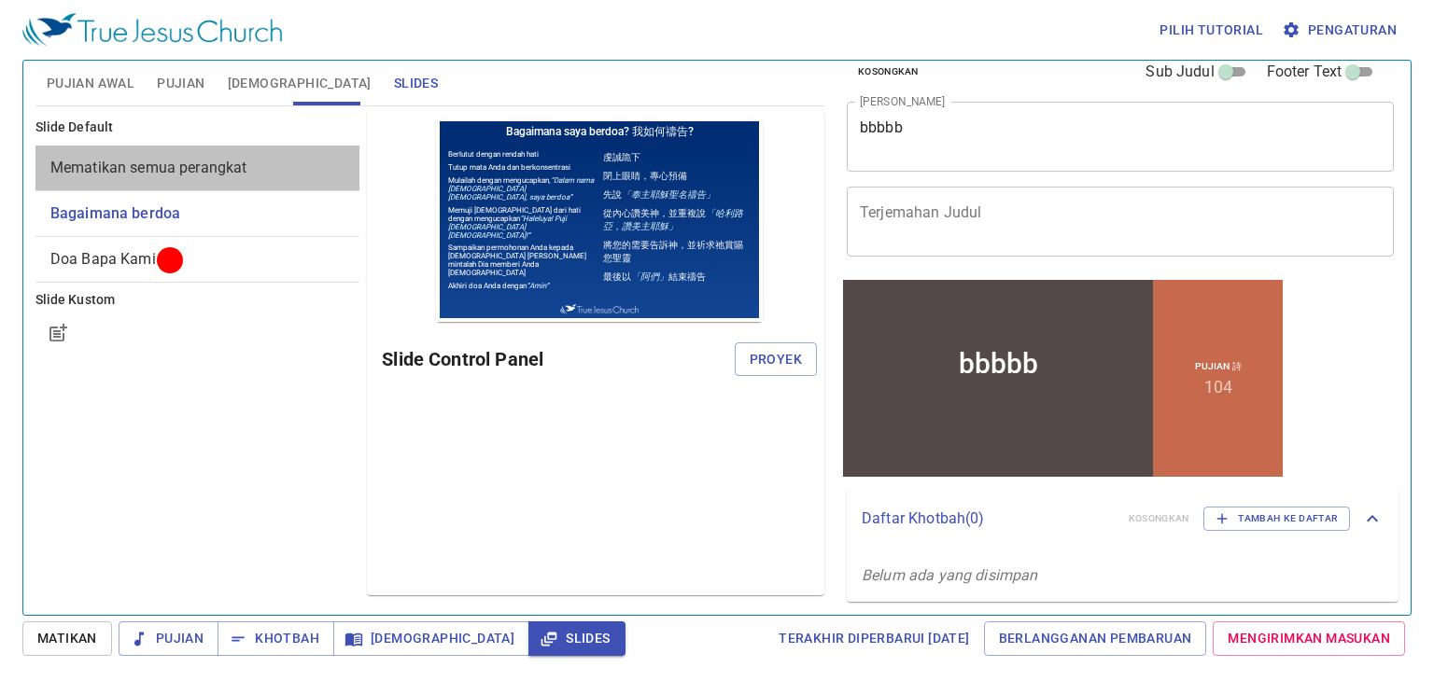
drag, startPoint x: 258, startPoint y: 148, endPoint x: 240, endPoint y: 161, distance: 22.0
click at [240, 161] on span "Mematikan semua perangkat" at bounding box center [148, 168] width 197 height 18
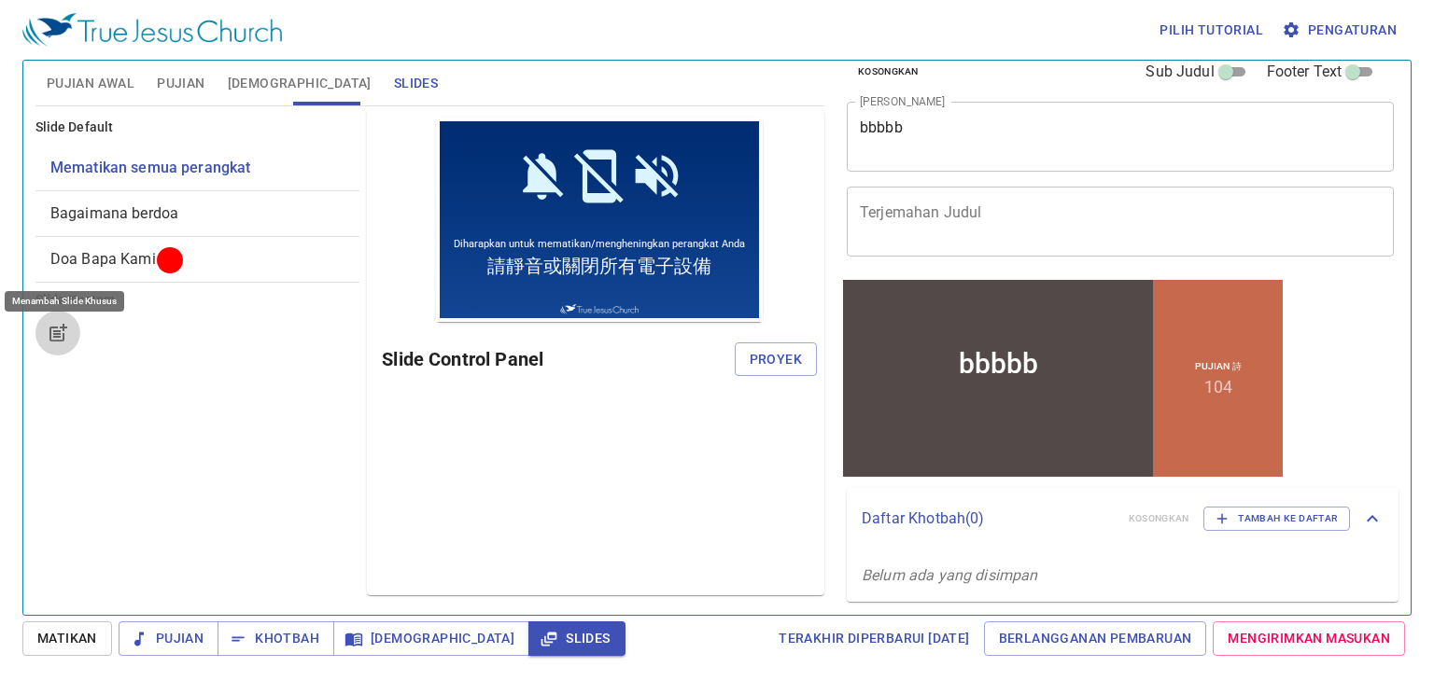
click at [75, 344] on button "button" at bounding box center [57, 333] width 45 height 45
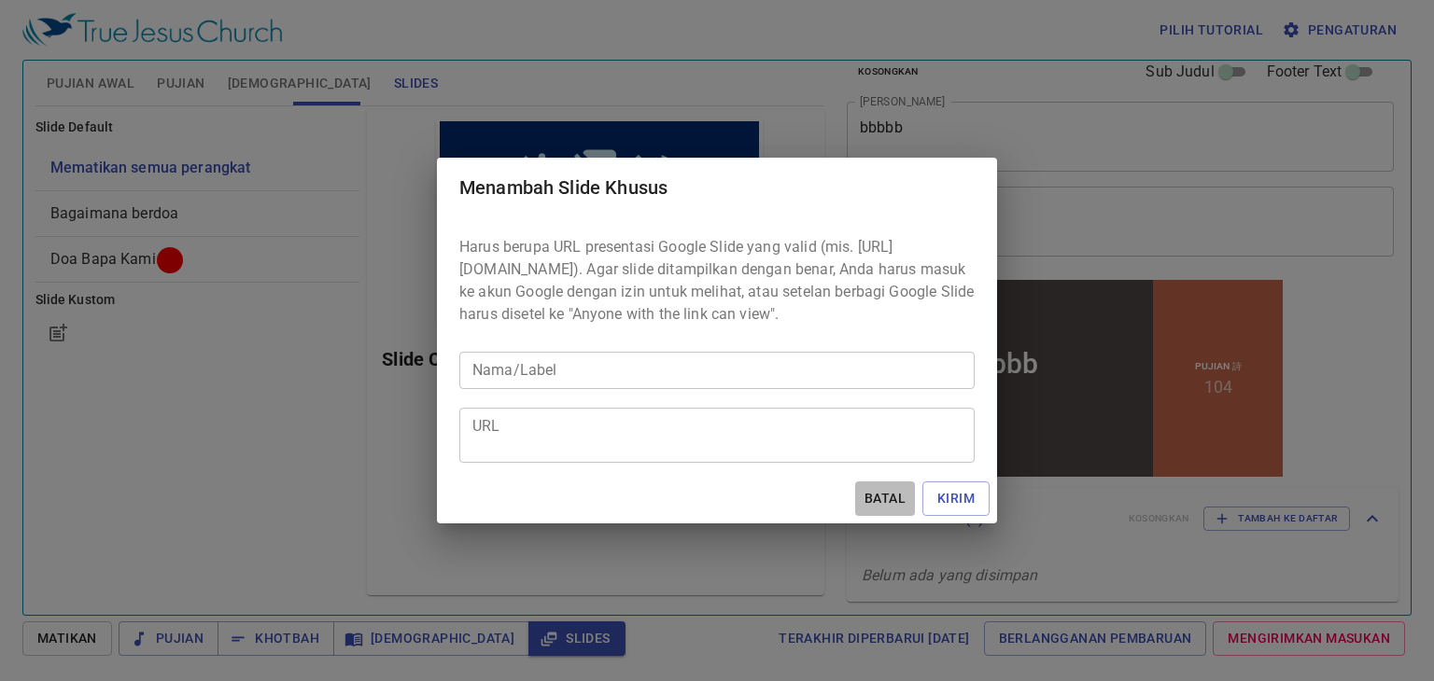
click at [889, 501] on span "Batal" at bounding box center [884, 498] width 45 height 23
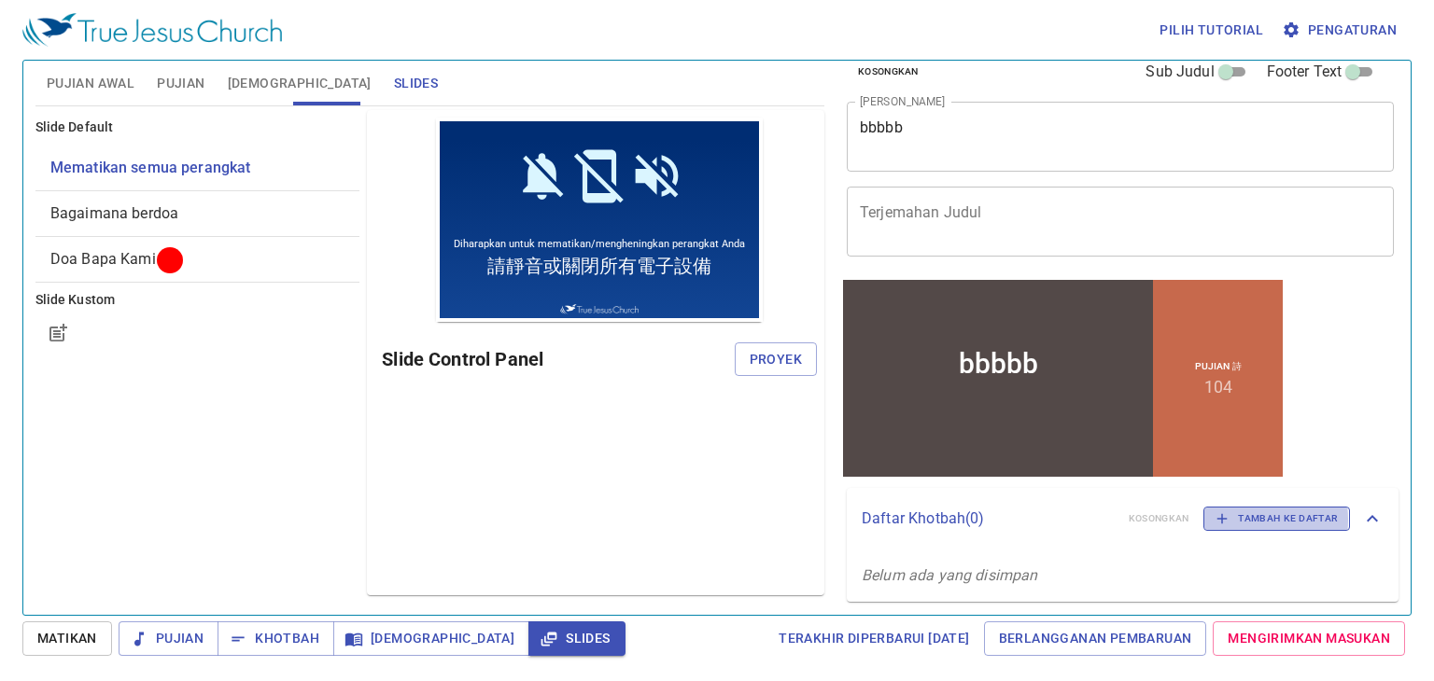
click at [1236, 518] on span "Tambah ke Daftar" at bounding box center [1276, 519] width 122 height 17
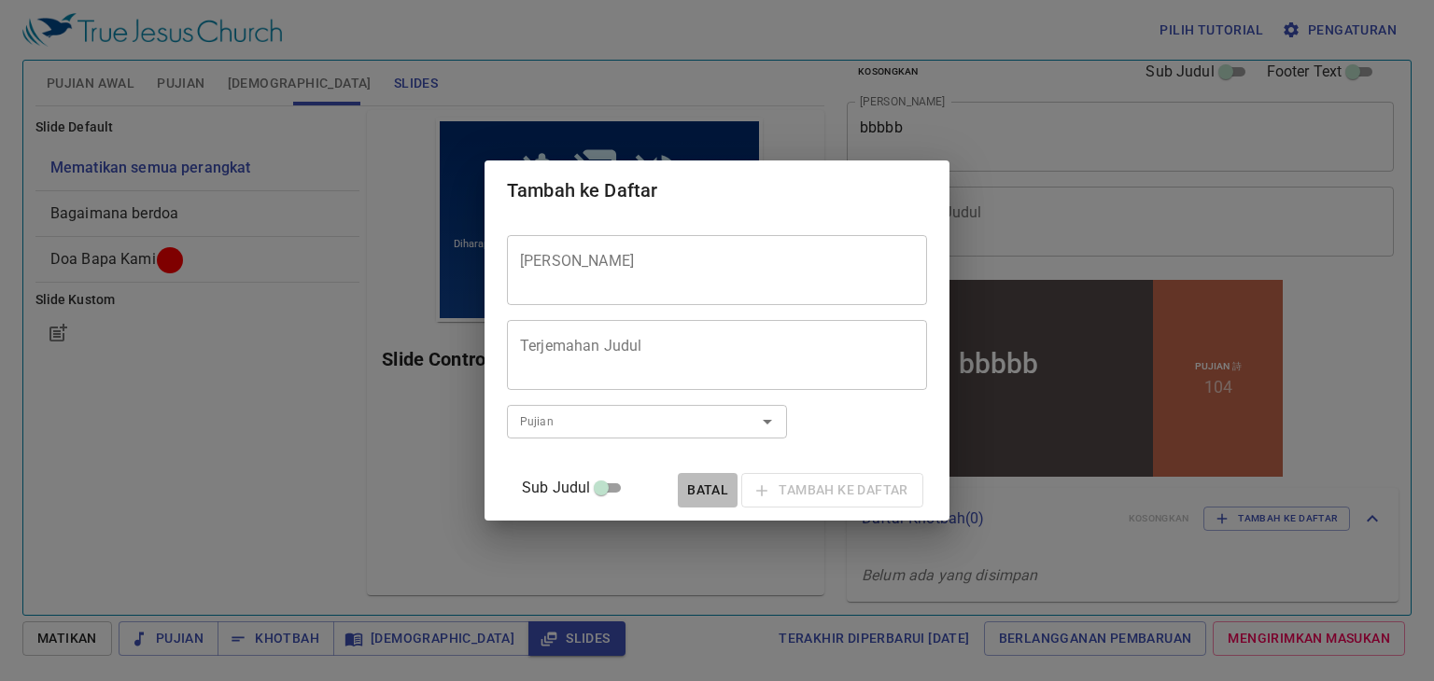
click at [685, 497] on span "Batal" at bounding box center [707, 490] width 45 height 23
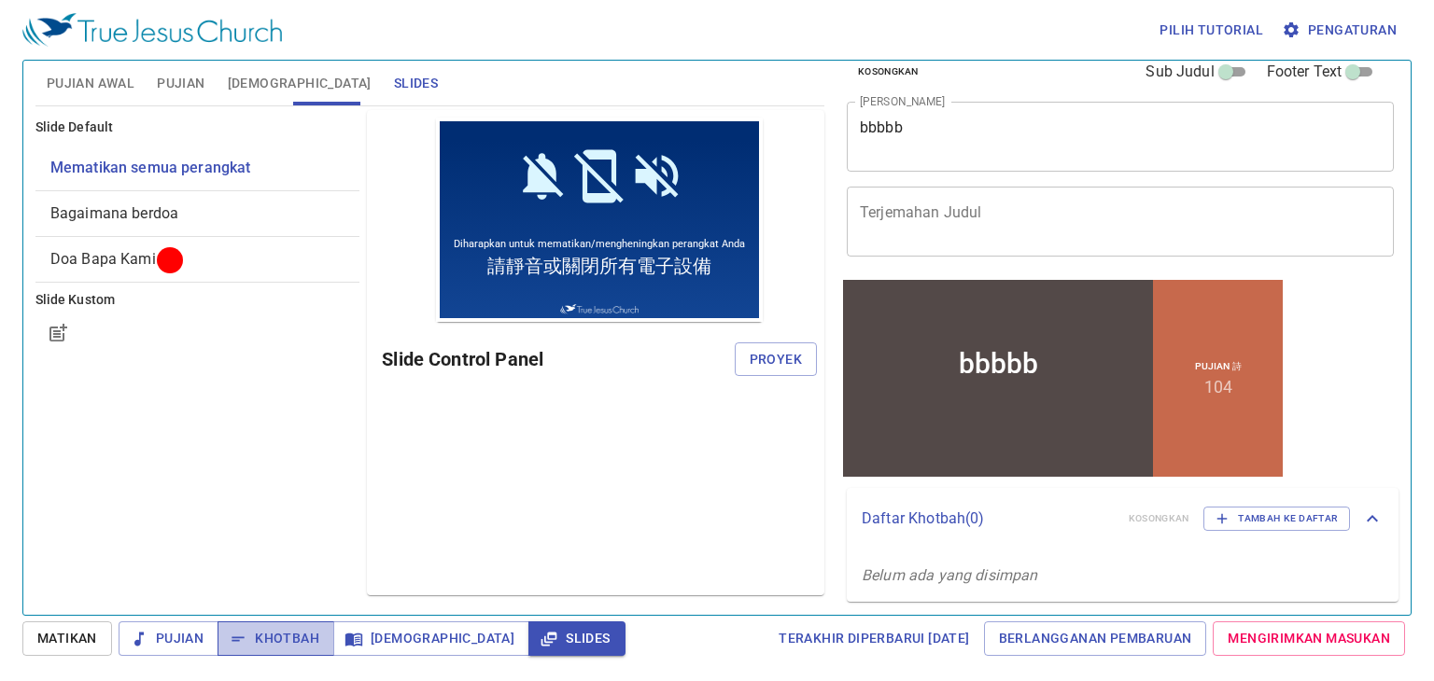
click at [291, 647] on span "Khotbah" at bounding box center [275, 638] width 87 height 23
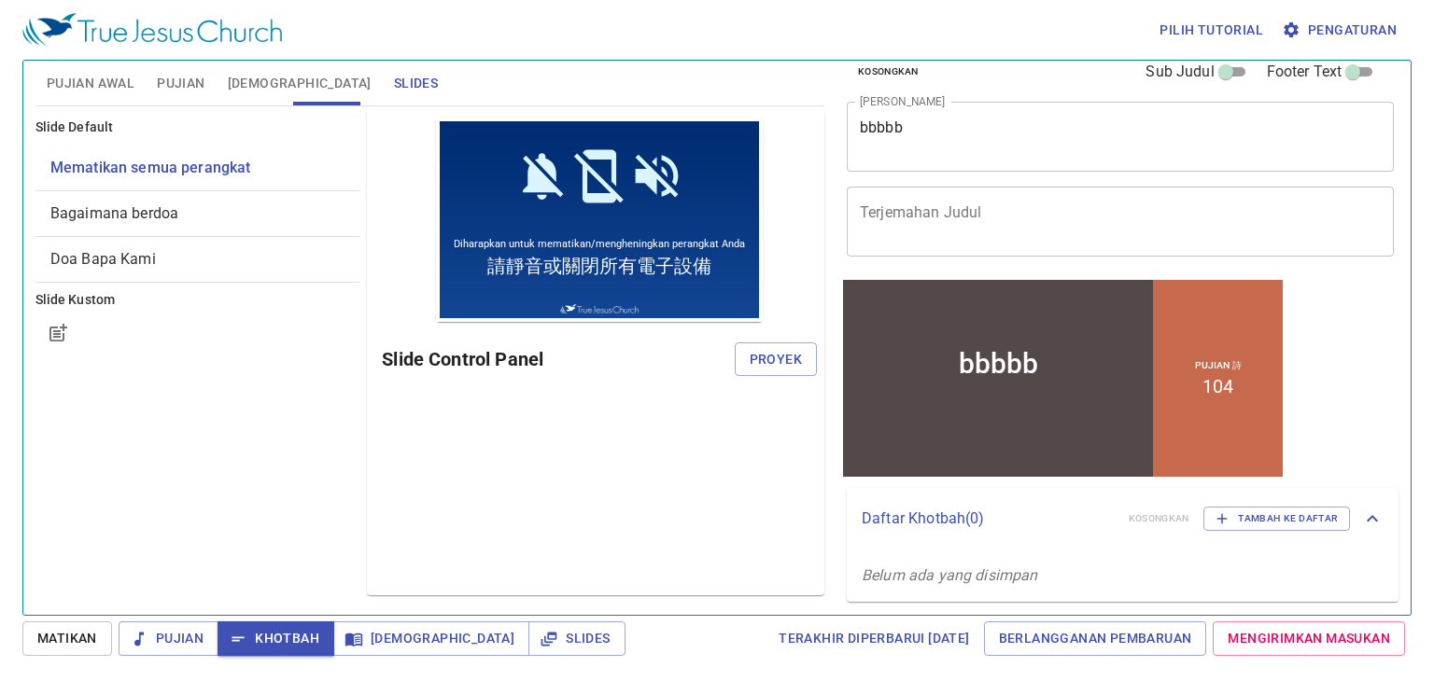
click at [175, 653] on button "Pujian" at bounding box center [169, 639] width 100 height 35
click at [164, 655] on div "Pilih tutorial Pengaturan Pujian Awal Pujian Alkitab Slides Pencarian kidung ro…" at bounding box center [717, 340] width 1434 height 681
click at [161, 658] on div "Pilih tutorial Pengaturan Pujian Awal Pujian Alkitab Slides Pencarian kidung ro…" at bounding box center [717, 340] width 1434 height 681
drag, startPoint x: 154, startPoint y: 659, endPoint x: 179, endPoint y: 658, distance: 25.2
click at [179, 658] on div "Pilih tutorial Pengaturan Pujian Awal Pujian Alkitab Slides Pencarian kidung ro…" at bounding box center [717, 340] width 1434 height 681
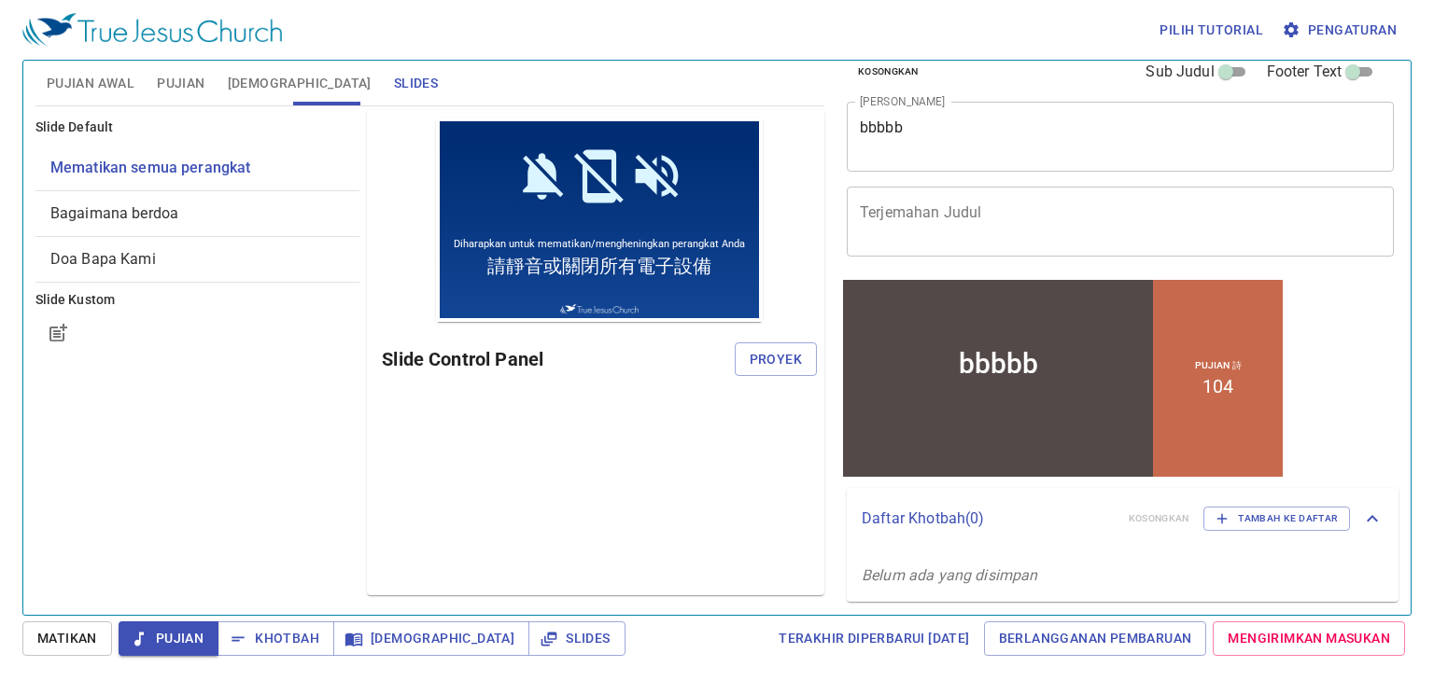
drag, startPoint x: 74, startPoint y: 644, endPoint x: 83, endPoint y: 640, distance: 10.1
click at [76, 641] on span "Matikan" at bounding box center [67, 638] width 60 height 23
click at [321, 636] on button "Khotbah" at bounding box center [275, 639] width 117 height 35
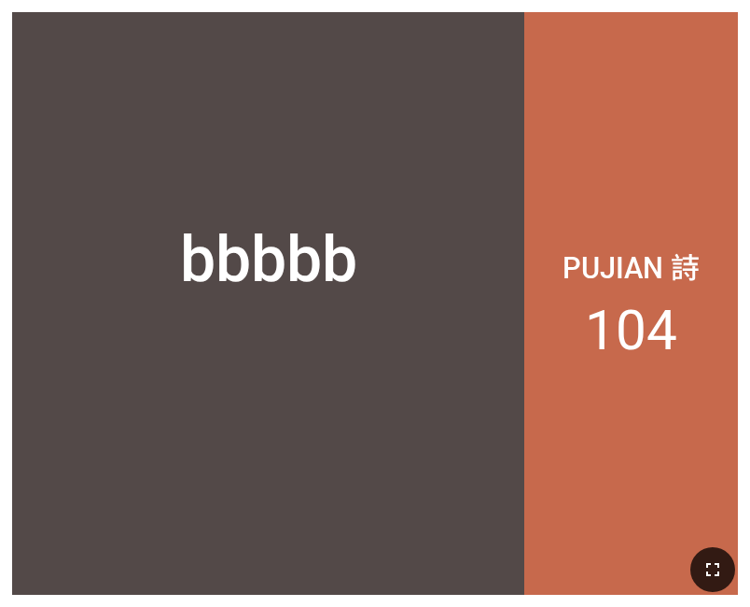
click at [724, 567] on button "button" at bounding box center [713, 569] width 45 height 45
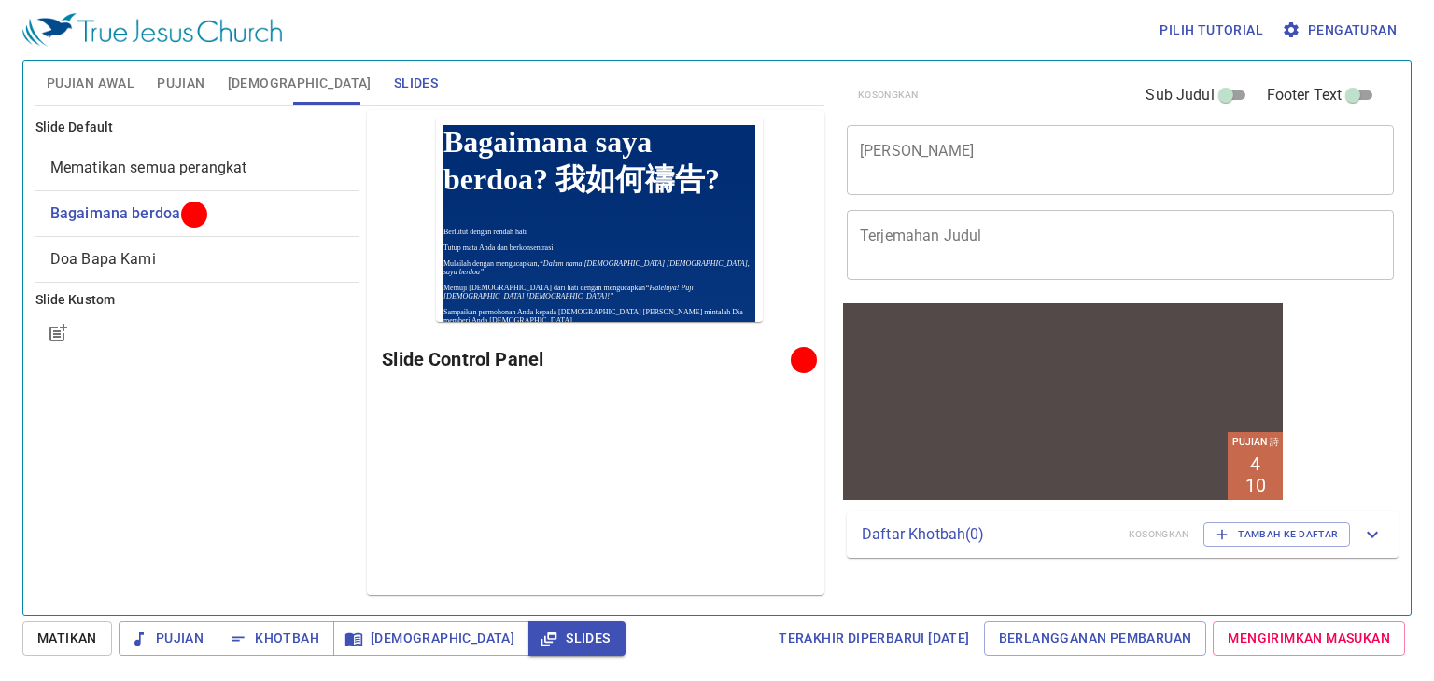
click at [1323, 28] on span "Pengaturan" at bounding box center [1340, 30] width 111 height 23
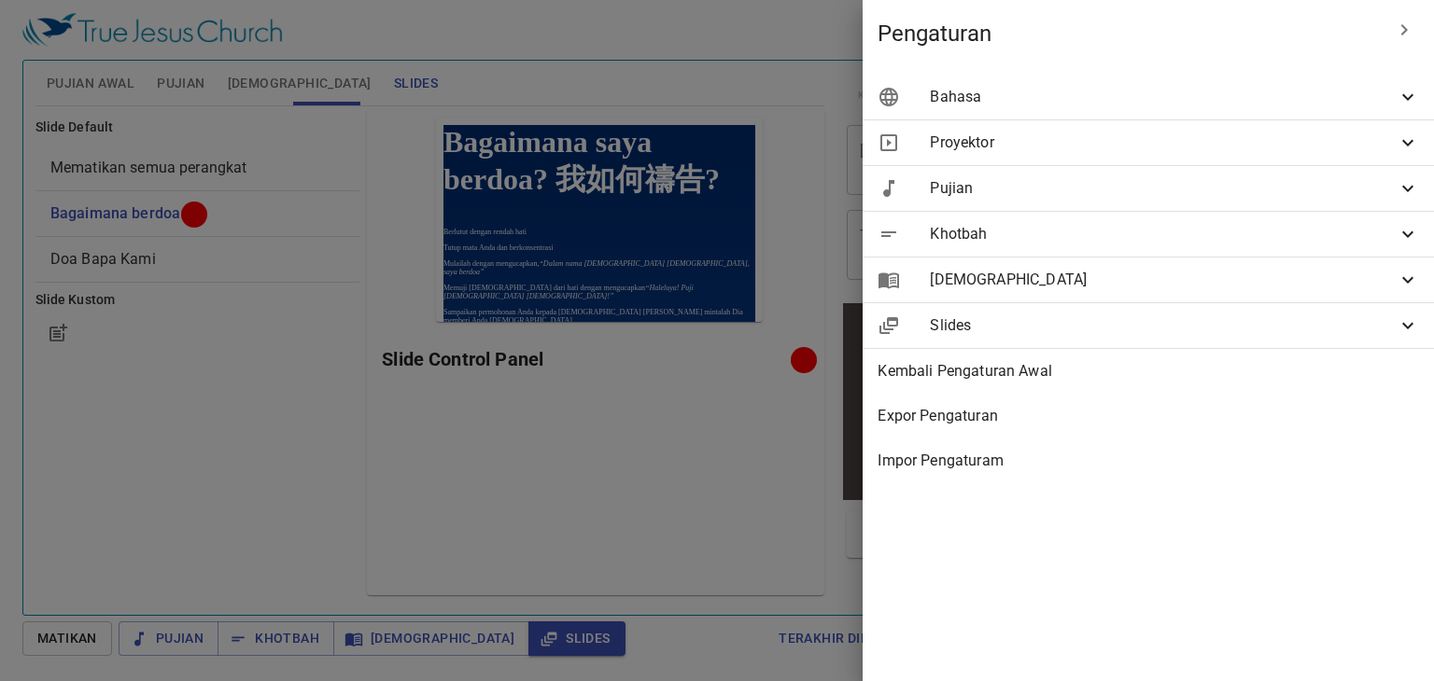
click at [1322, 25] on div at bounding box center [717, 340] width 1434 height 681
